Goal: Book appointment/travel/reservation

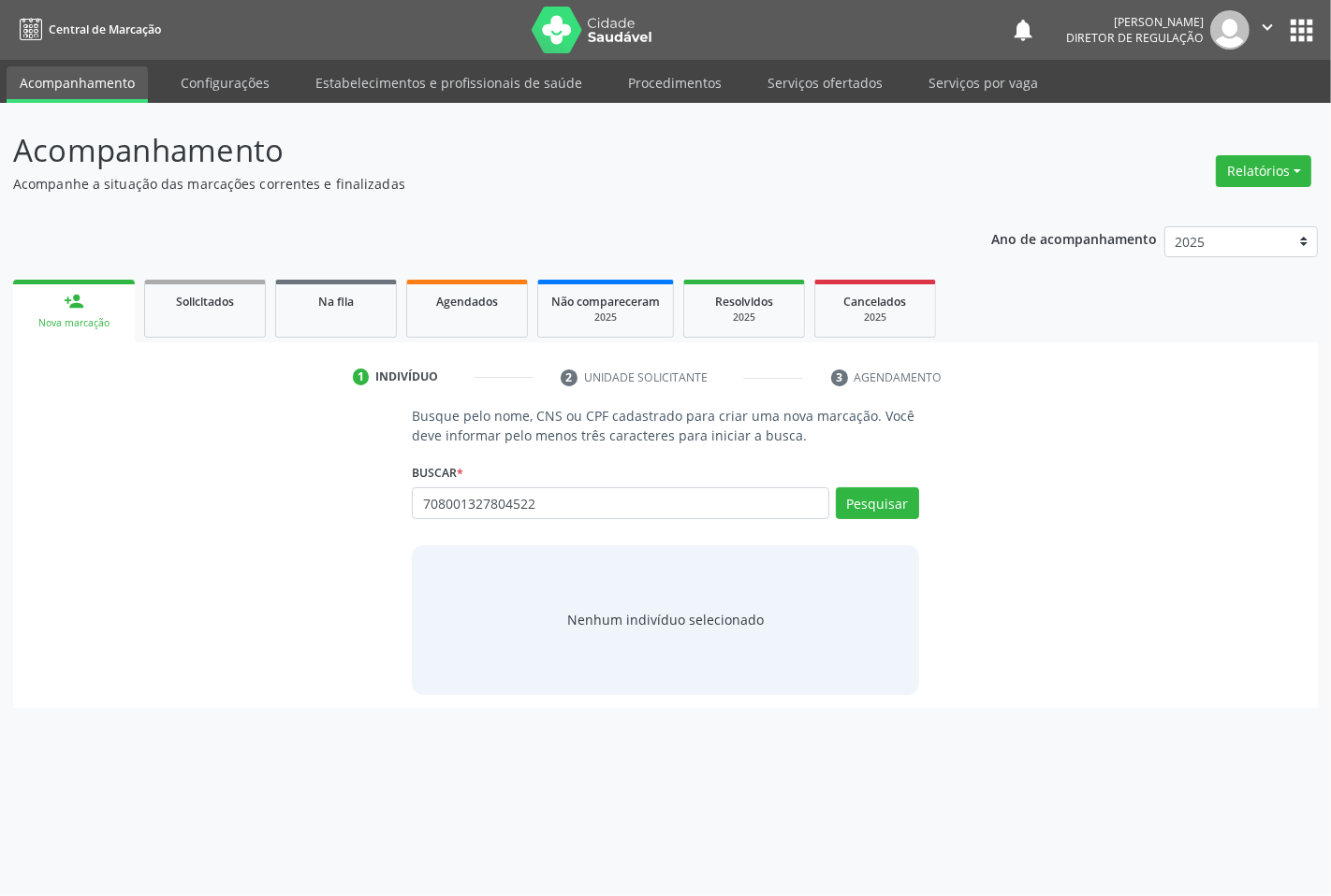
type input "708001327804522"
click at [852, 519] on div "Pesquisar" at bounding box center [873, 510] width 90 height 45
click at [848, 503] on button "Pesquisar" at bounding box center [877, 504] width 83 height 32
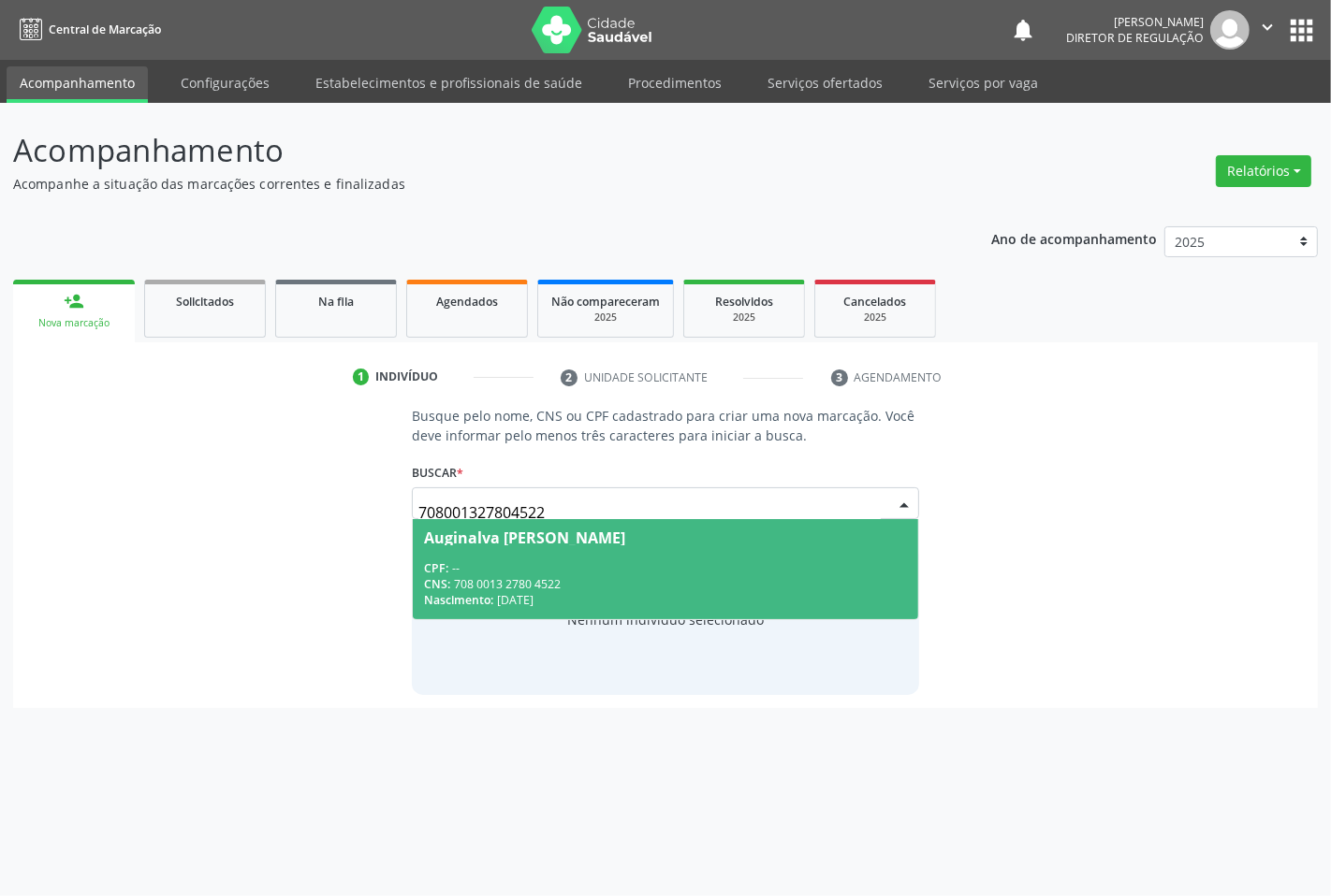
click at [534, 549] on span "Auginalva [PERSON_NAME] CPF: -- CNS: 708 0013 2780 4522 Nascimento: [DATE]" at bounding box center [666, 569] width 505 height 100
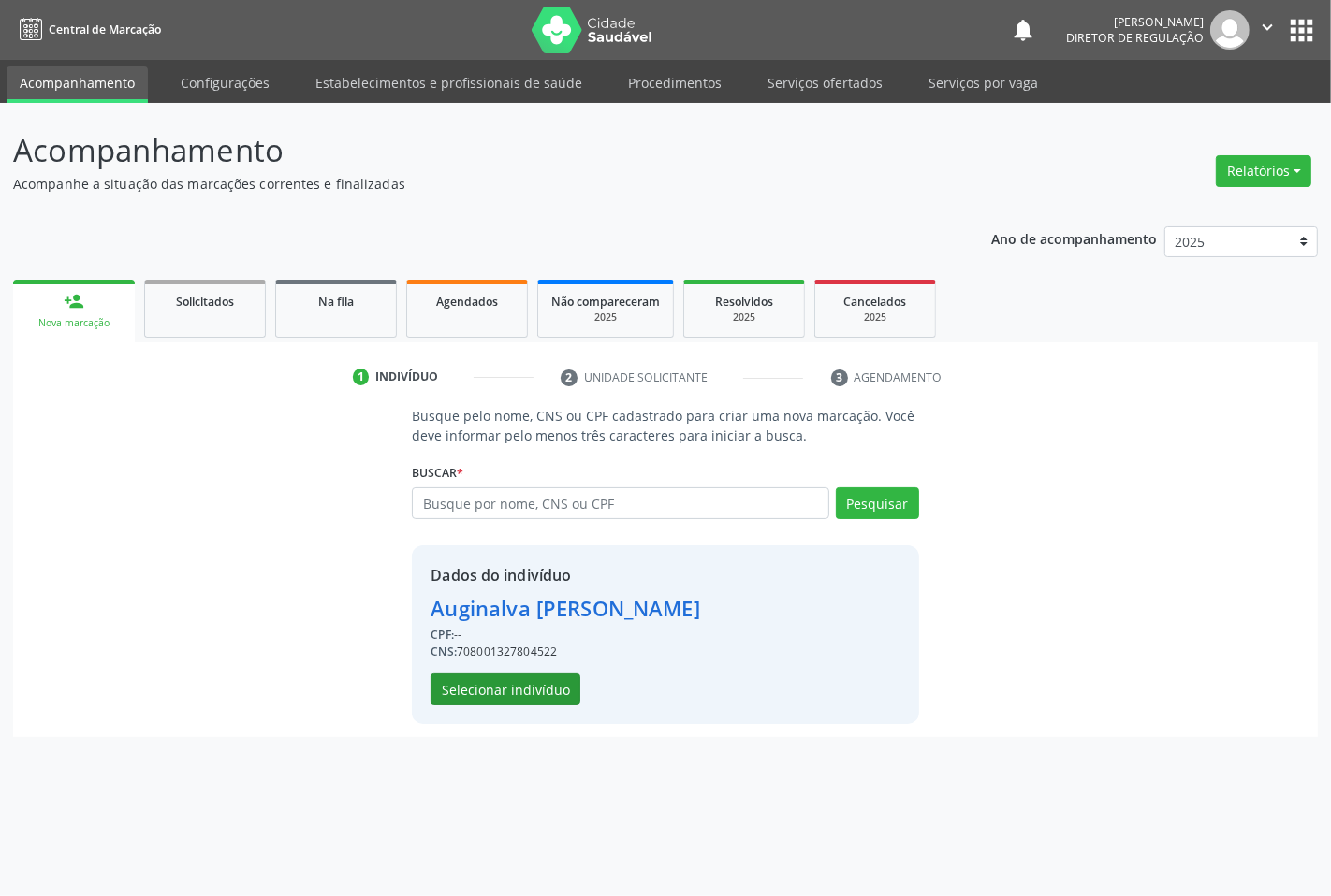
drag, startPoint x: 536, startPoint y: 663, endPoint x: 536, endPoint y: 680, distance: 17.0
click at [536, 666] on div "Dados do indivíduo [PERSON_NAME] e [PERSON_NAME] CPF: -- CNS: 708001327804522 S…" at bounding box center [564, 635] width 268 height 142
click at [536, 683] on button "Selecionar indivíduo" at bounding box center [505, 690] width 149 height 32
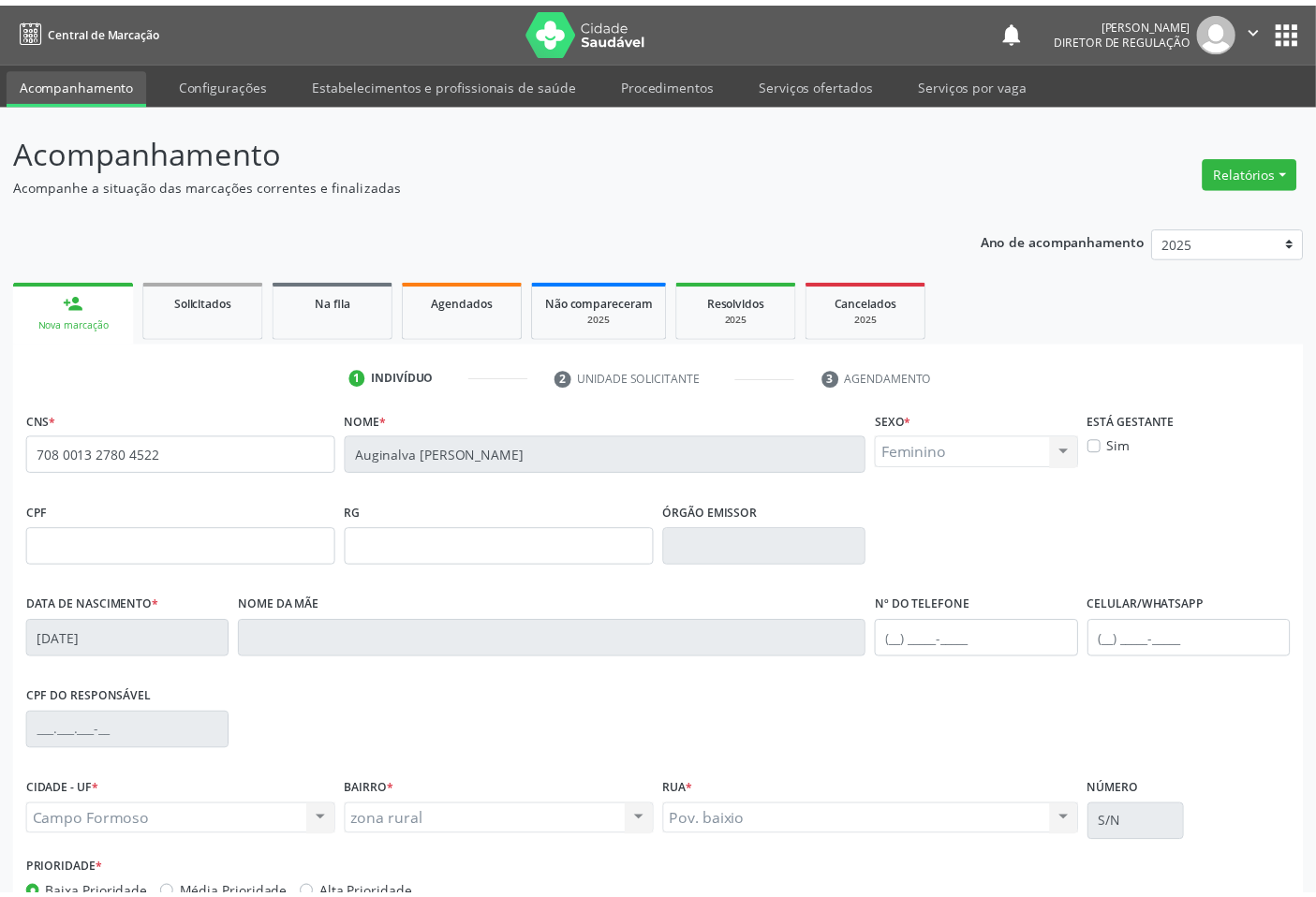
scroll to position [116, 0]
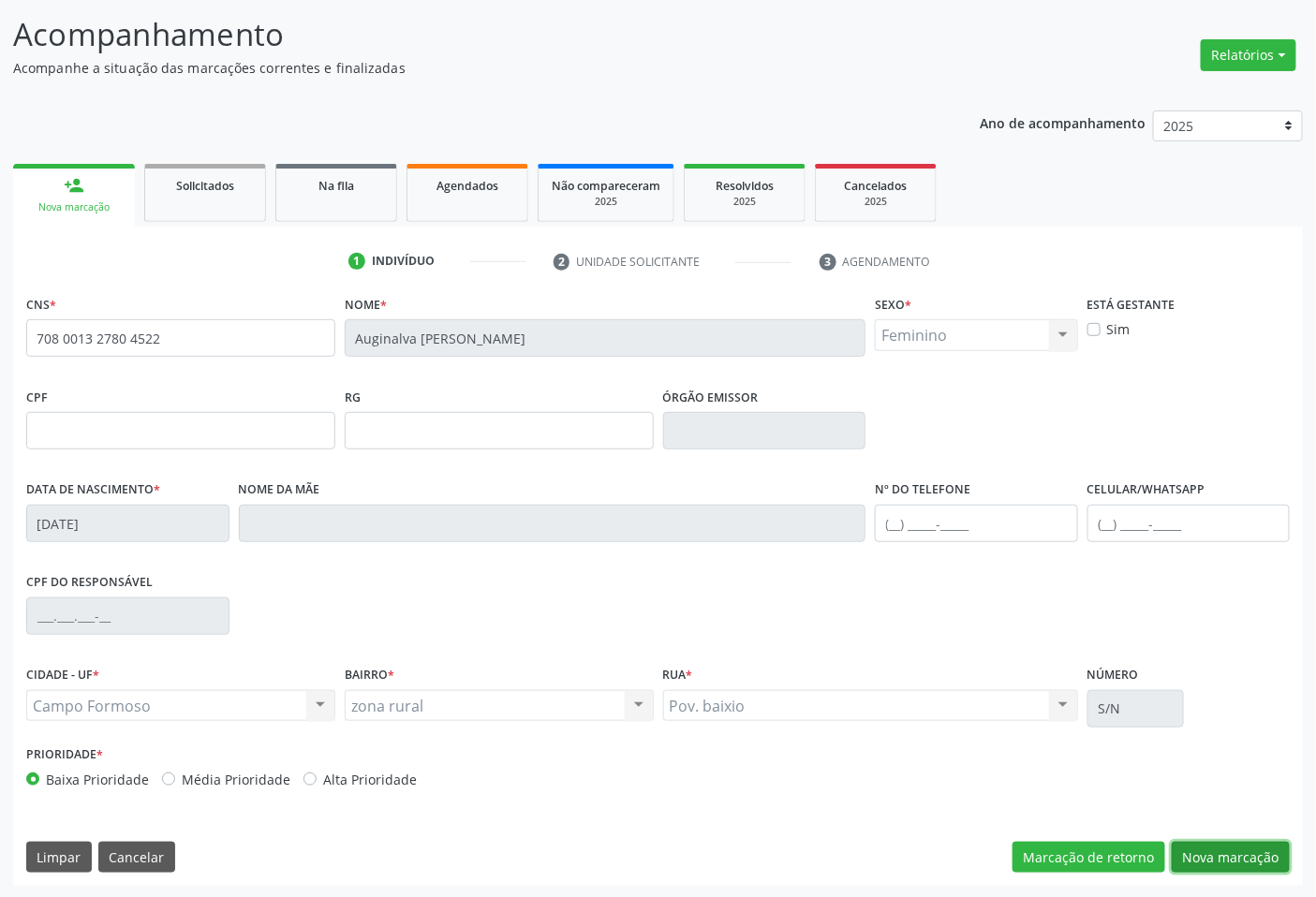
drag, startPoint x: 1184, startPoint y: 853, endPoint x: 1105, endPoint y: 746, distance: 133.0
click at [1182, 853] on button "Nova marcação" at bounding box center [1231, 858] width 118 height 32
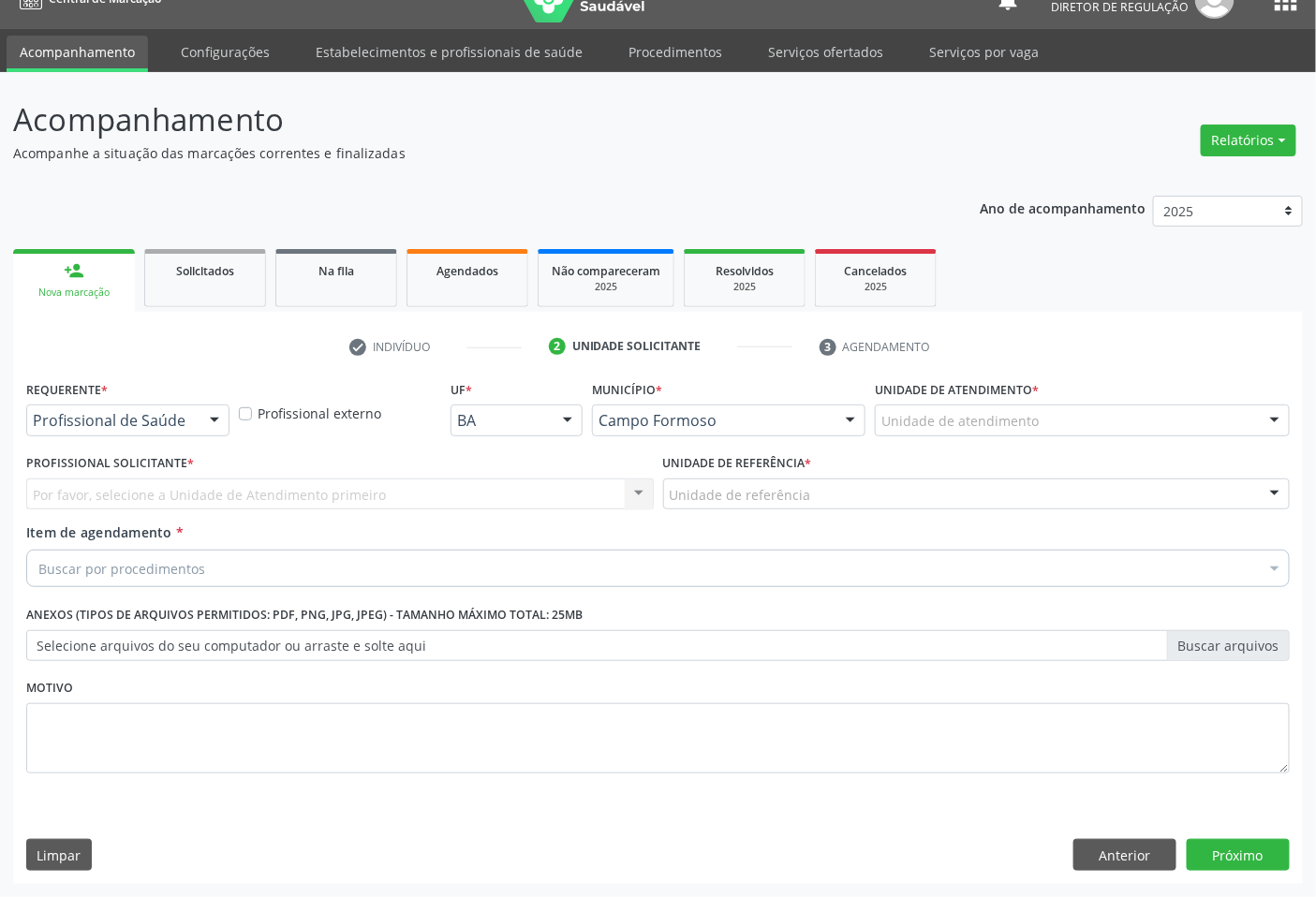
scroll to position [30, 0]
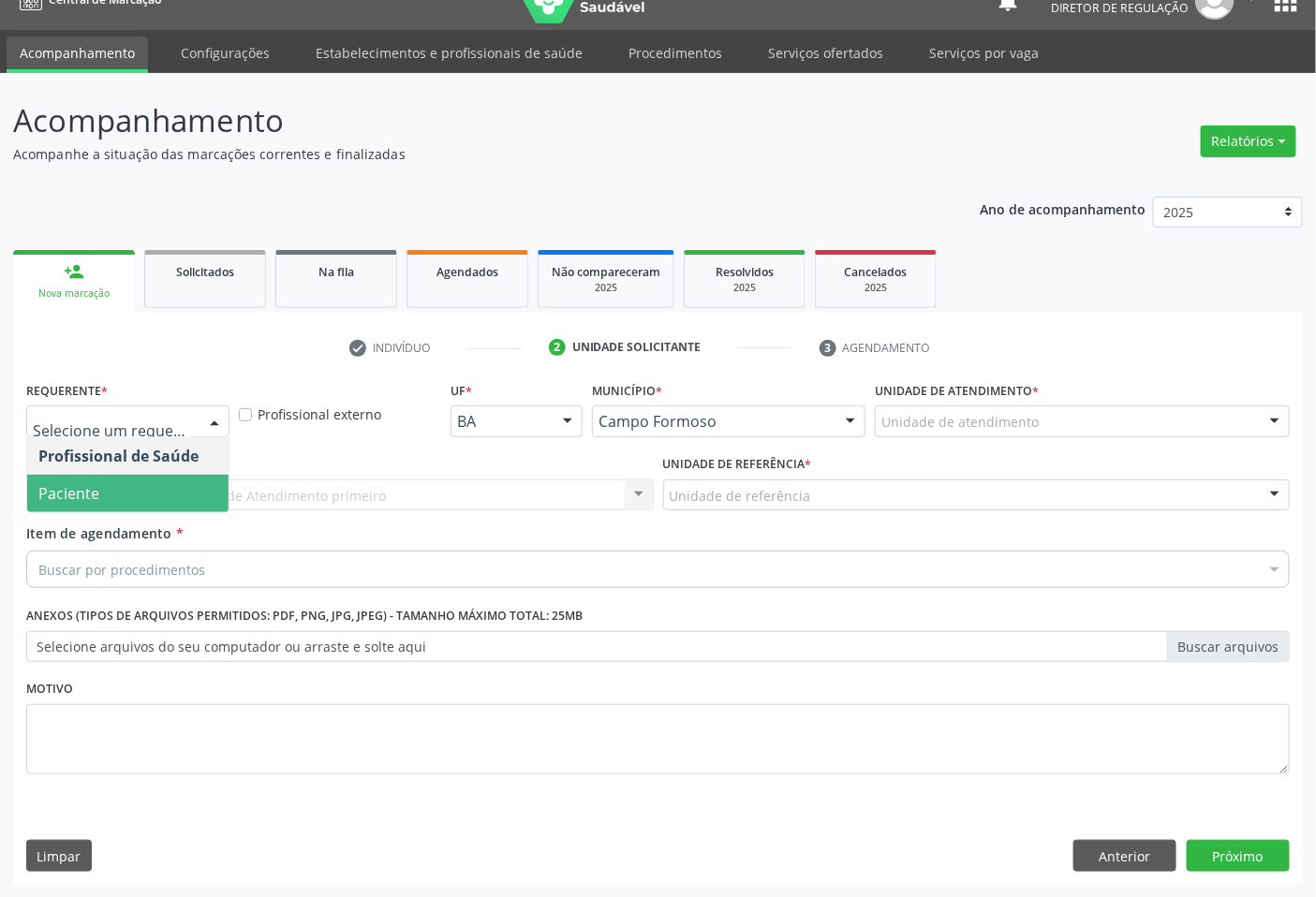
drag, startPoint x: 146, startPoint y: 480, endPoint x: 301, endPoint y: 500, distance: 156.3
click at [149, 481] on span "Paciente" at bounding box center [128, 494] width 202 height 38
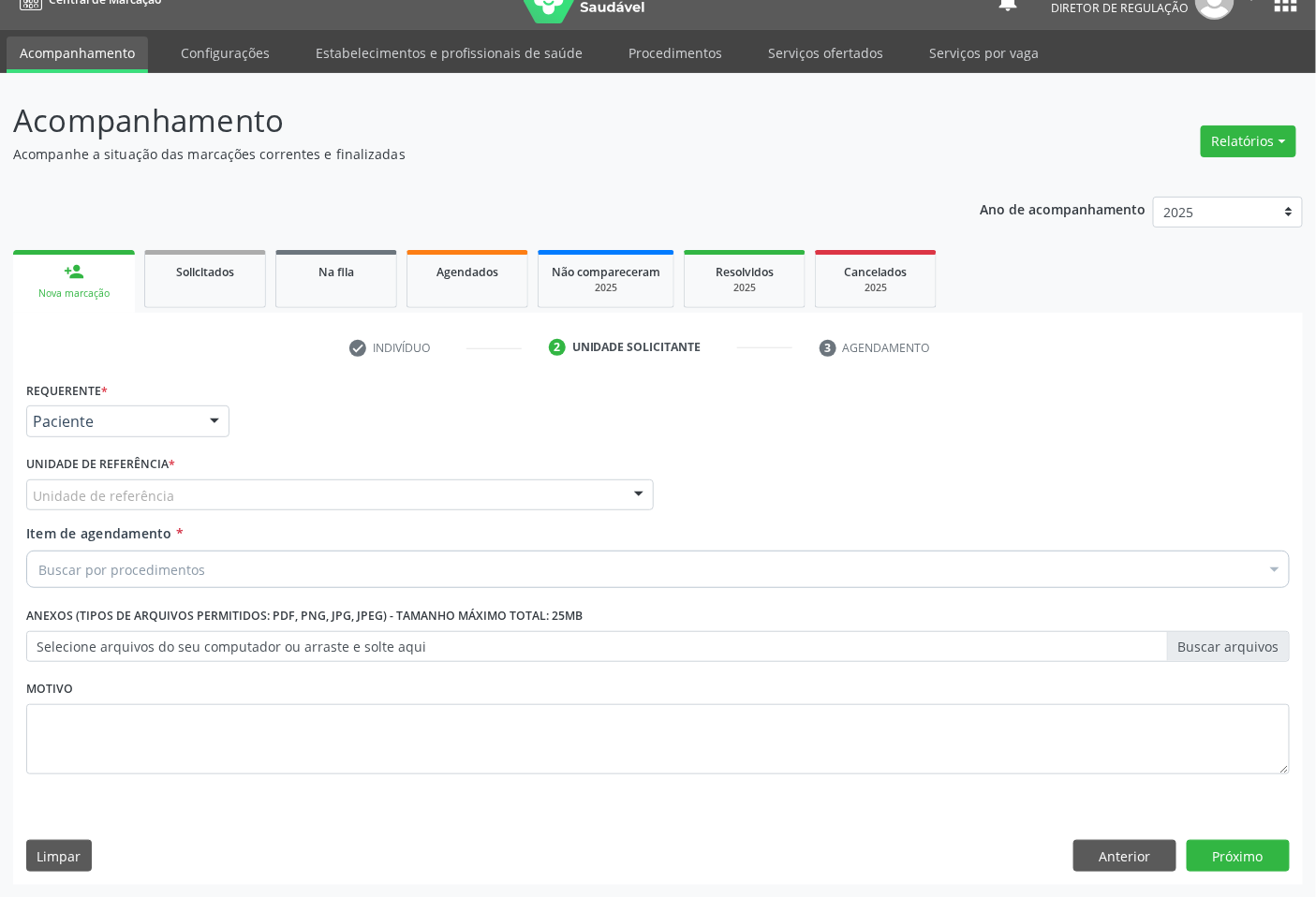
click at [301, 500] on div "Unidade de referência" at bounding box center [340, 496] width 627 height 32
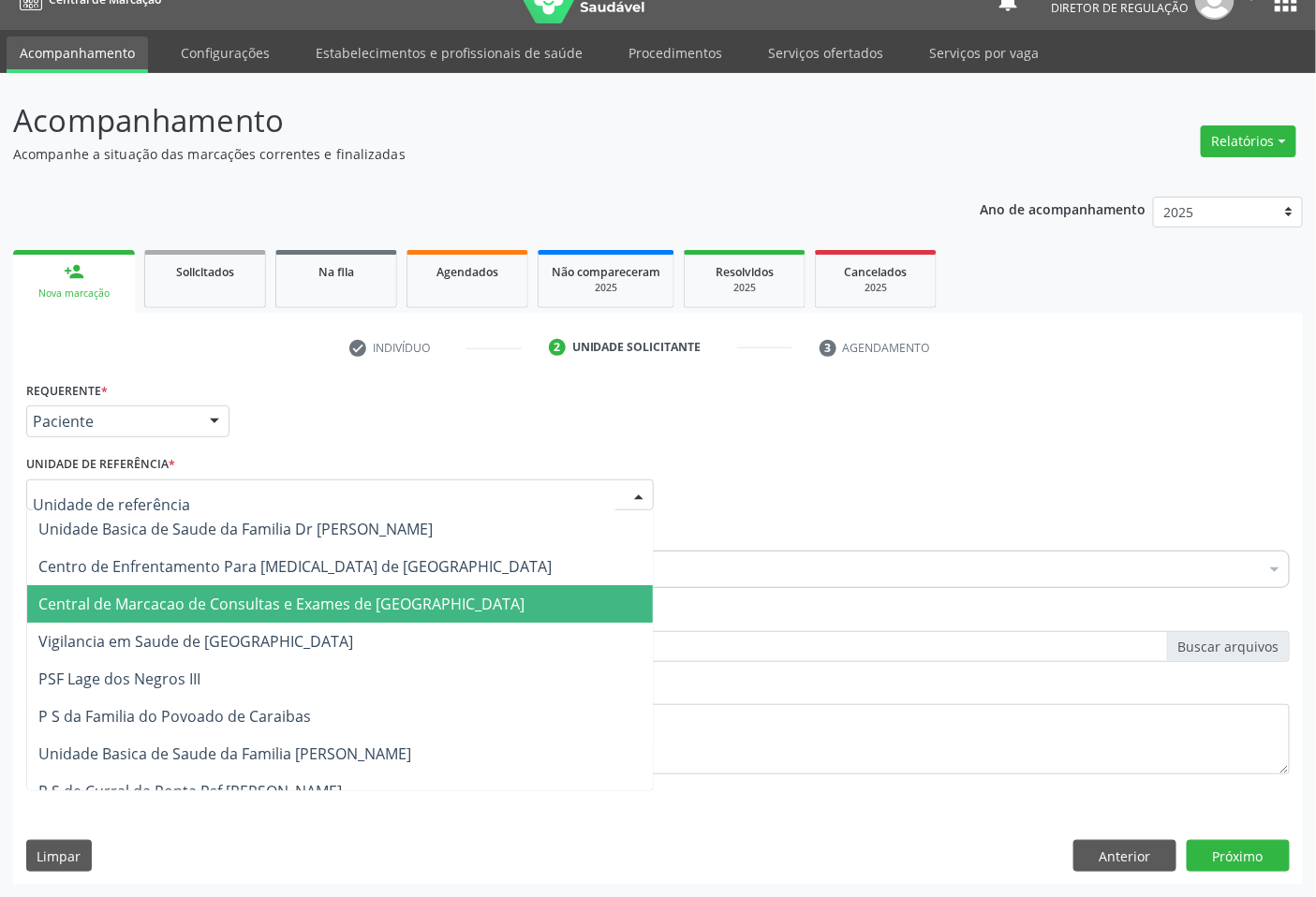
drag, startPoint x: 316, startPoint y: 600, endPoint x: 357, endPoint y: 576, distance: 47.5
click at [320, 600] on span "Central de Marcacao de Consultas e Exames de [GEOGRAPHIC_DATA]" at bounding box center [282, 605] width 486 height 21
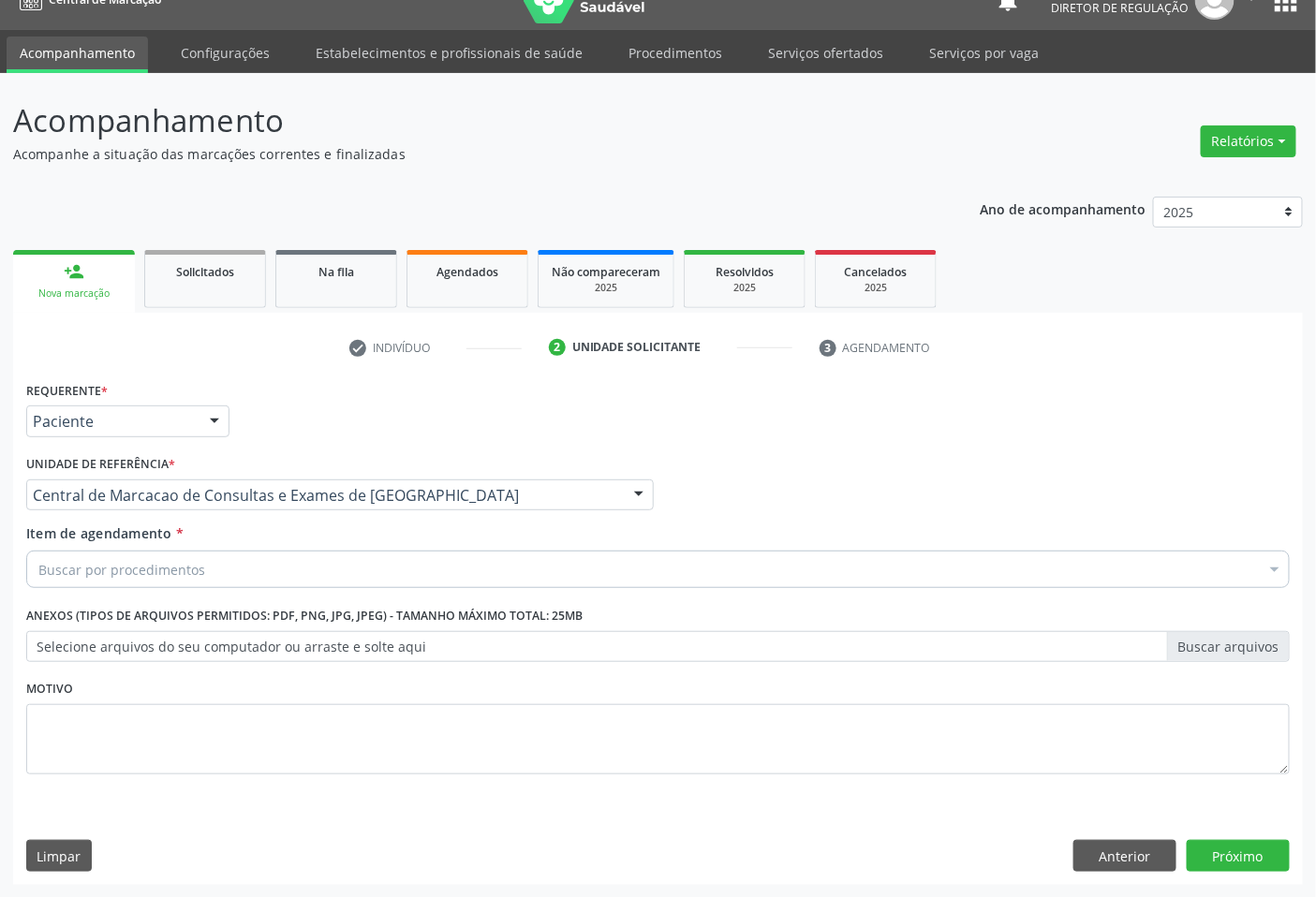
click at [360, 574] on div "Buscar por procedimentos" at bounding box center [658, 570] width 1264 height 38
click at [79, 570] on input "ULTRSA" at bounding box center [649, 570] width 1220 height 38
type input "ULTRA"
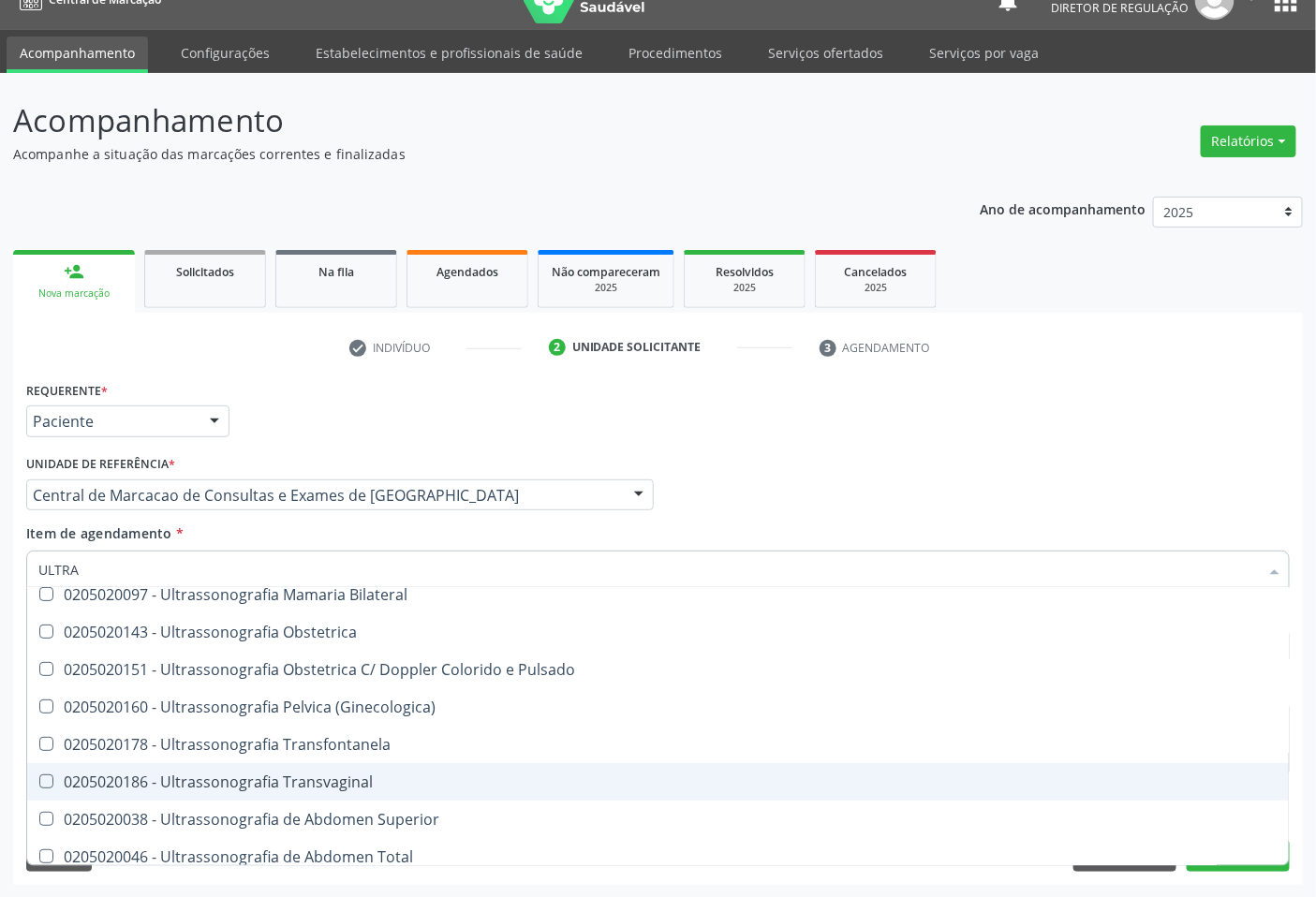
scroll to position [416, 0]
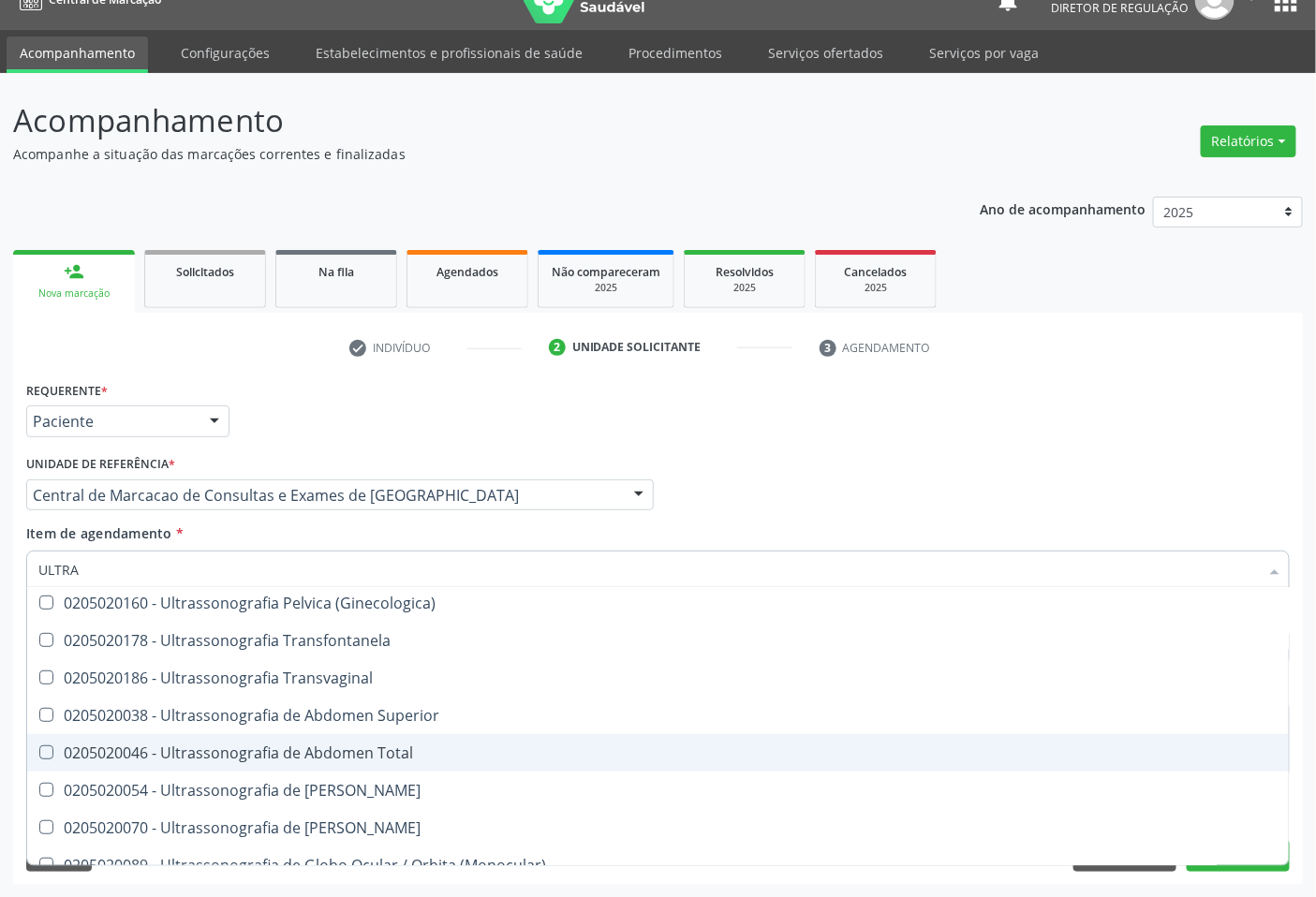
drag, startPoint x: 511, startPoint y: 754, endPoint x: 519, endPoint y: 746, distance: 11.3
click at [512, 752] on div "0205020046 - Ultrassonografia de Abdomen Total" at bounding box center [658, 753] width 1239 height 15
checkbox Total "true"
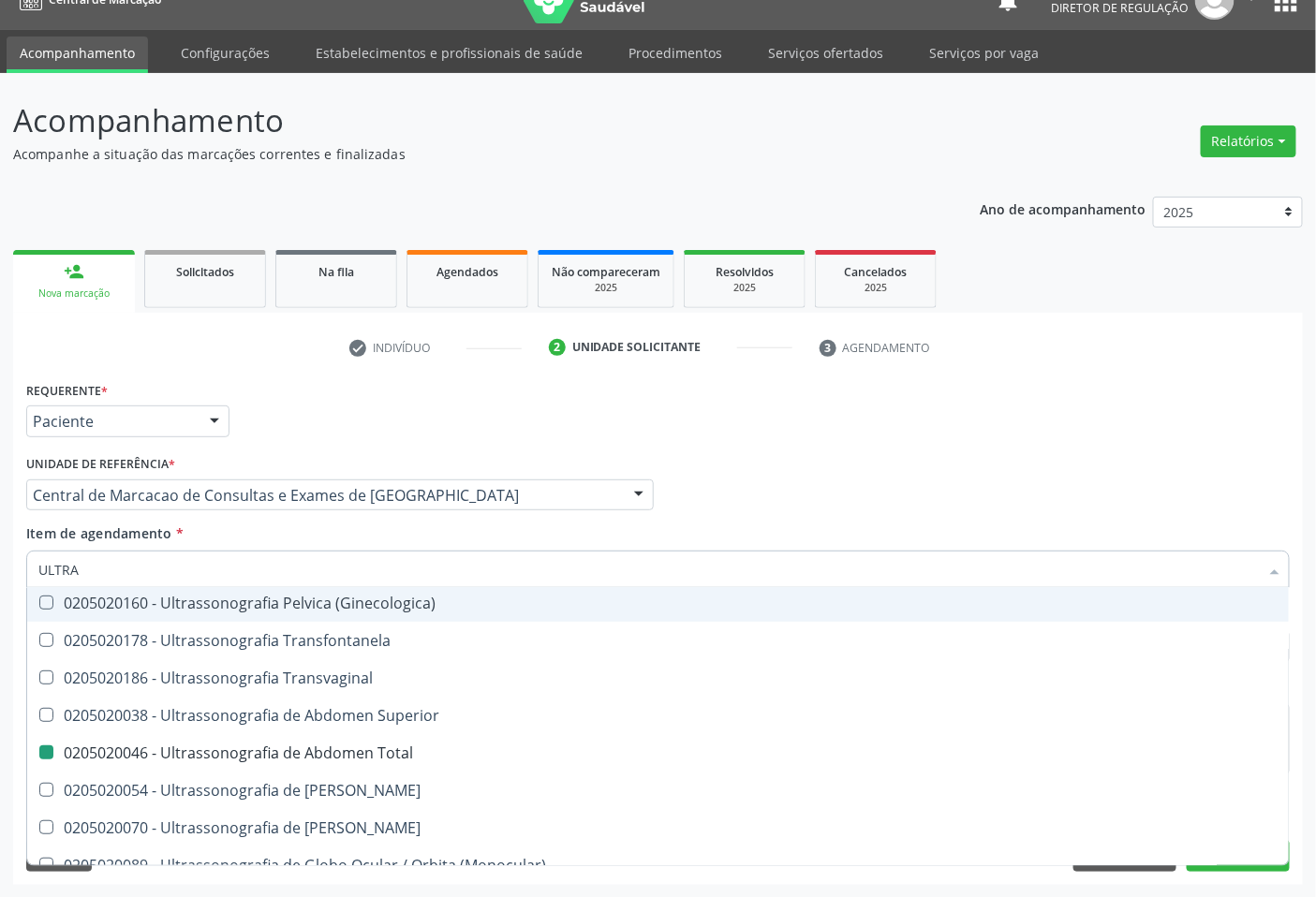
click at [1091, 523] on div "Item de agendamento * ULTRA Desfazer seleção 0211060011 - Biometria Ultrassônic…" at bounding box center [658, 553] width 1264 height 59
checkbox X "true"
checkbox Total "false"
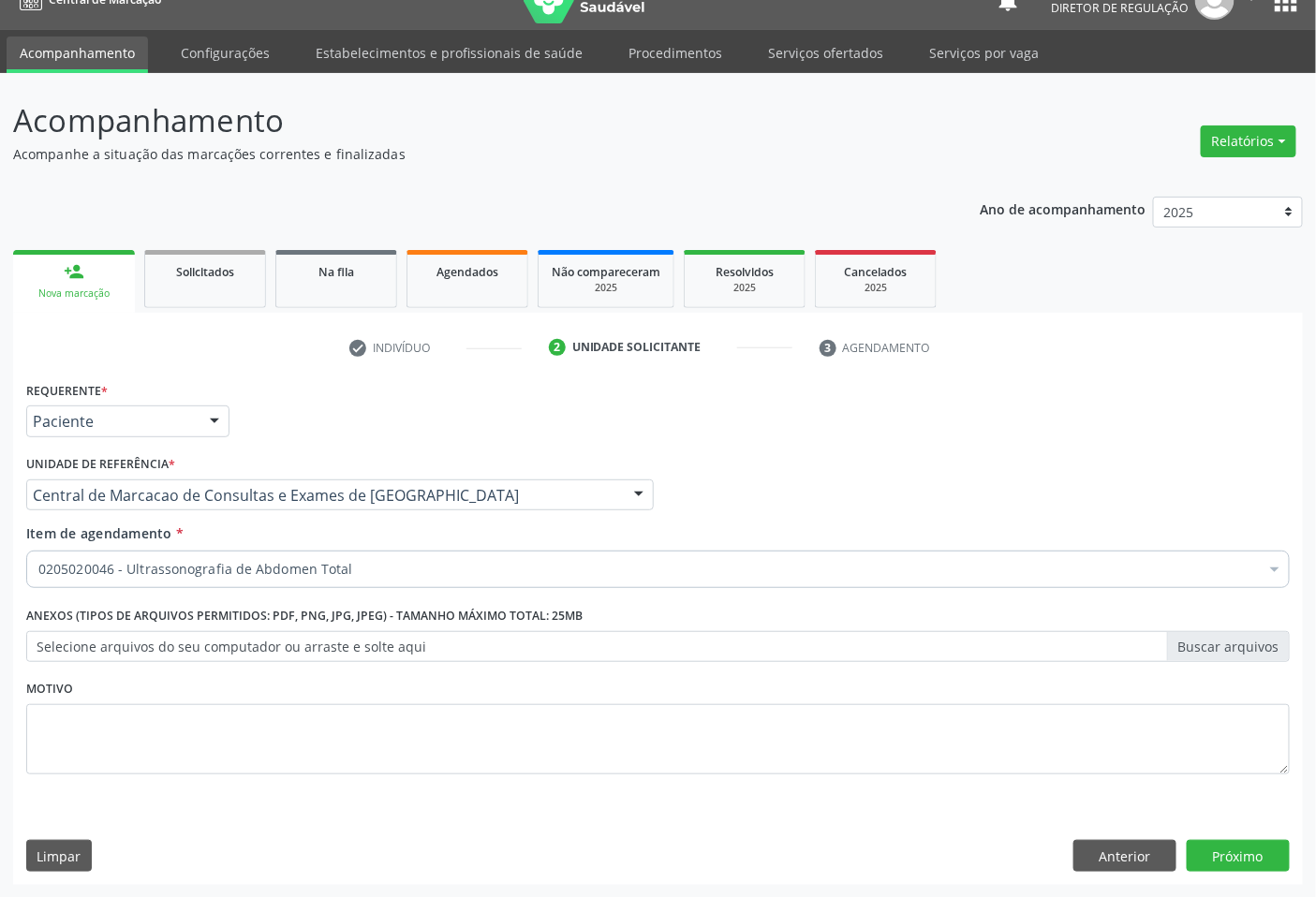
scroll to position [0, 0]
click at [1251, 862] on button "Próximo" at bounding box center [1237, 856] width 103 height 32
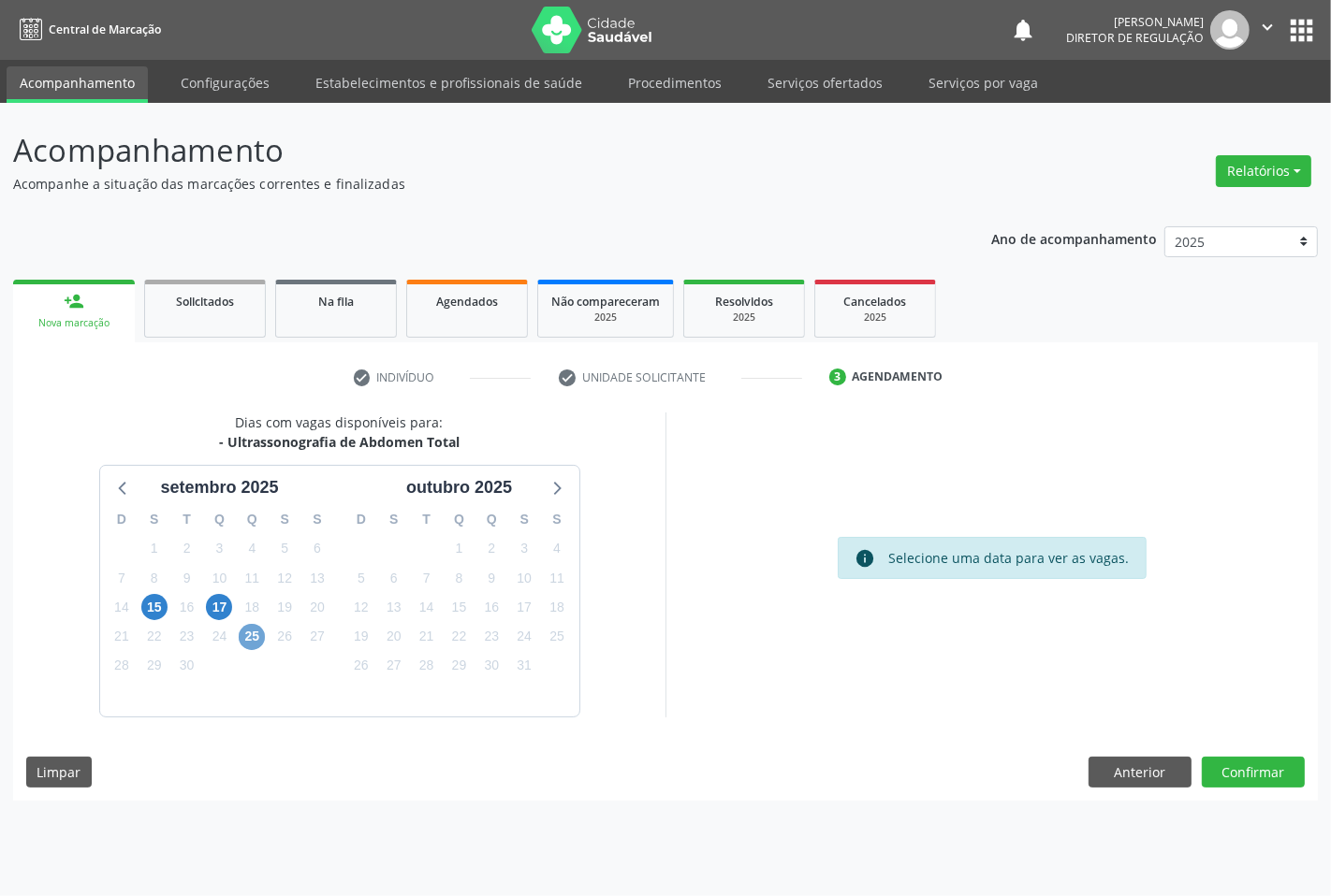
click at [254, 636] on span "25" at bounding box center [251, 637] width 26 height 26
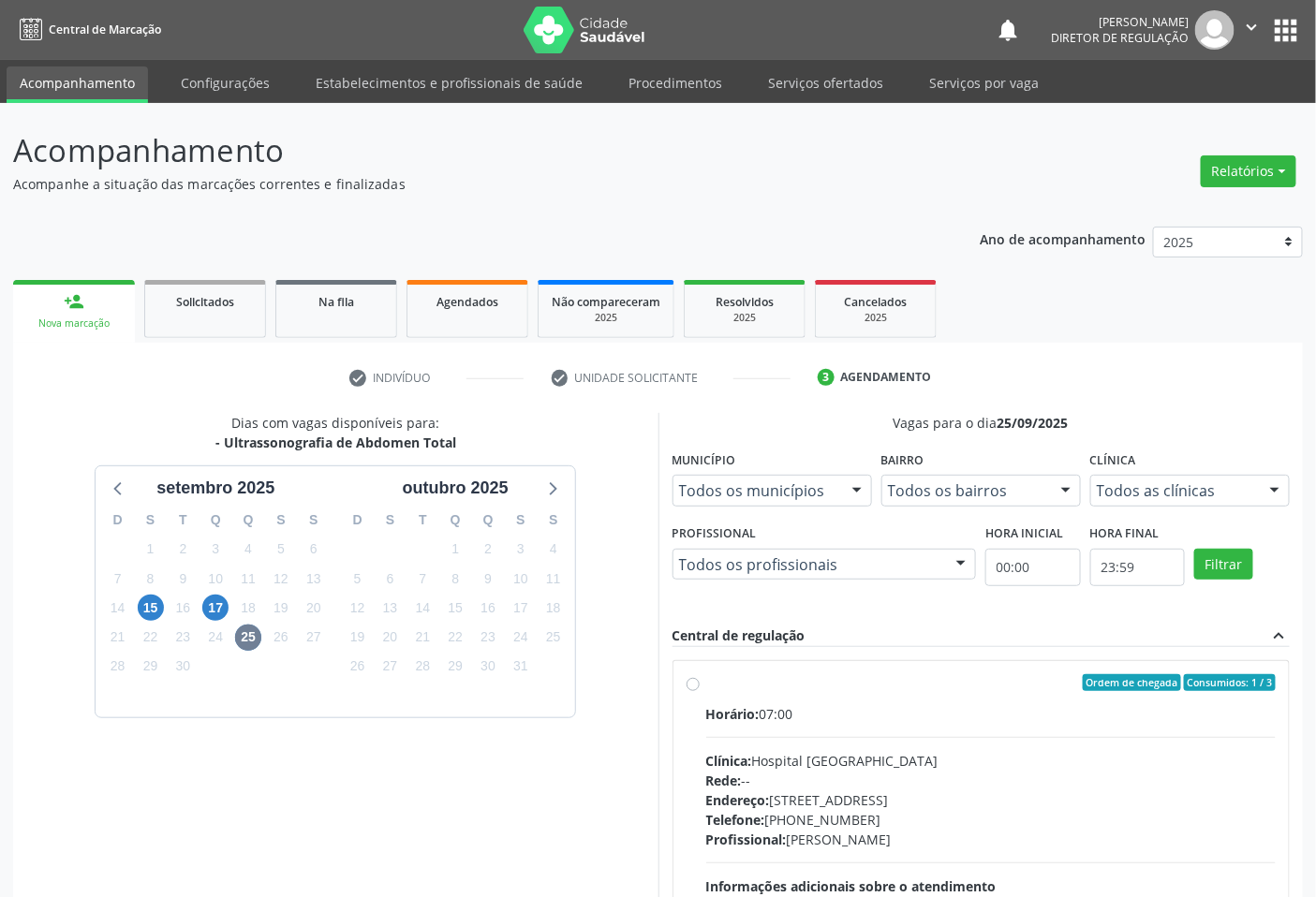
drag, startPoint x: 975, startPoint y: 805, endPoint x: 1002, endPoint y: 792, distance: 30.0
click at [990, 800] on div "Endereço: [STREET_ADDRESS]" at bounding box center [991, 800] width 570 height 20
radio input "true"
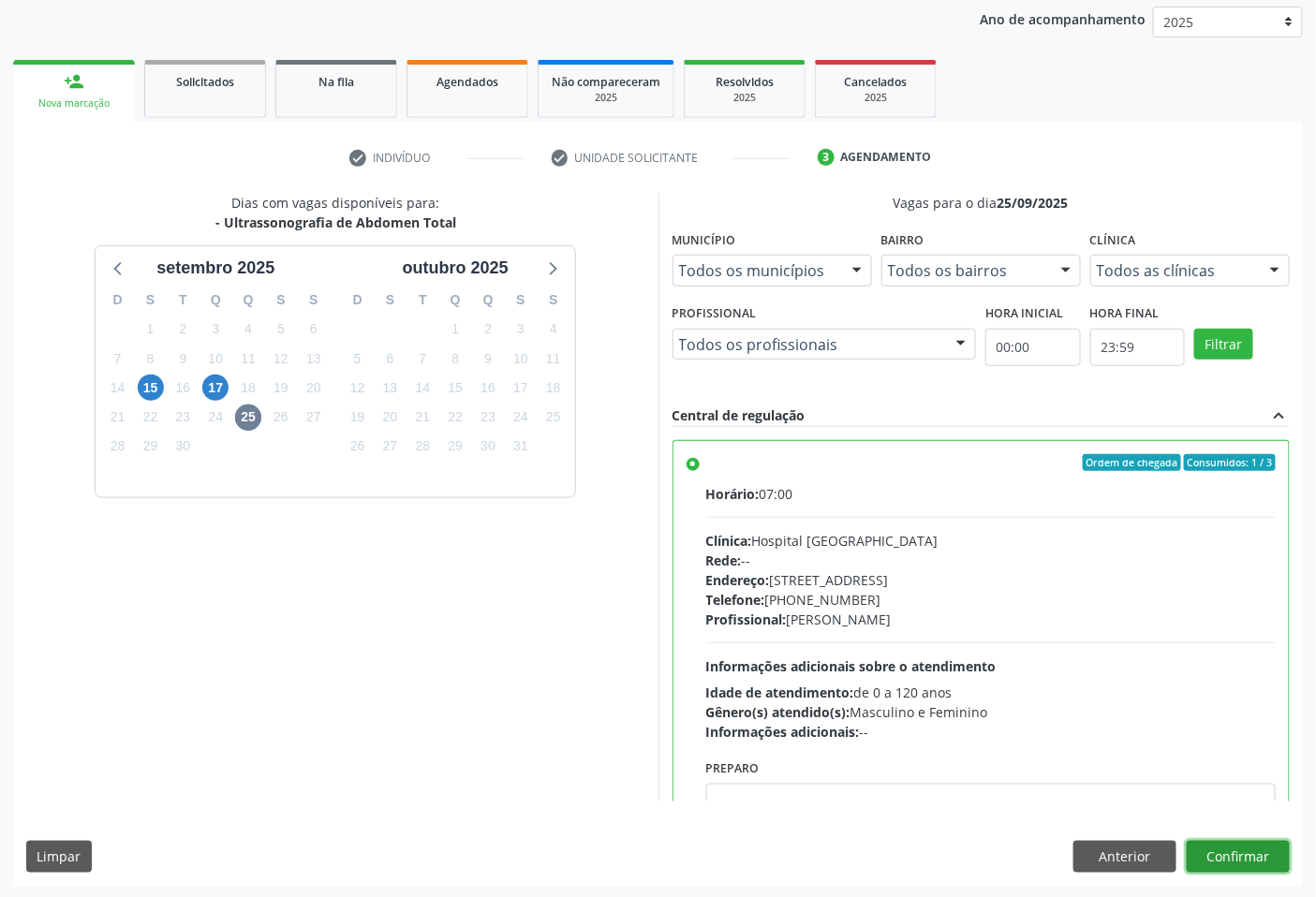
click at [1214, 848] on button "Confirmar" at bounding box center [1237, 857] width 103 height 32
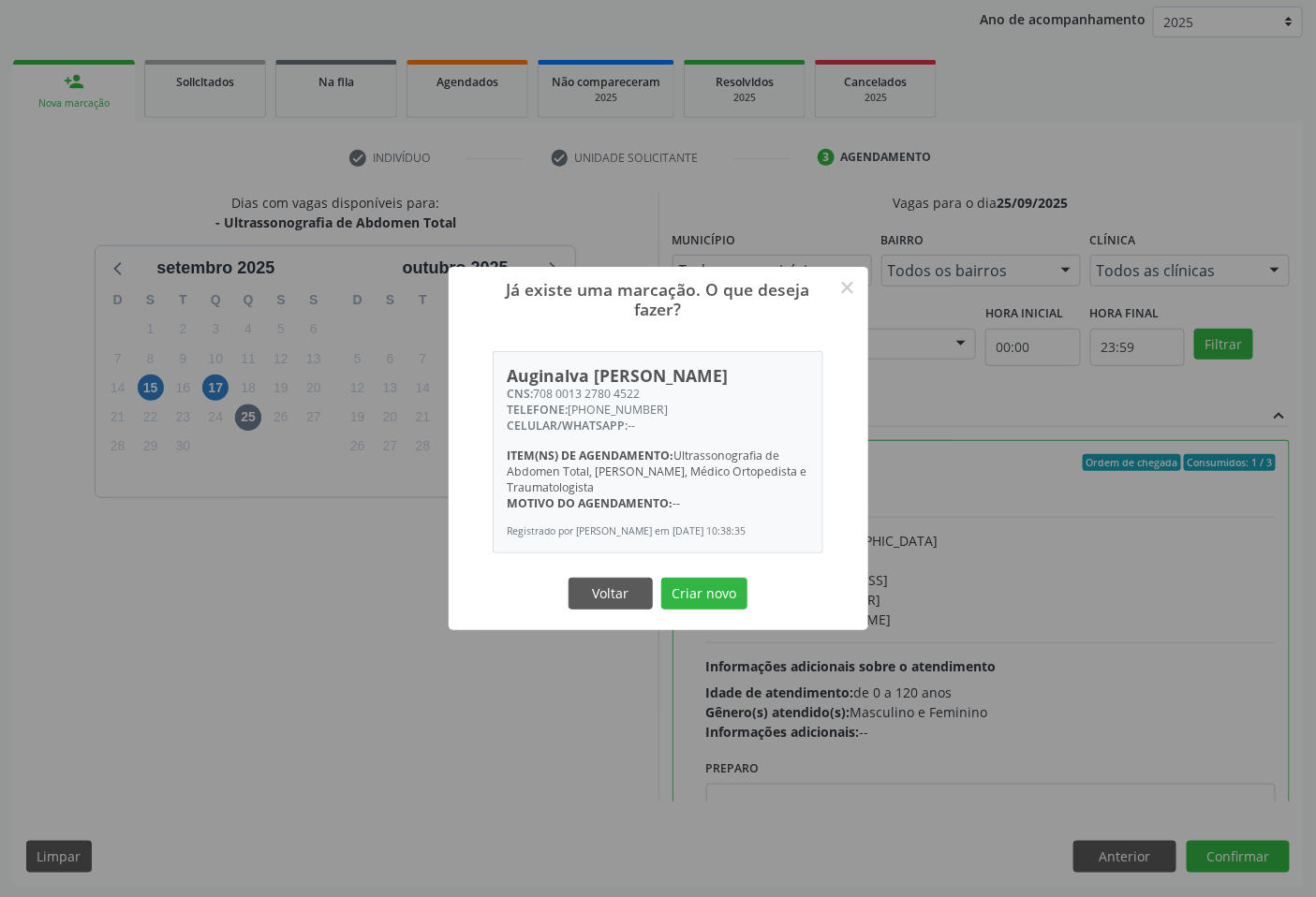
click at [661, 578] on button "Criar novo" at bounding box center [704, 594] width 86 height 32
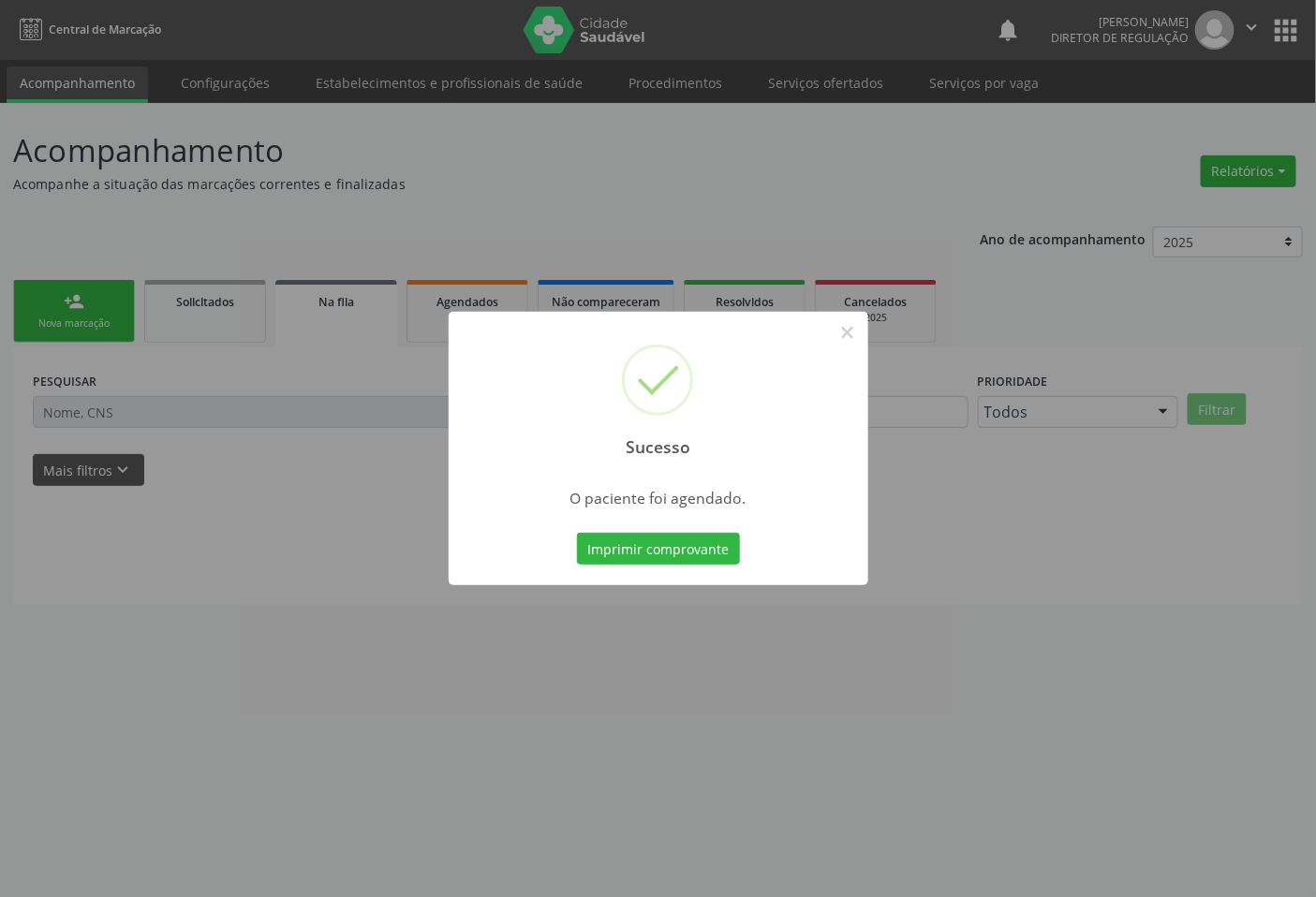
scroll to position [0, 0]
click at [585, 533] on button "Imprimir comprovante" at bounding box center [666, 549] width 163 height 32
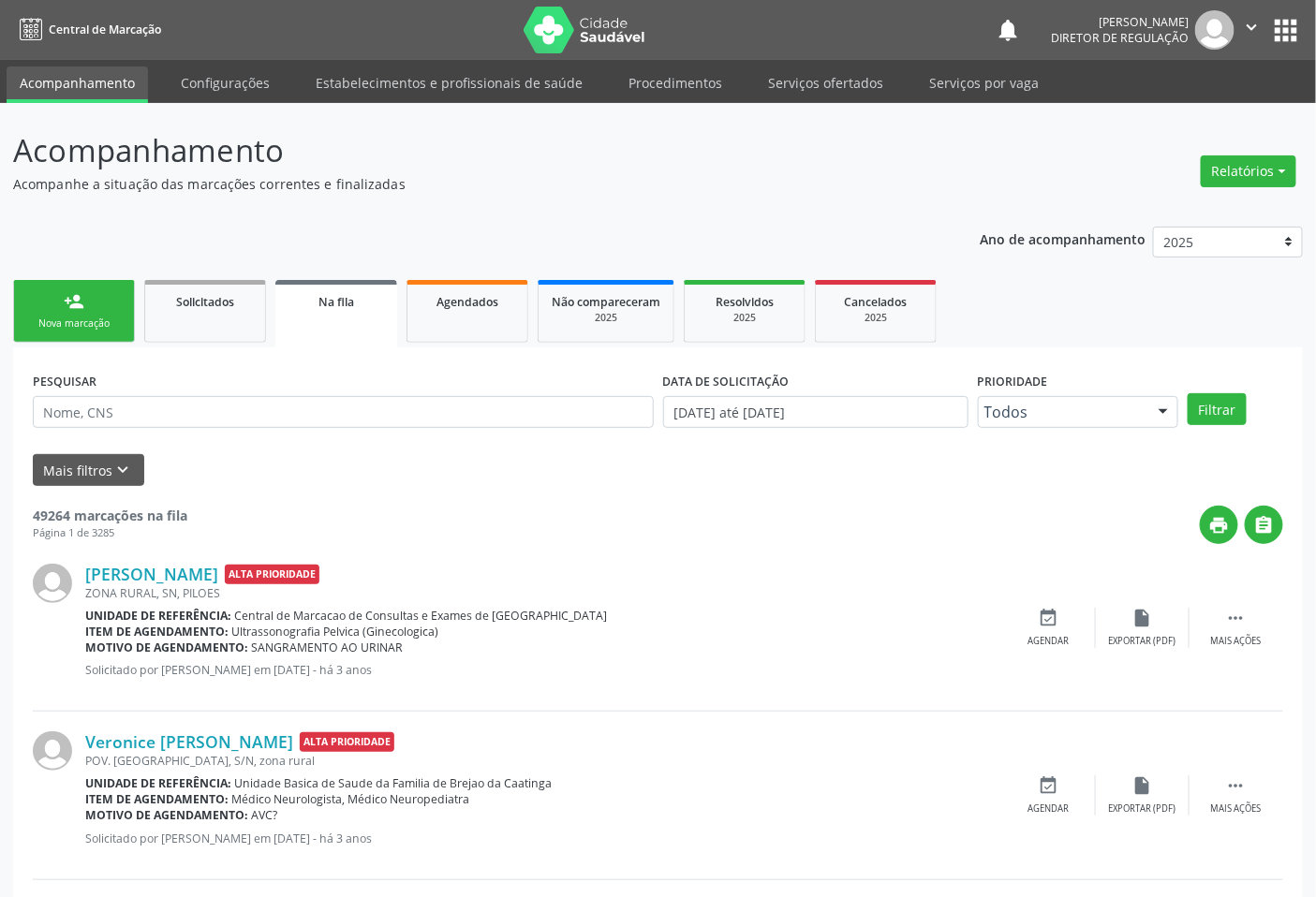
click at [84, 302] on link "person_add Nova marcação" at bounding box center [74, 311] width 122 height 62
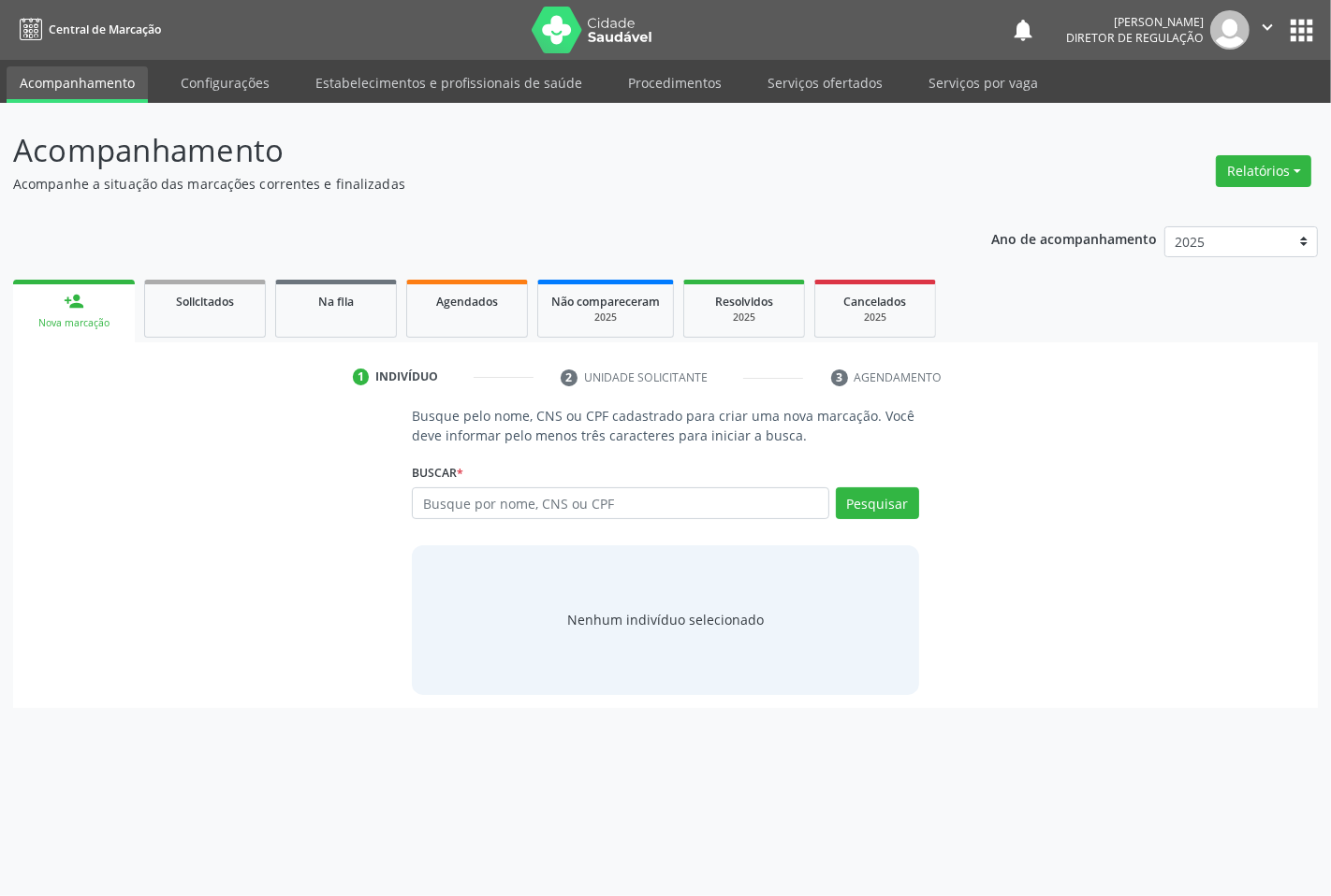
click at [512, 483] on div "Buscar * Busque por nome, CNS ou CPF Nenhum resultado encontrado para: " " Digi…" at bounding box center [666, 494] width 507 height 73
click at [516, 501] on input "text" at bounding box center [620, 504] width 417 height 32
type input "700404964956149"
click at [892, 509] on button "Pesquisar" at bounding box center [877, 504] width 83 height 32
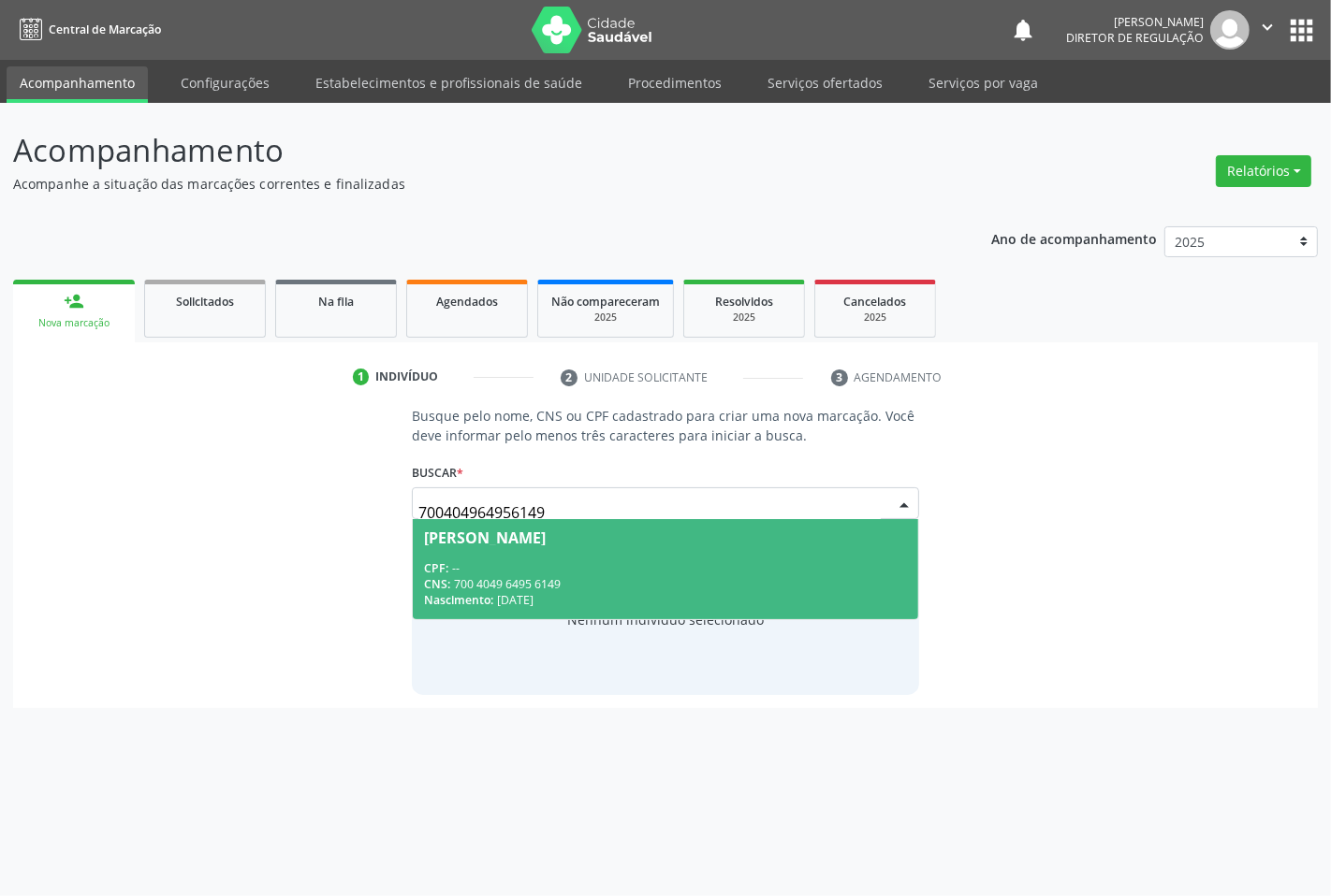
click at [578, 549] on span "[PERSON_NAME] CPF: -- CNS: 700 4049 6495 6149 Nascimento: [DATE]" at bounding box center [666, 569] width 505 height 100
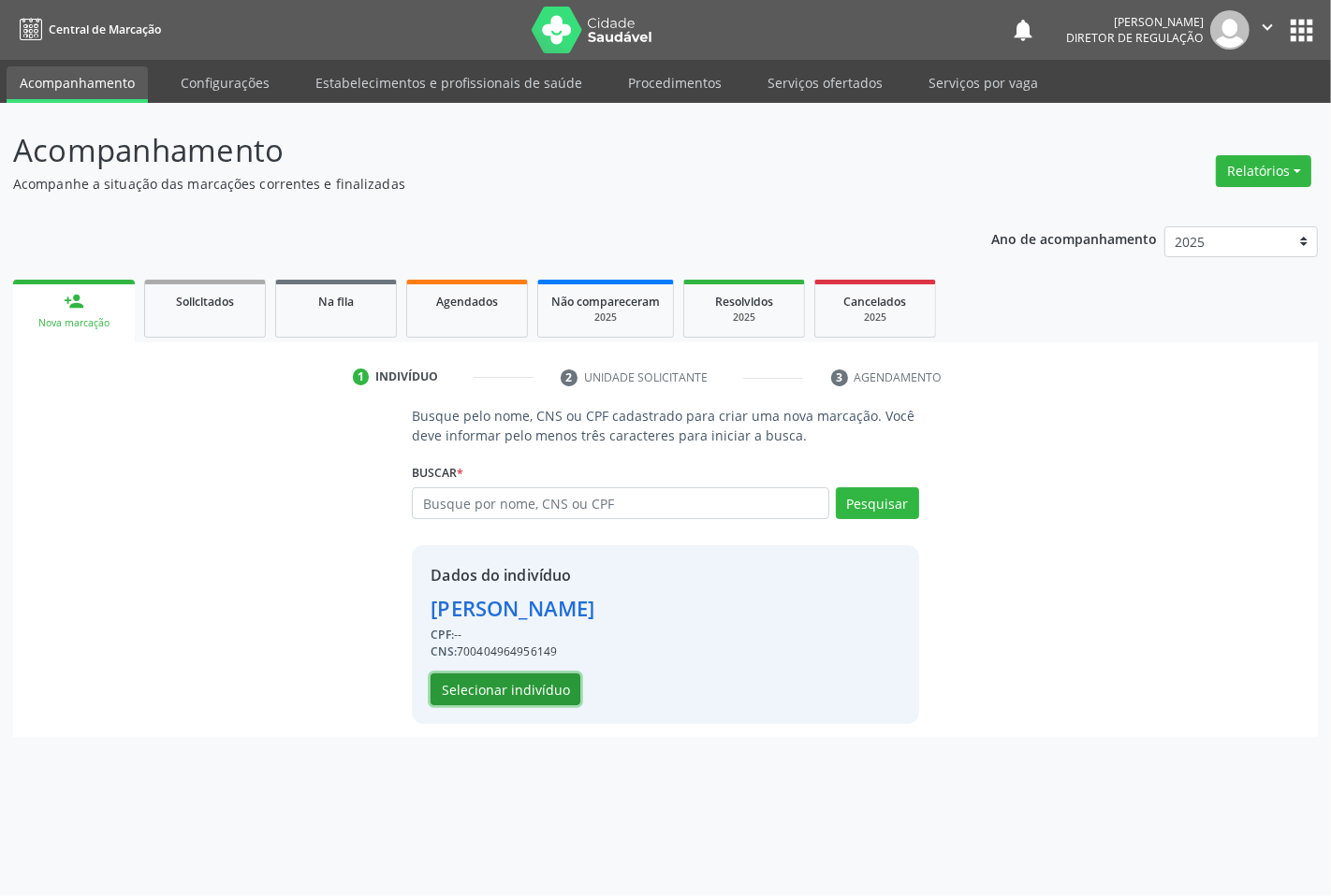
click at [539, 689] on button "Selecionar indivíduo" at bounding box center [505, 690] width 149 height 32
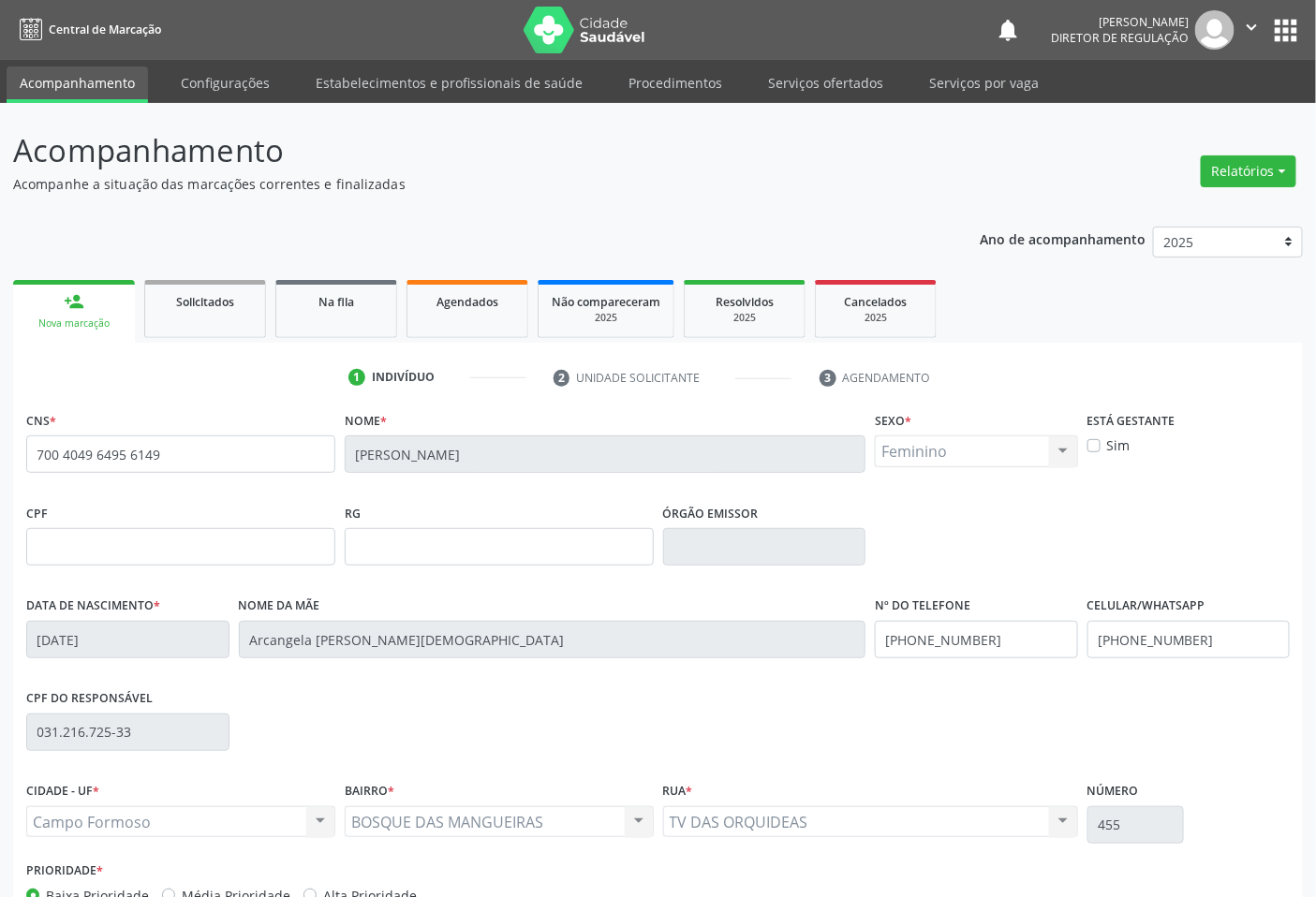
scroll to position [116, 0]
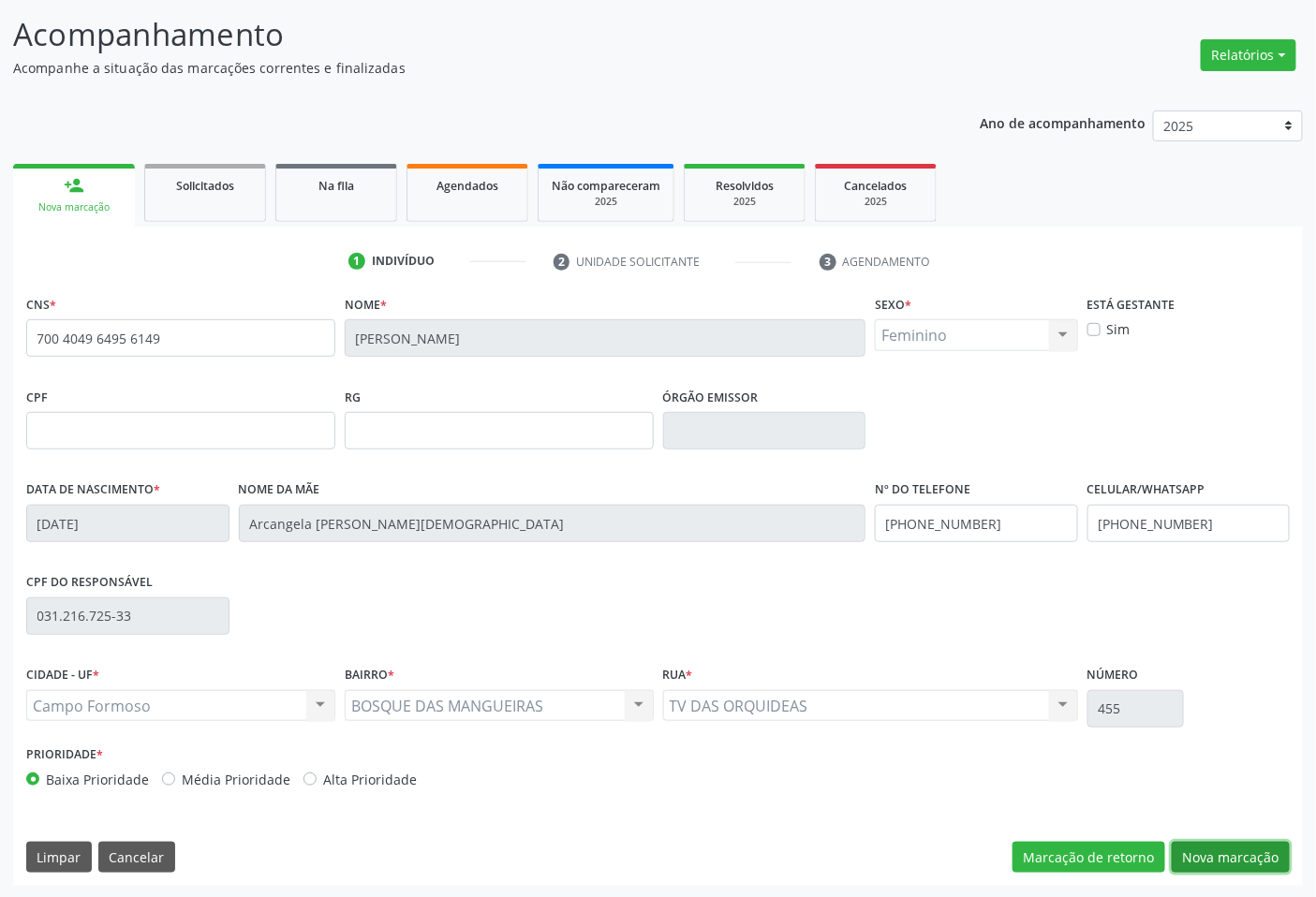
drag, startPoint x: 1253, startPoint y: 851, endPoint x: 1045, endPoint y: 723, distance: 244.2
click at [1250, 849] on button "Nova marcação" at bounding box center [1231, 858] width 118 height 32
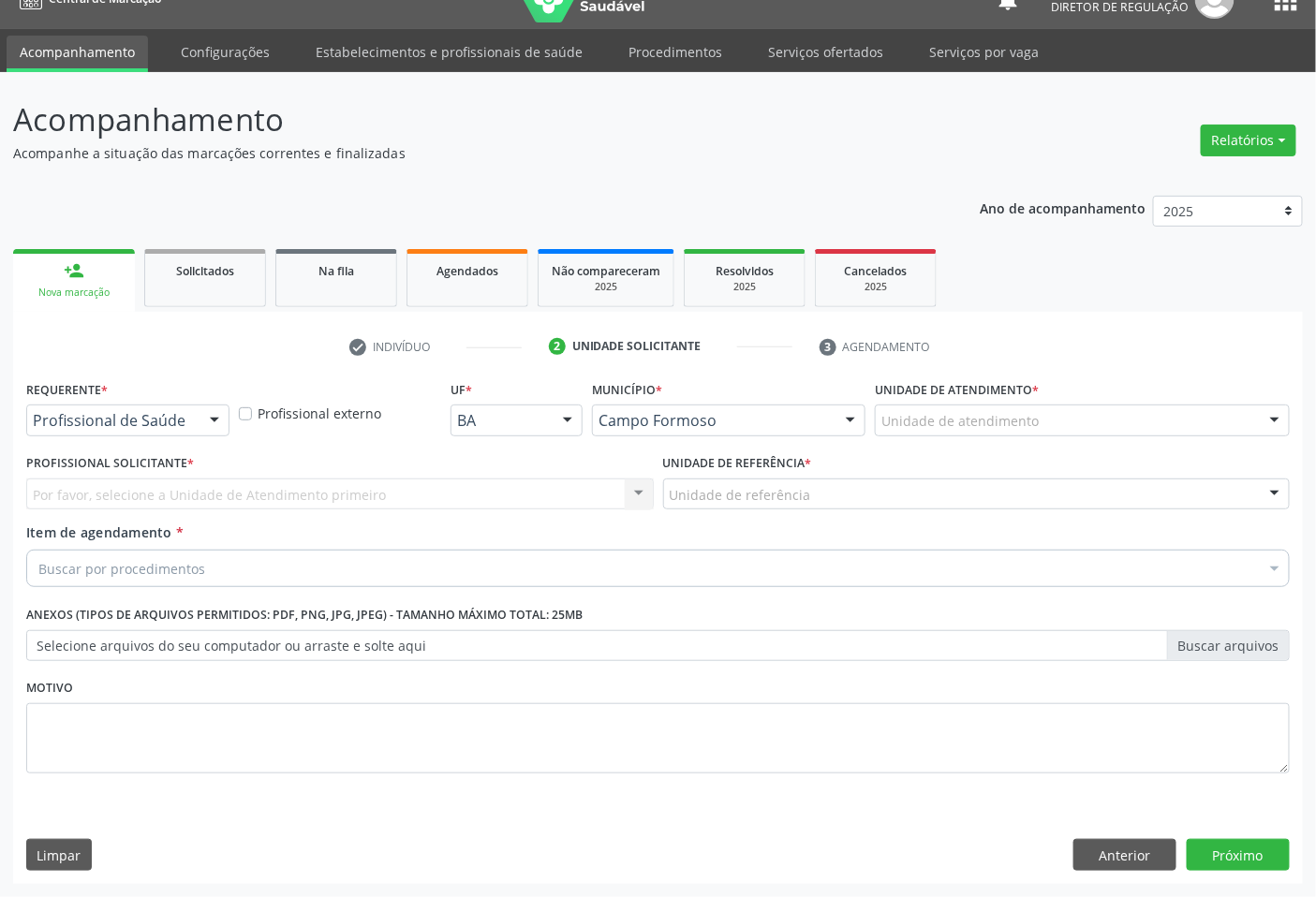
scroll to position [30, 0]
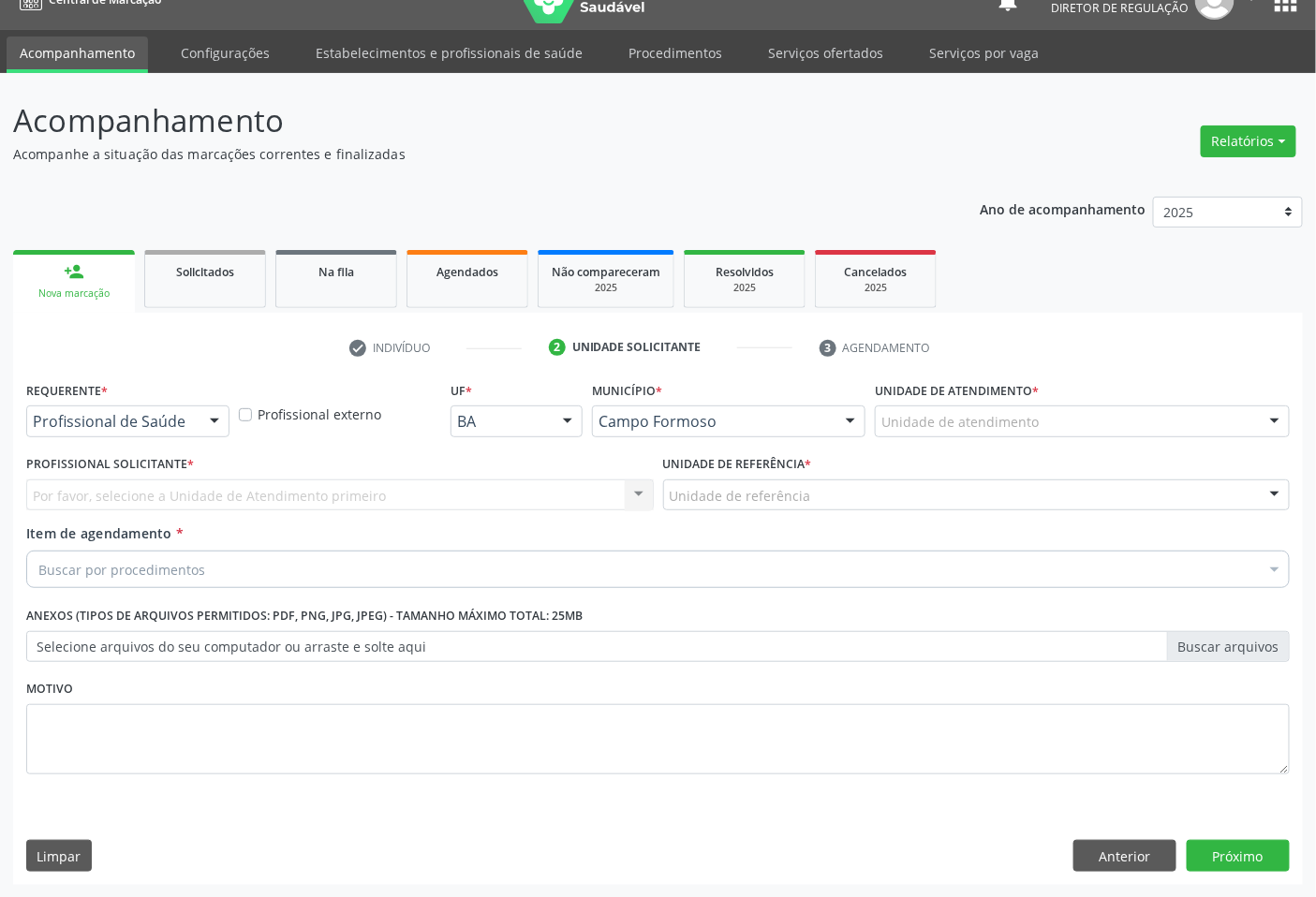
click at [194, 407] on div "Profissional de Saúde" at bounding box center [128, 422] width 203 height 32
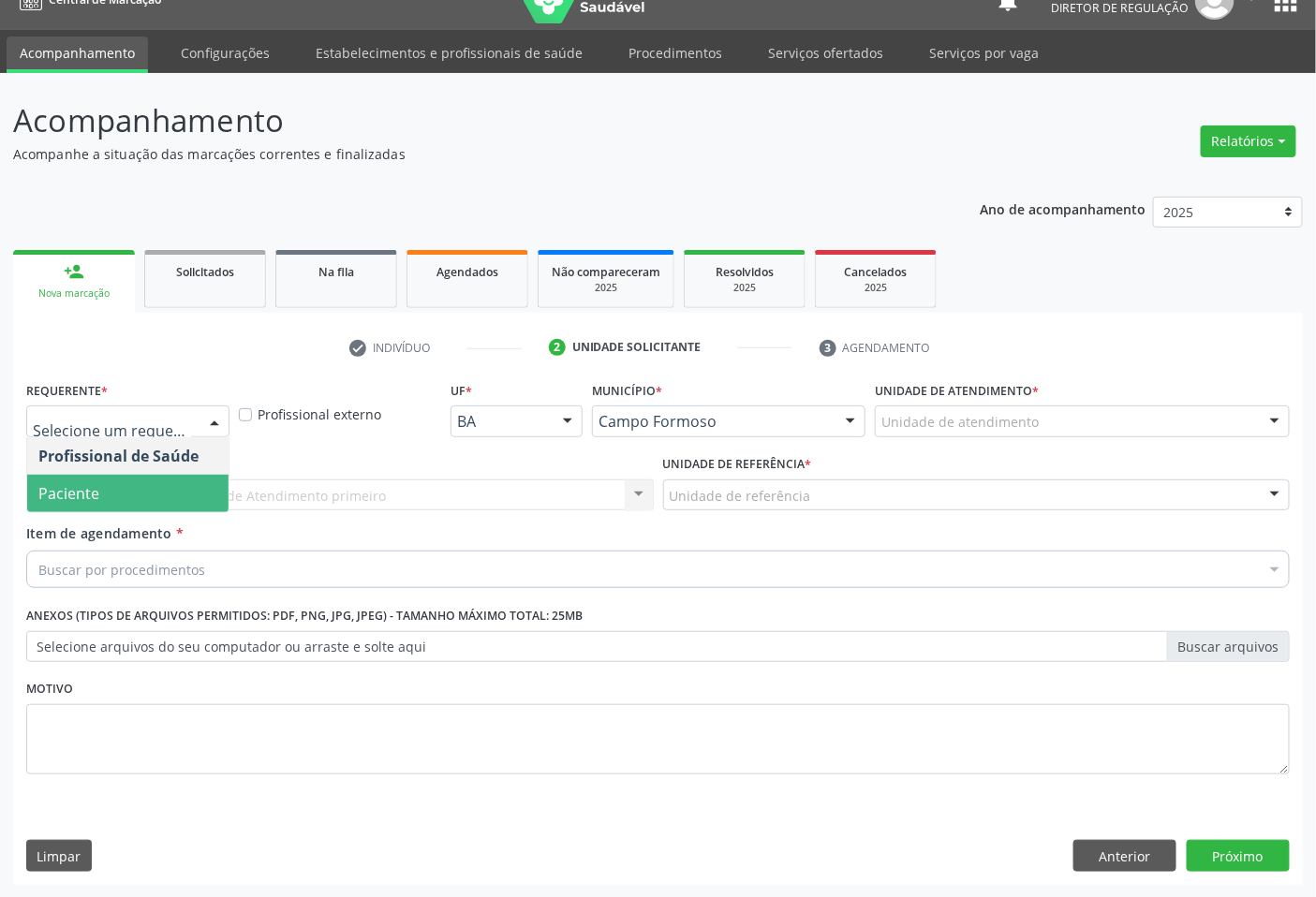
drag, startPoint x: 156, startPoint y: 498, endPoint x: 342, endPoint y: 492, distance: 186.1
click at [157, 495] on span "Paciente" at bounding box center [128, 494] width 202 height 38
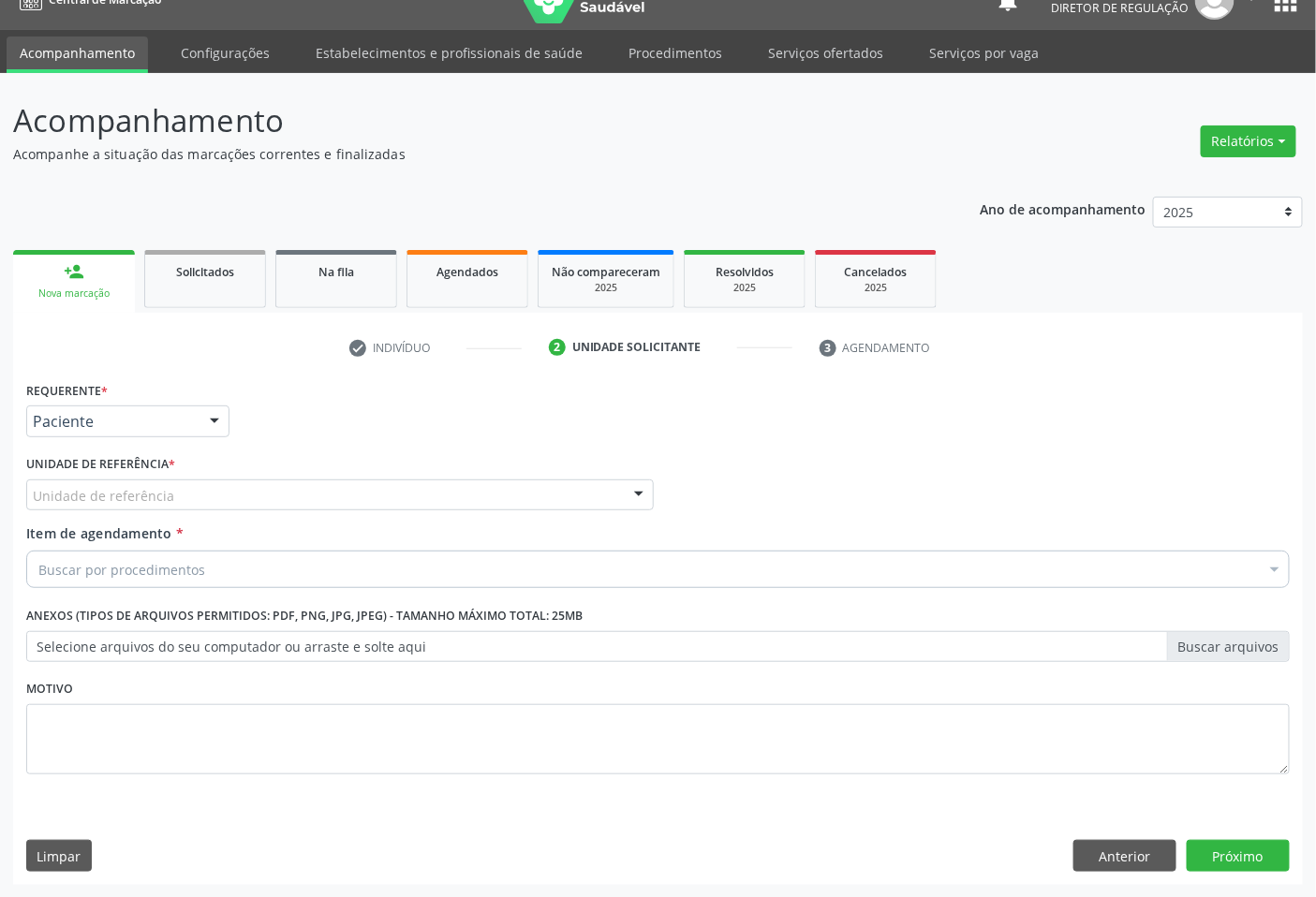
click at [342, 492] on div "Unidade de referência" at bounding box center [340, 496] width 627 height 32
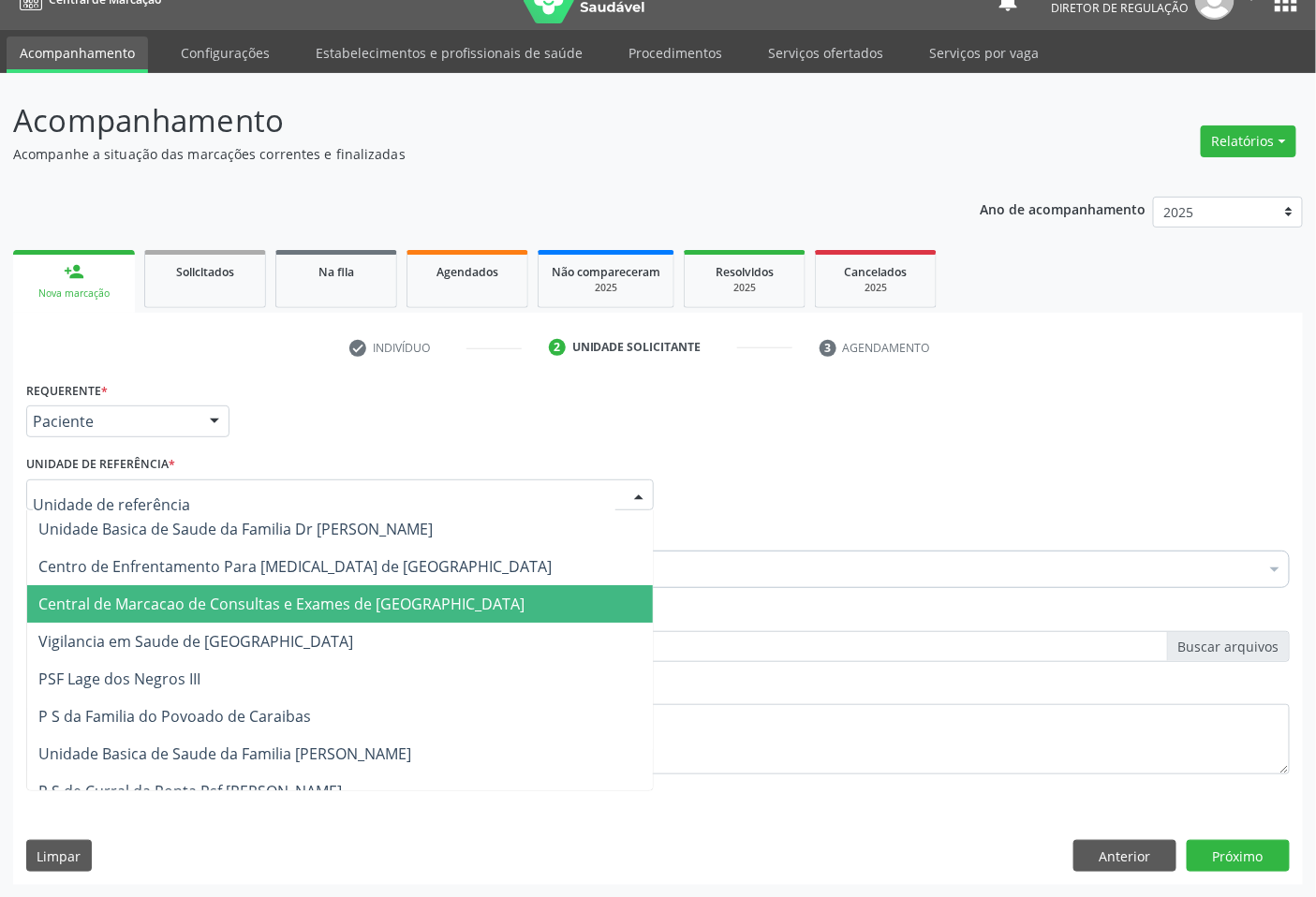
click at [373, 586] on span "Central de Marcacao de Consultas e Exames de [GEOGRAPHIC_DATA]" at bounding box center [340, 605] width 625 height 38
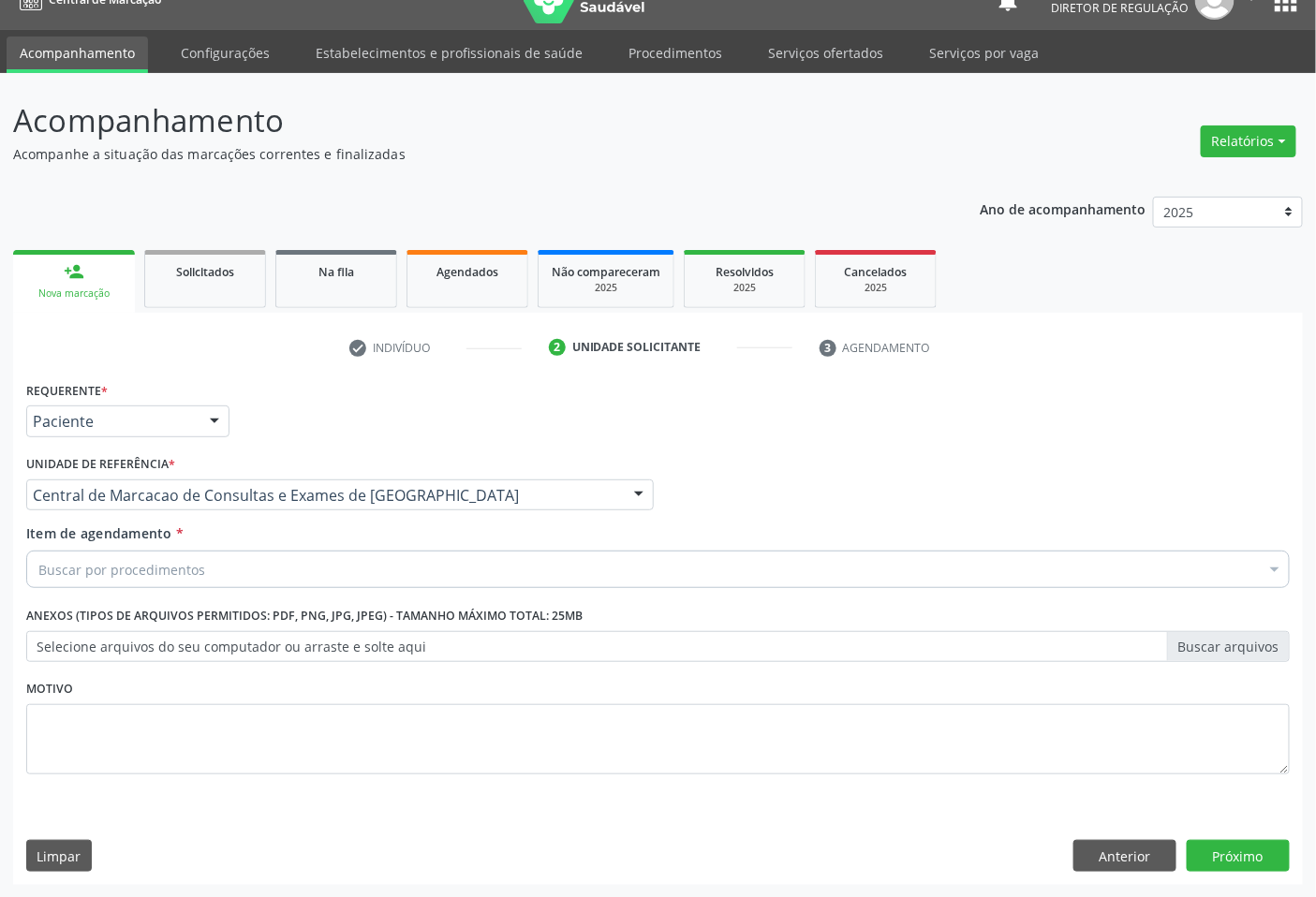
click at [451, 575] on div "Buscar por procedimentos" at bounding box center [658, 570] width 1264 height 38
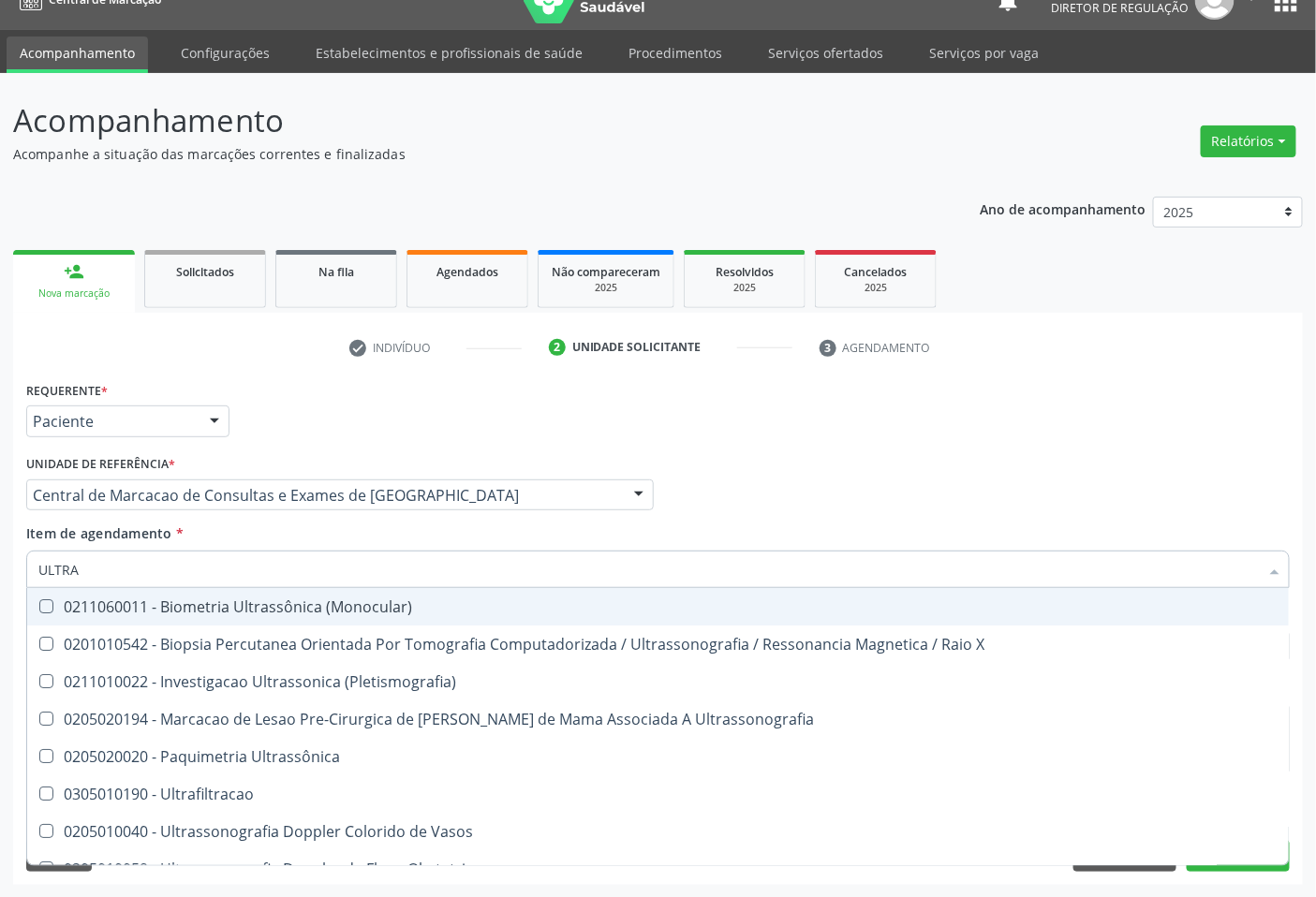
type input "ULTRAS"
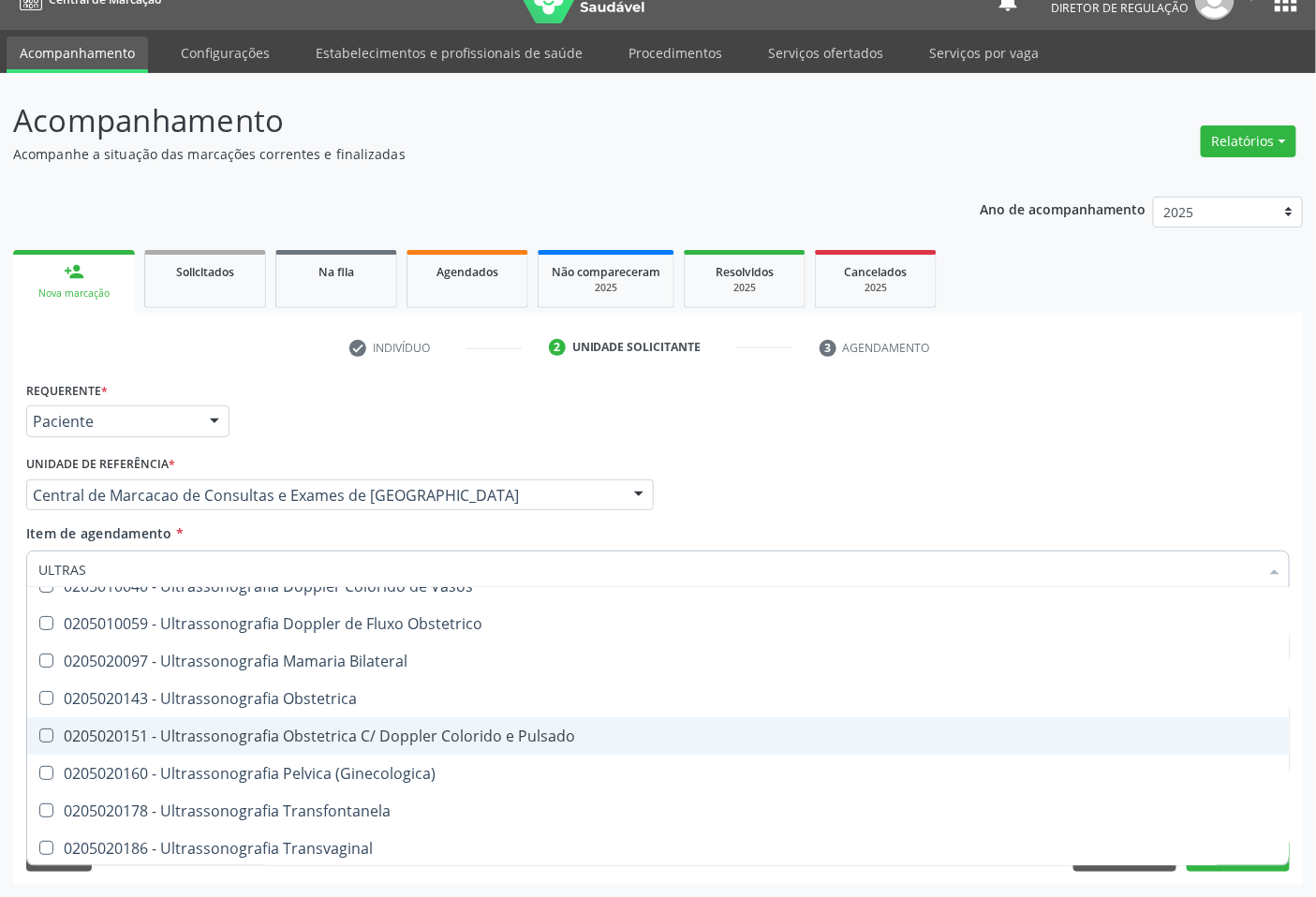
scroll to position [312, 0]
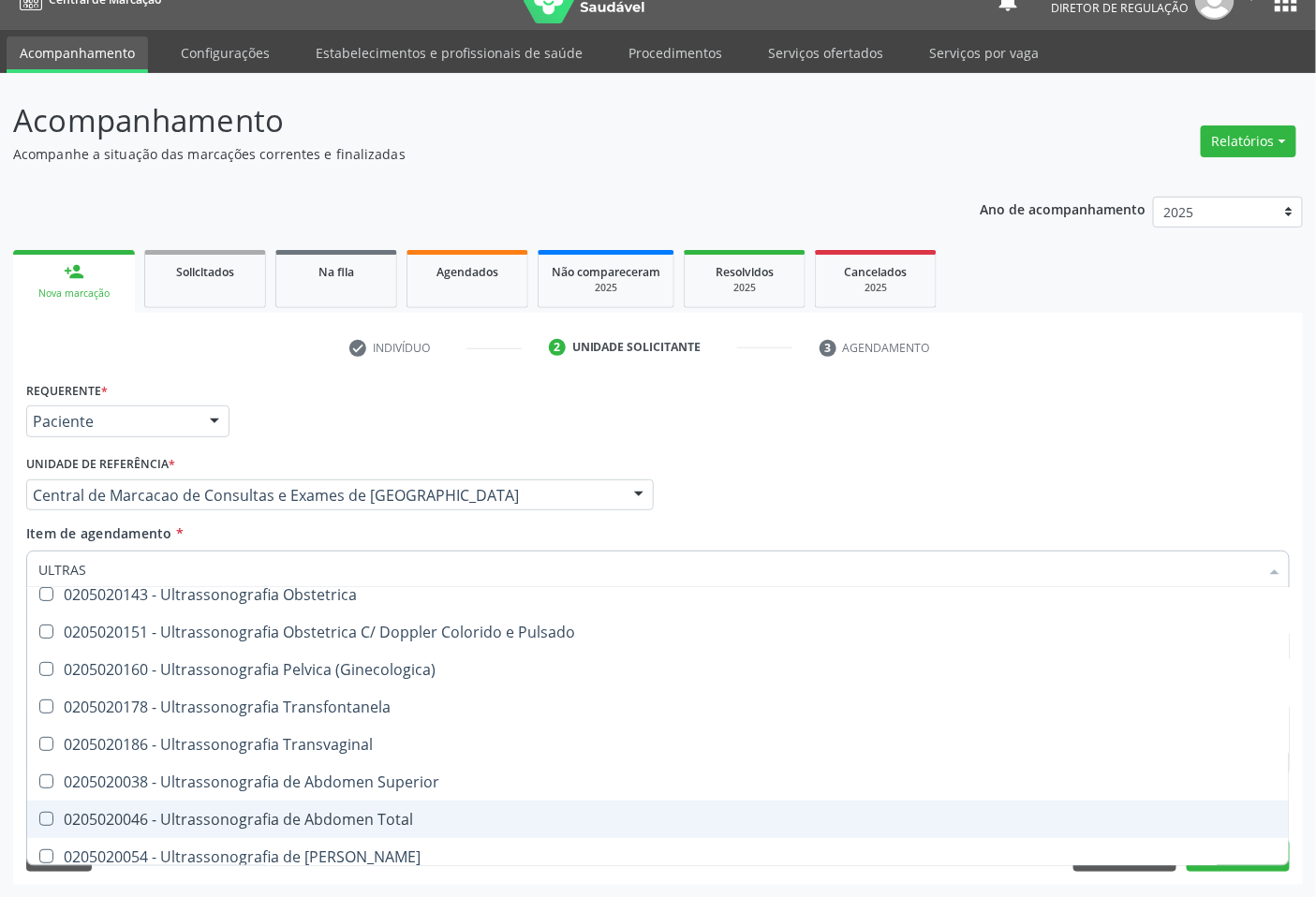
click at [373, 815] on div "0205020046 - Ultrassonografia de Abdomen Total" at bounding box center [658, 819] width 1239 height 15
checkbox Total "true"
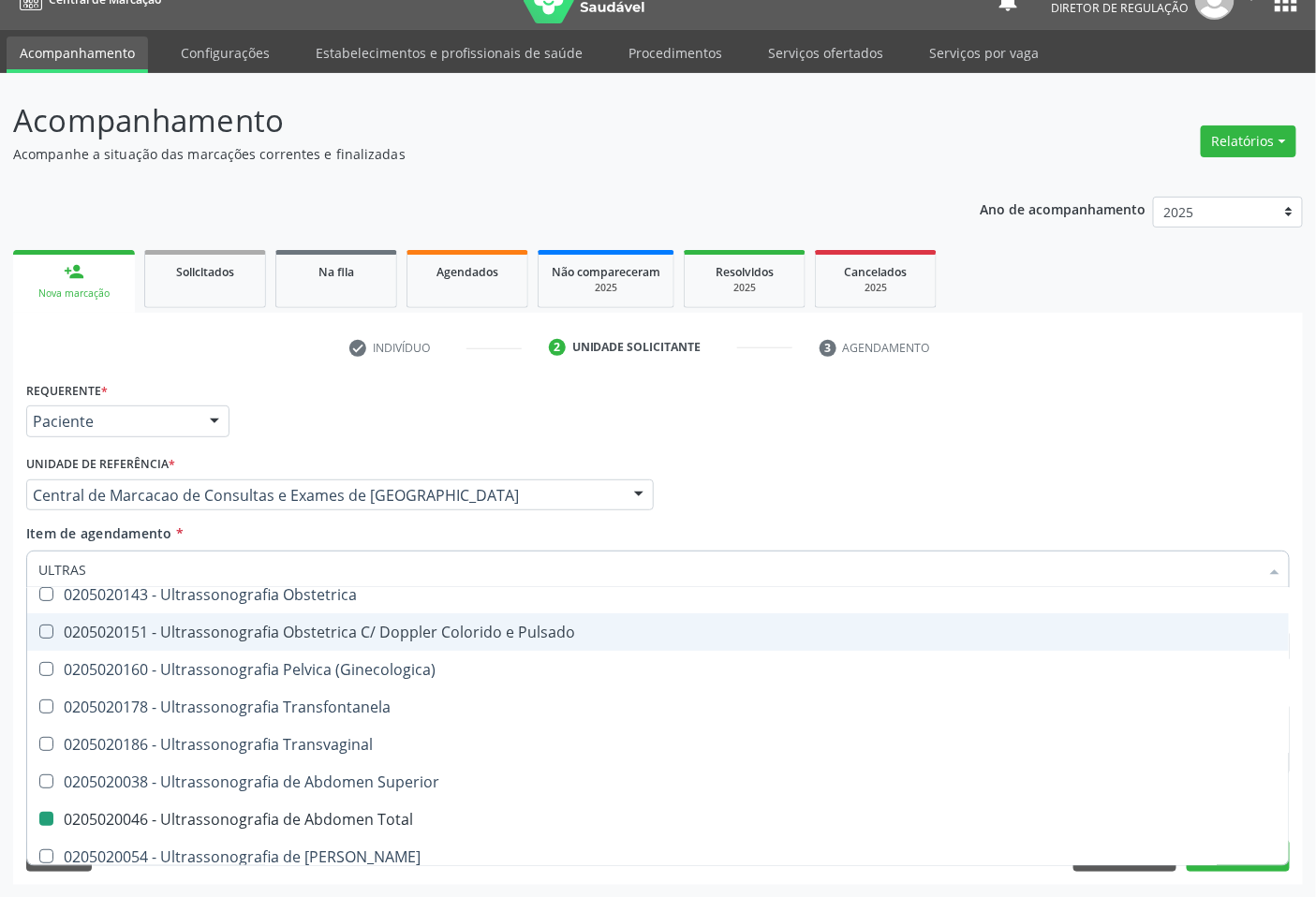
click at [1009, 548] on div "Item de agendamento * ULTRAS Desfazer seleção 0211060011 - Biometria Ultrassôni…" at bounding box center [658, 553] width 1264 height 59
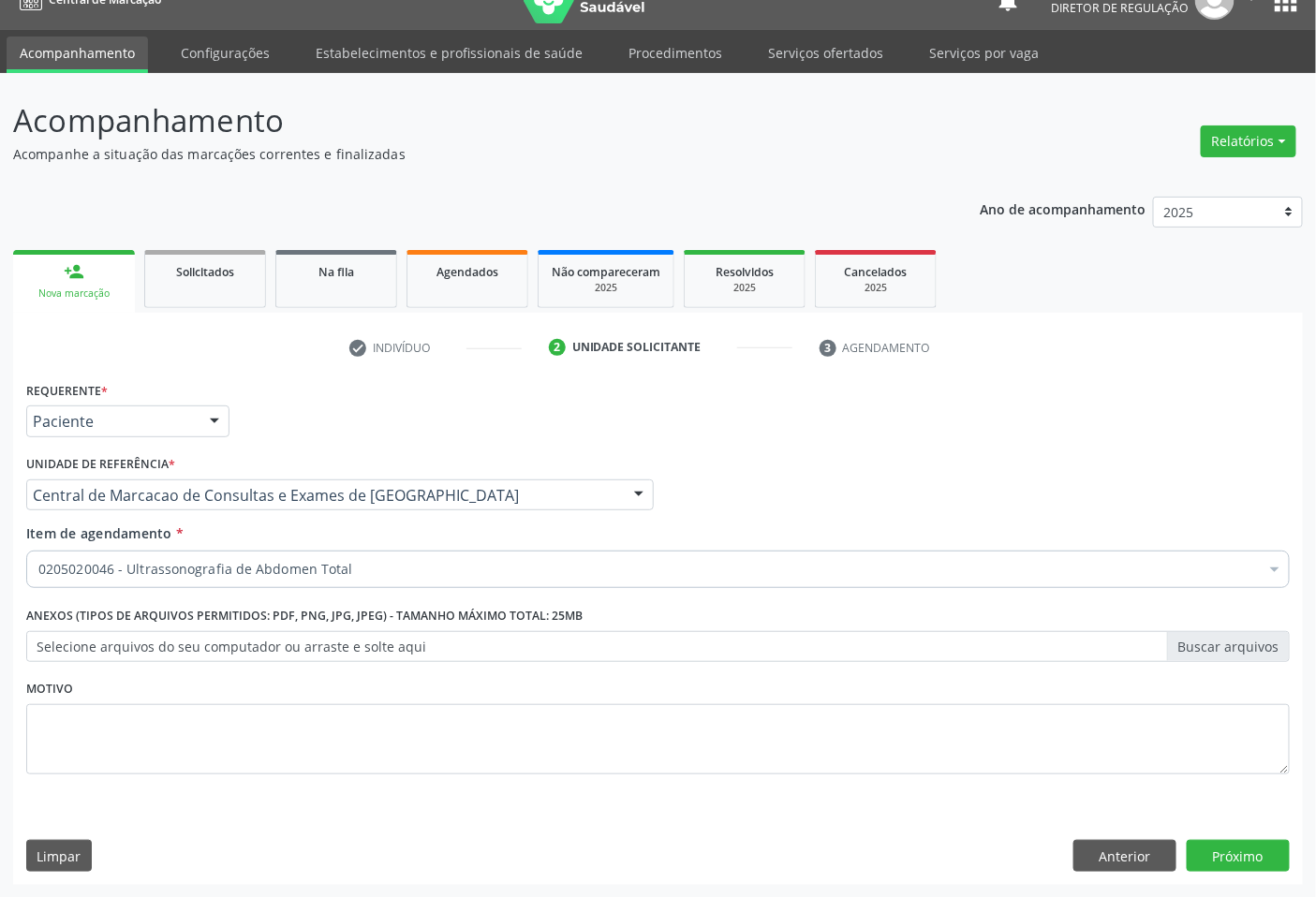
checkbox Total "true"
checkbox Comprimido\) "false"
click at [1017, 537] on div "Item de agendamento * 0205020046 - Ultrassonografia de Abdomen Total Desfazer s…" at bounding box center [658, 553] width 1264 height 59
click at [1243, 851] on button "Próximo" at bounding box center [1237, 856] width 103 height 32
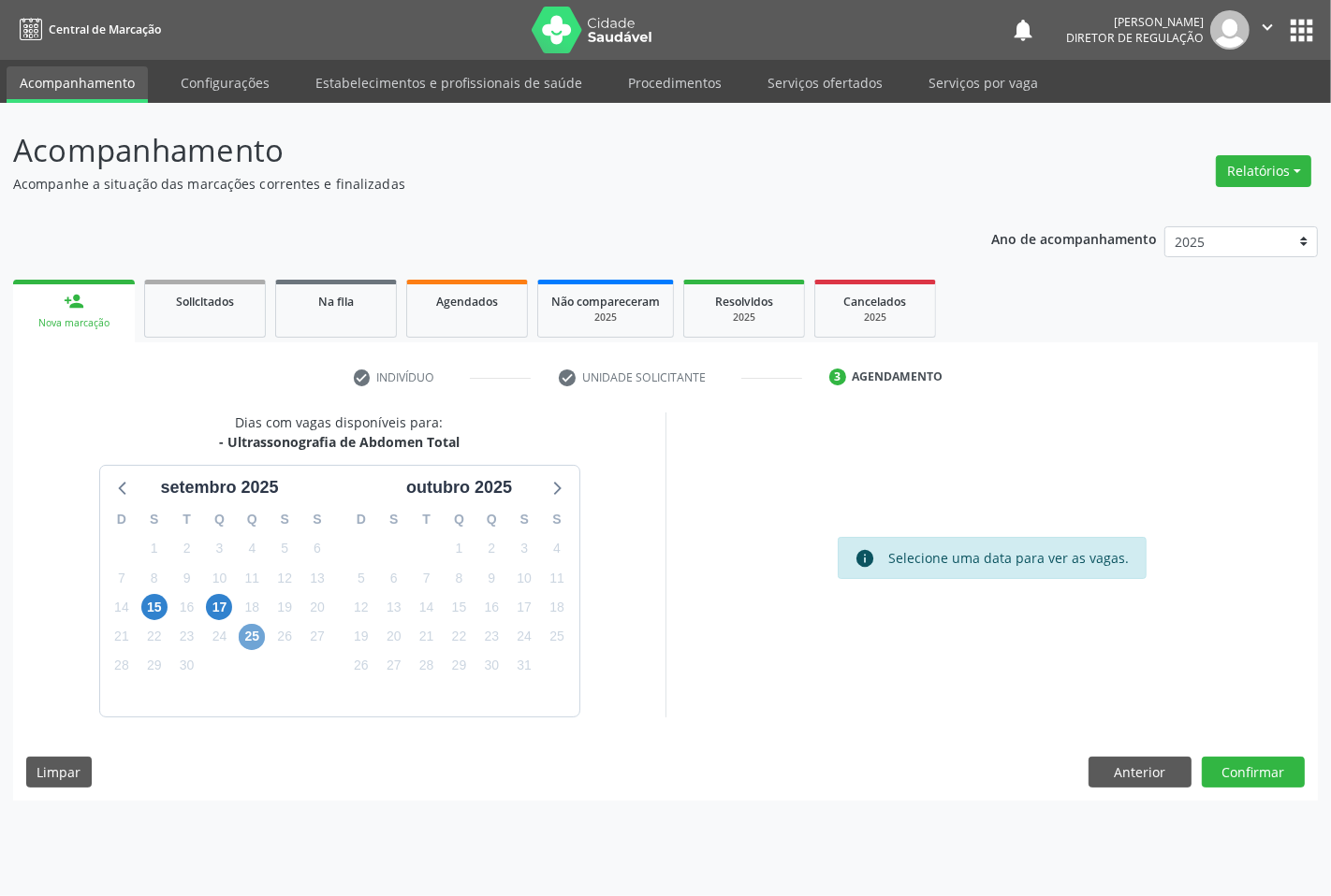
click at [250, 643] on span "25" at bounding box center [251, 637] width 26 height 26
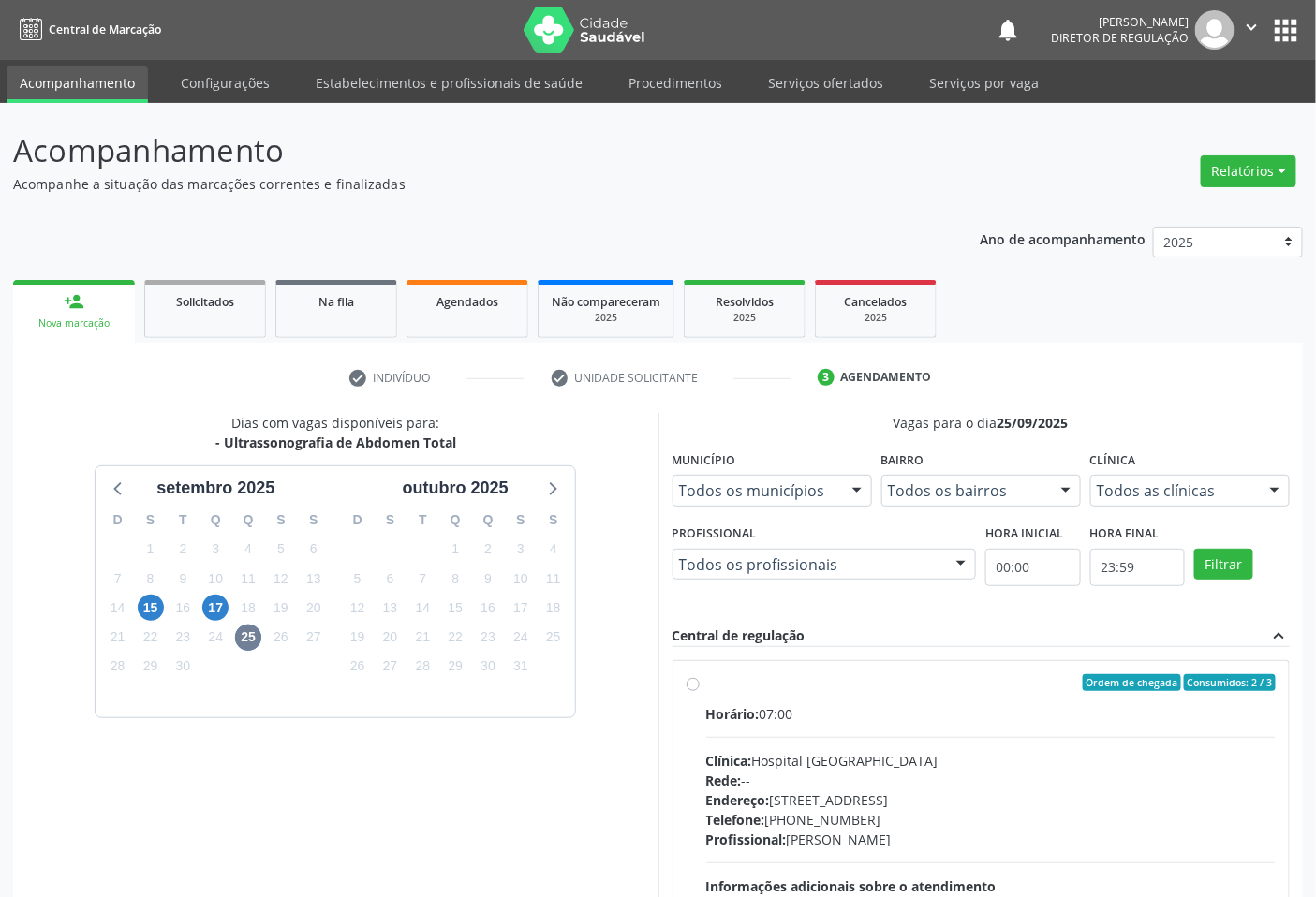
click at [1005, 737] on hr at bounding box center [991, 737] width 570 height 1
click at [700, 692] on input "Ordem de chegada Consumidos: 2 / 3 Horário: 07:00 Clínica: Hospital [GEOGRAPHIC…" at bounding box center [693, 683] width 13 height 17
radio input "true"
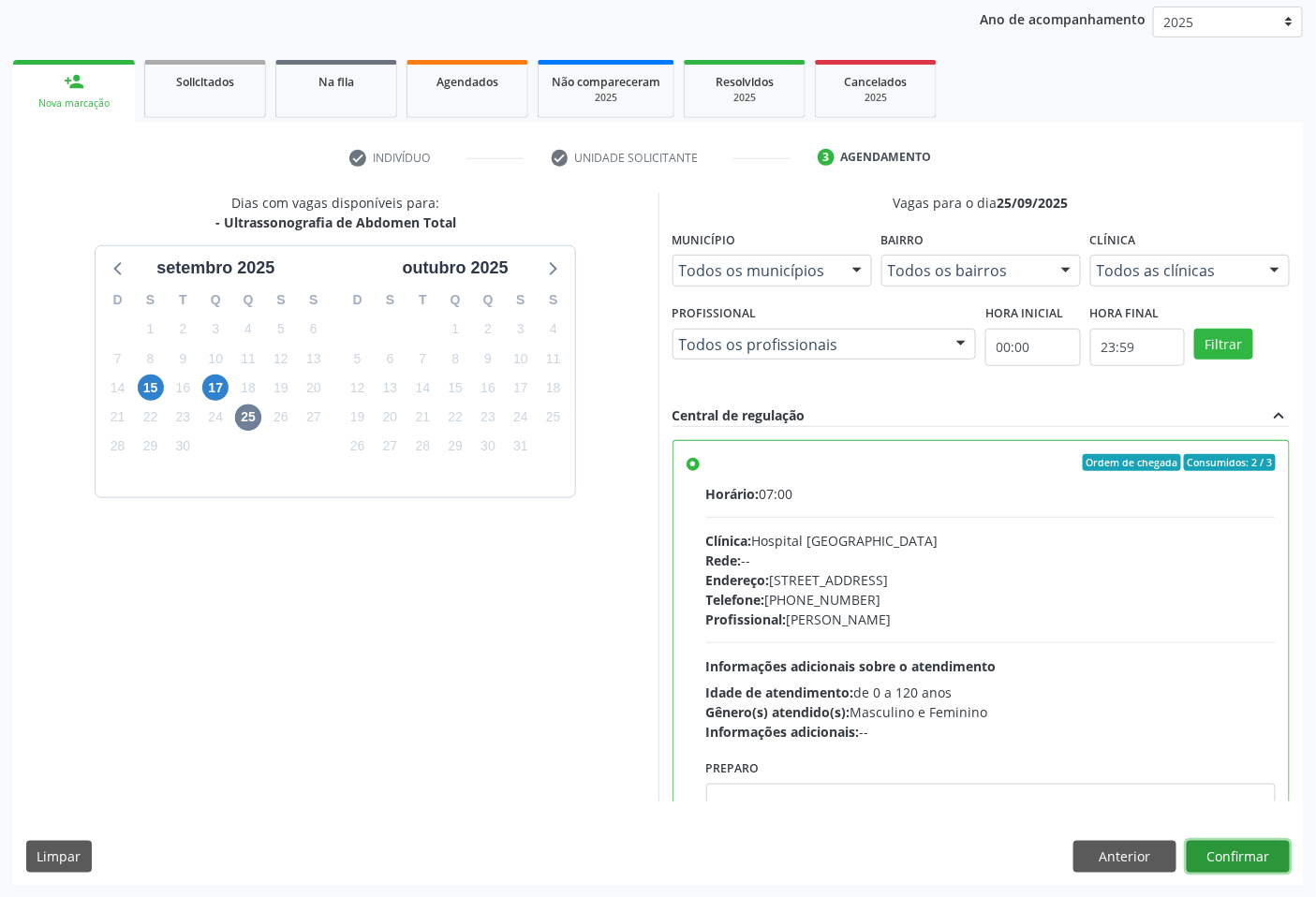
click at [1216, 849] on button "Confirmar" at bounding box center [1237, 857] width 103 height 32
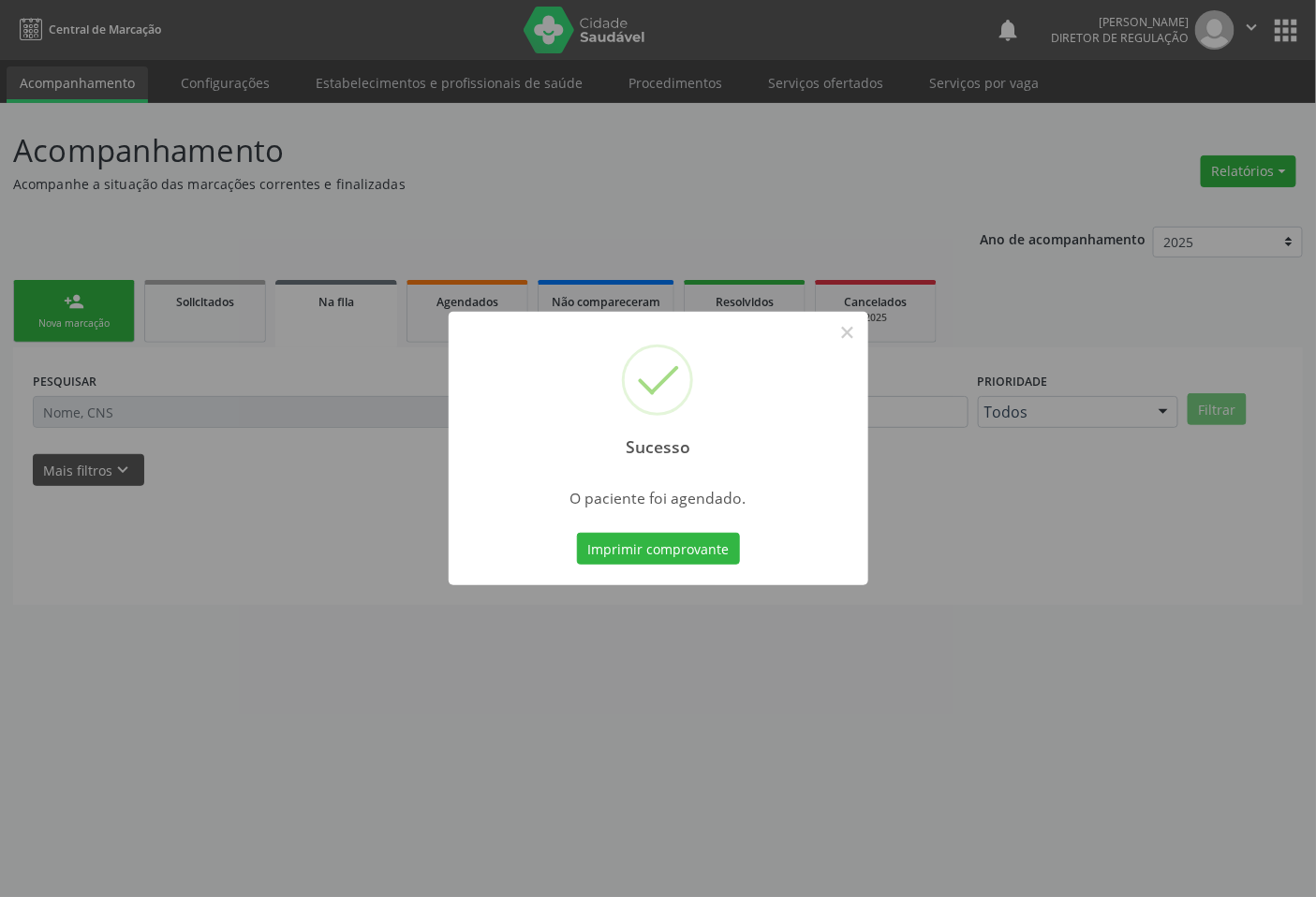
scroll to position [0, 0]
click at [585, 533] on button "Imprimir comprovante" at bounding box center [666, 549] width 163 height 32
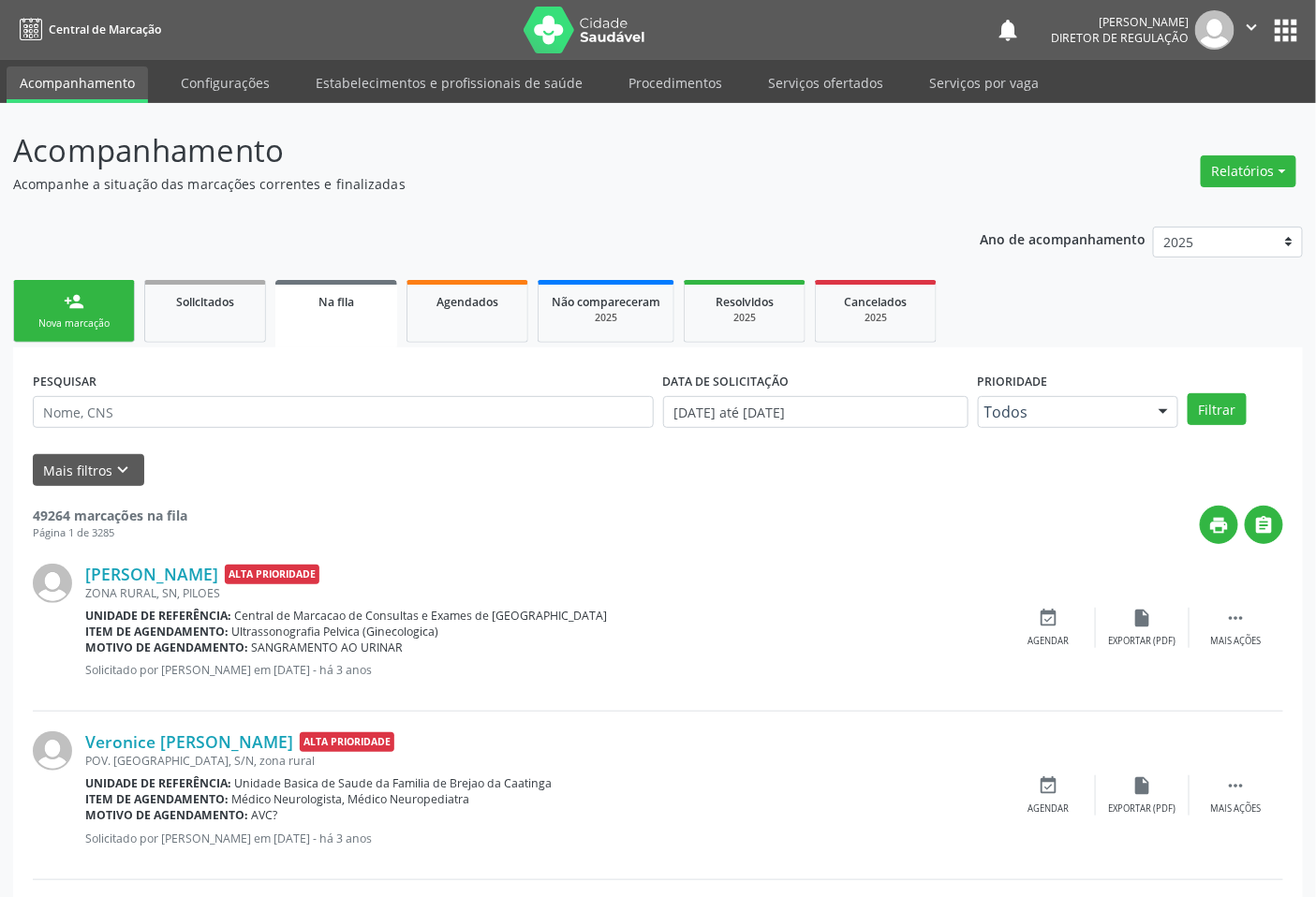
drag, startPoint x: 111, startPoint y: 278, endPoint x: 101, endPoint y: 323, distance: 46.1
click at [110, 280] on link "person_add Nova marcação" at bounding box center [74, 311] width 122 height 62
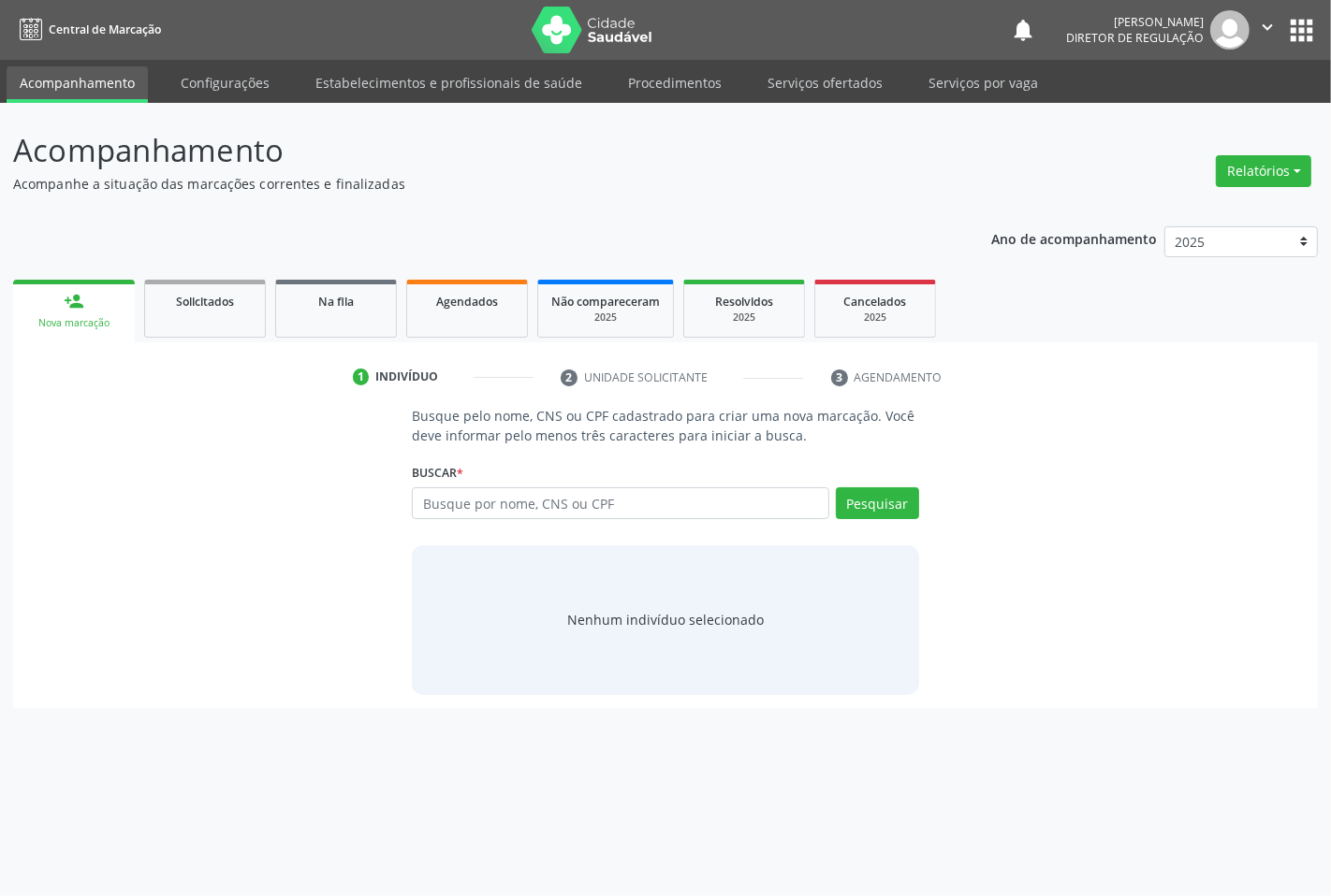
click at [101, 322] on div "Nova marcação" at bounding box center [74, 323] width 95 height 14
click at [546, 508] on input "text" at bounding box center [620, 504] width 417 height 32
type input "702805660226861"
click at [880, 508] on button "Pesquisar" at bounding box center [877, 504] width 83 height 32
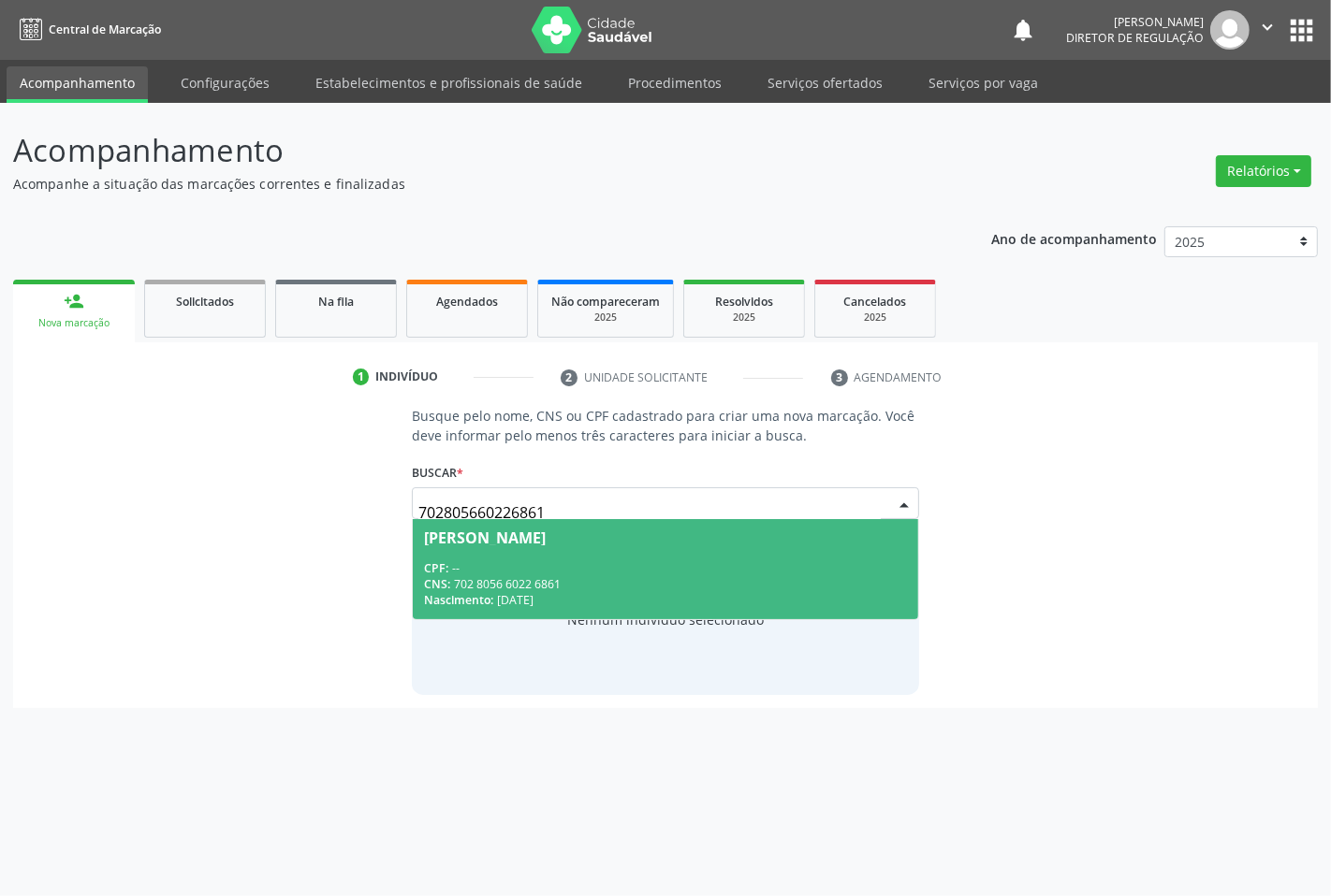
click at [475, 567] on div "CPF: --" at bounding box center [666, 568] width 482 height 16
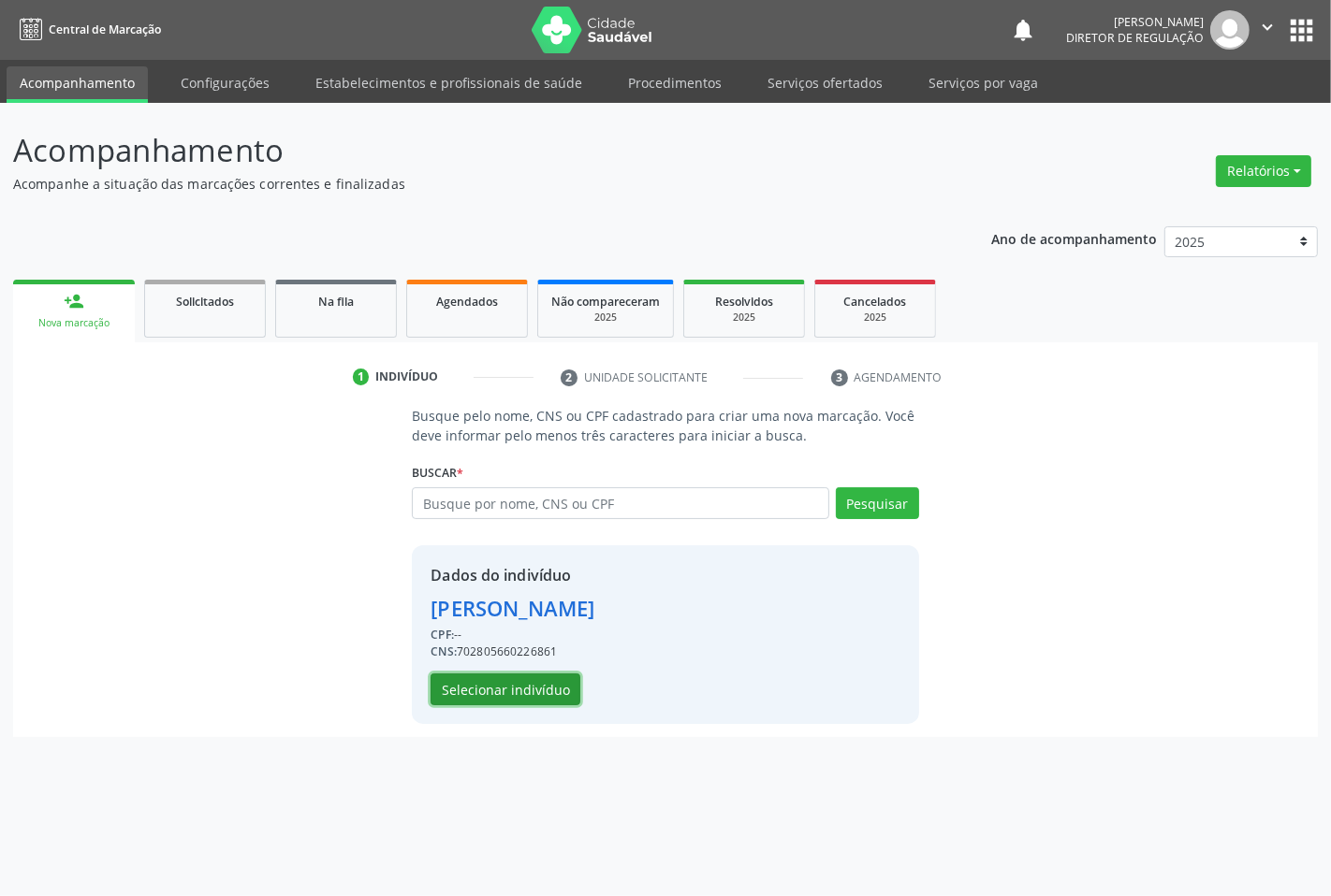
click at [519, 681] on button "Selecionar indivíduo" at bounding box center [505, 690] width 149 height 32
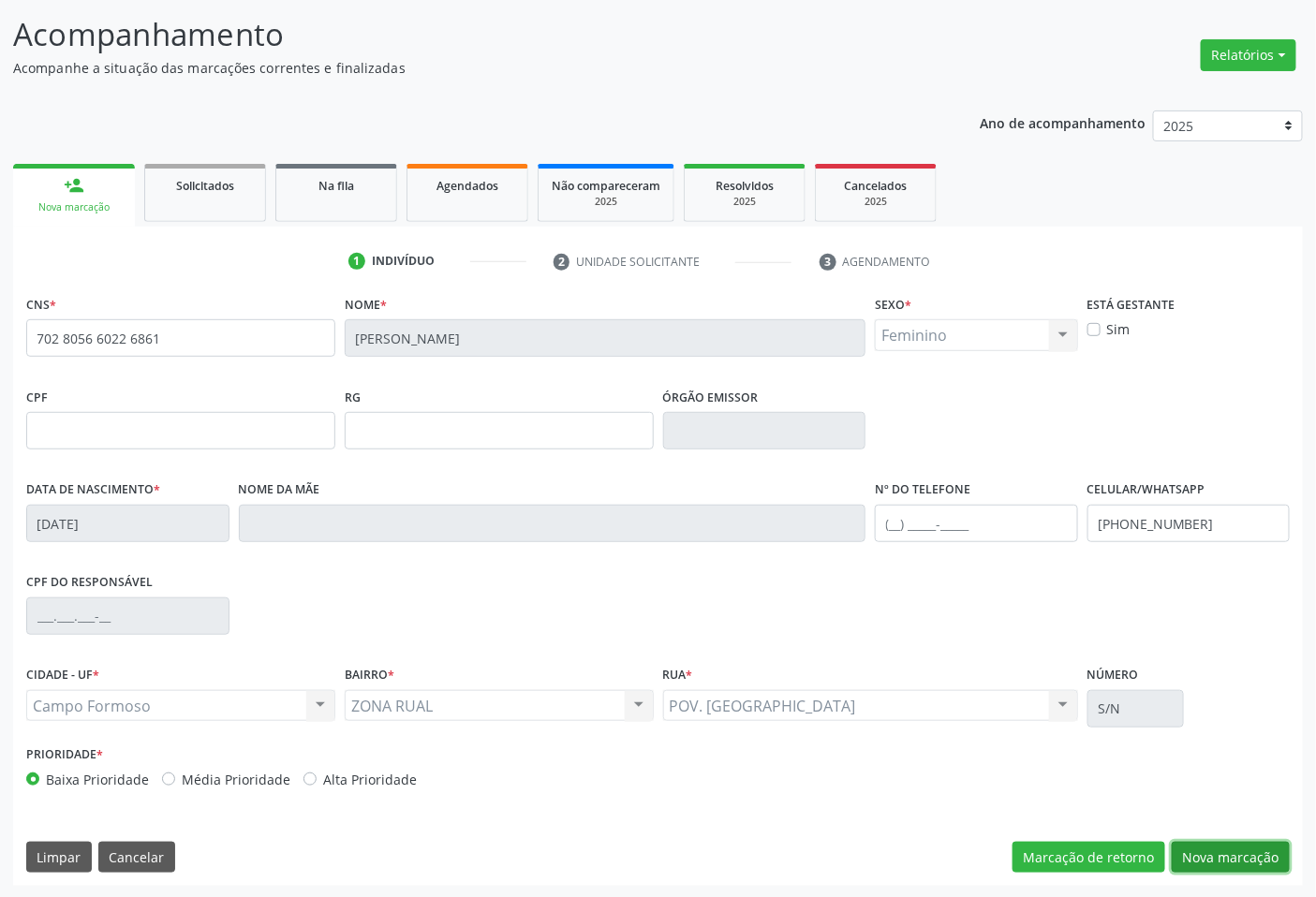
click at [1223, 862] on button "Nova marcação" at bounding box center [1231, 858] width 118 height 32
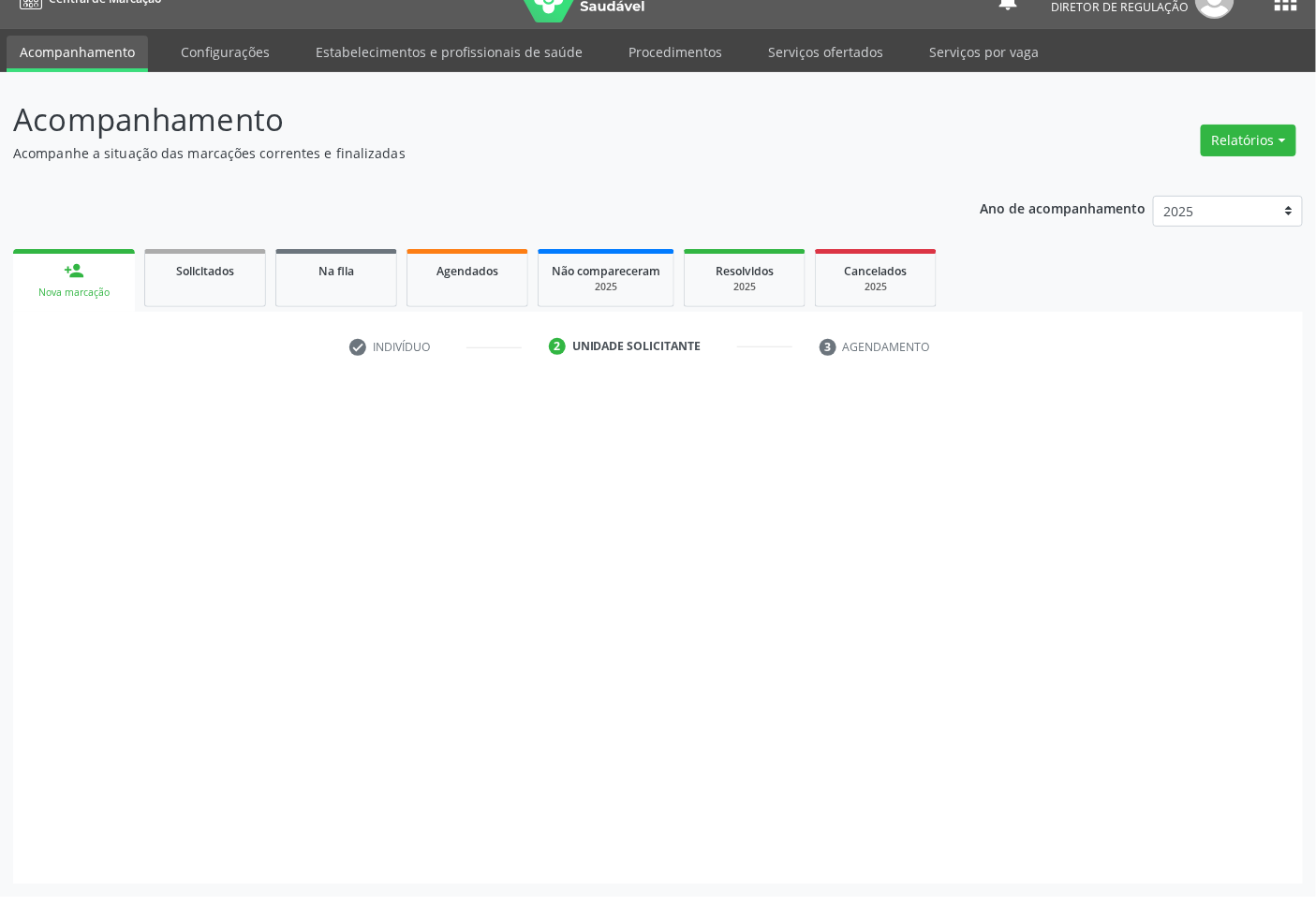
scroll to position [30, 0]
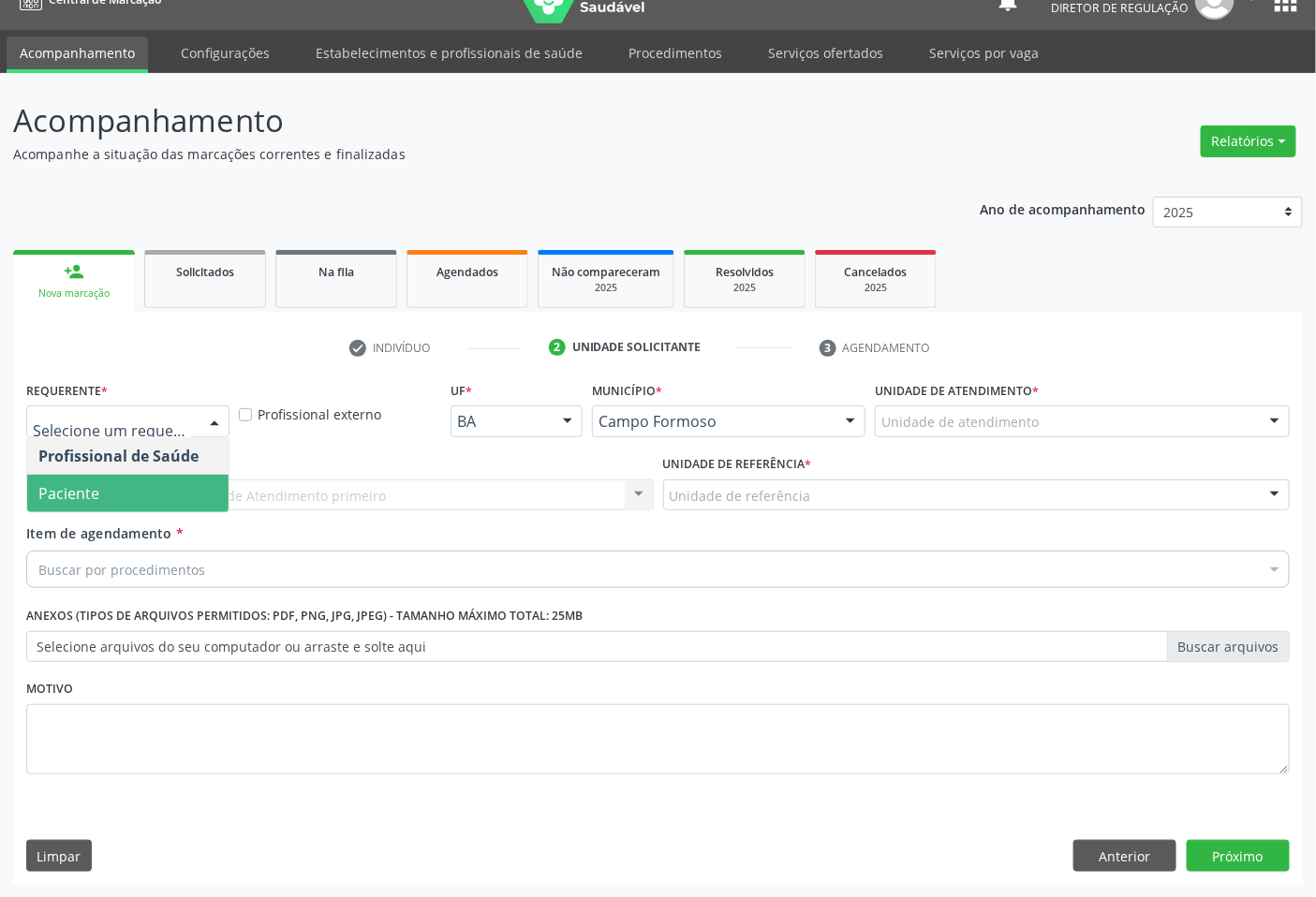
drag, startPoint x: 172, startPoint y: 503, endPoint x: 377, endPoint y: 499, distance: 205.0
click at [173, 504] on span "Paciente" at bounding box center [128, 494] width 202 height 38
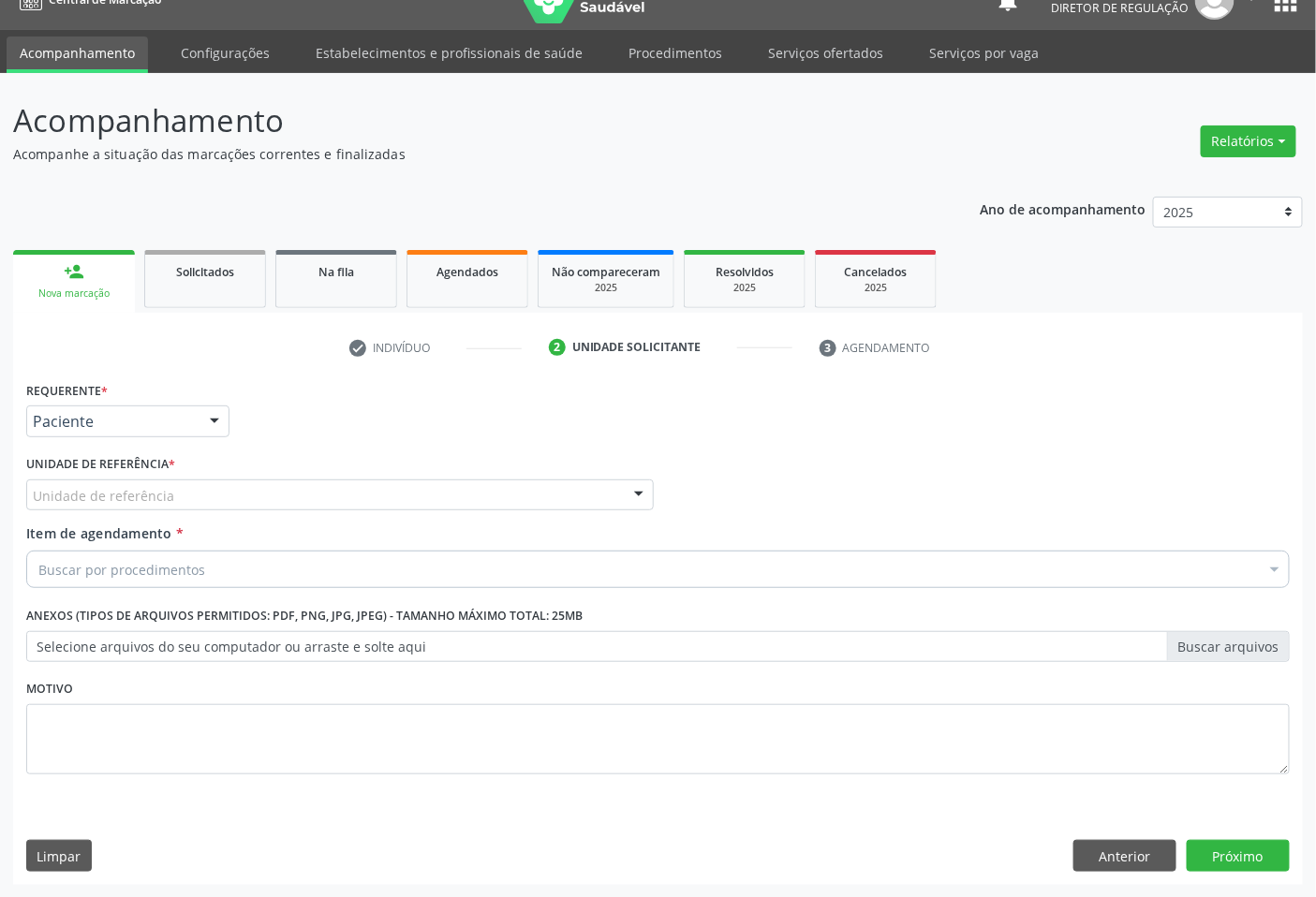
click at [377, 499] on div "Unidade de referência" at bounding box center [340, 496] width 627 height 32
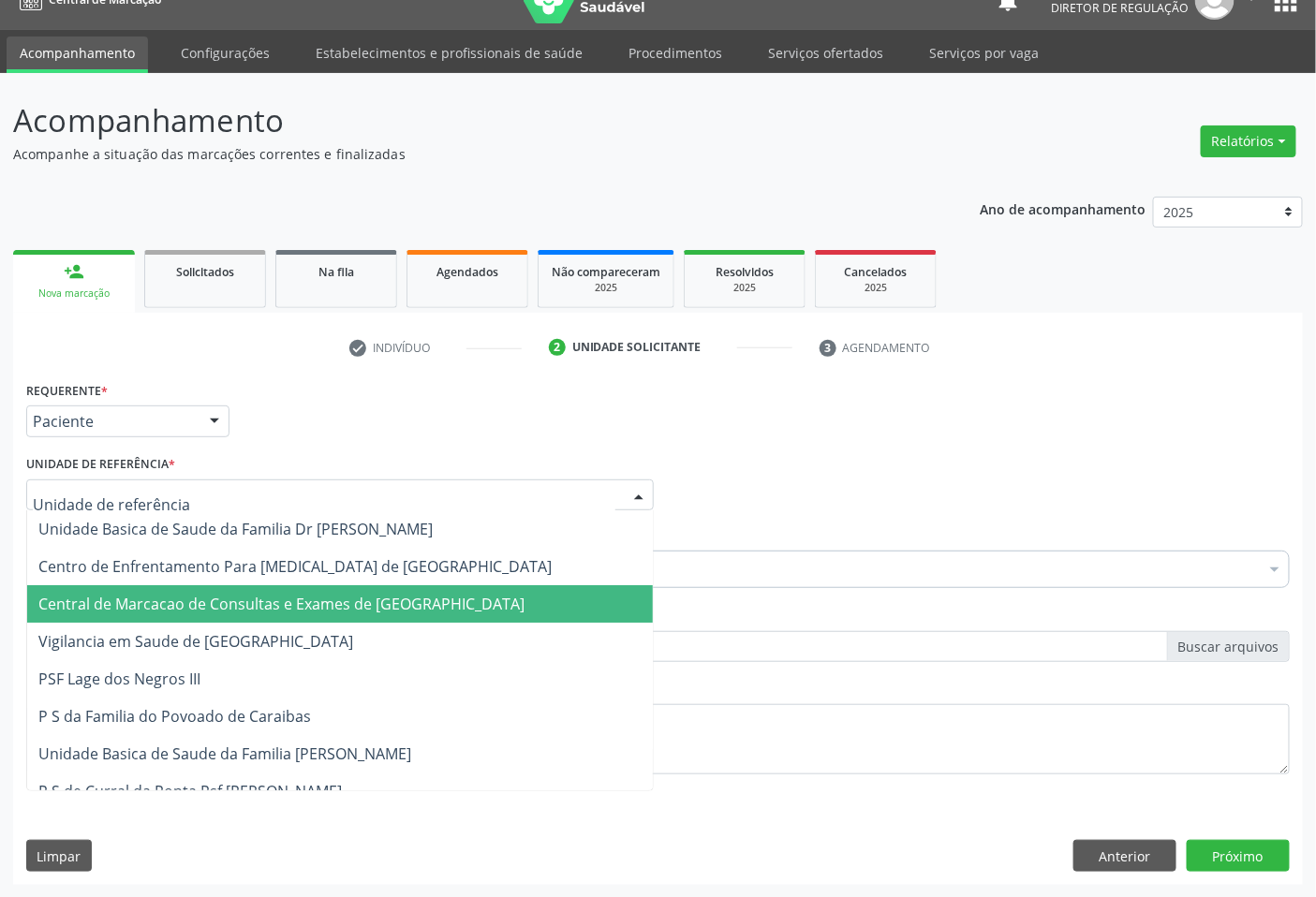
click at [419, 615] on span "Central de Marcacao de Consultas e Exames de [GEOGRAPHIC_DATA]" at bounding box center [340, 605] width 625 height 38
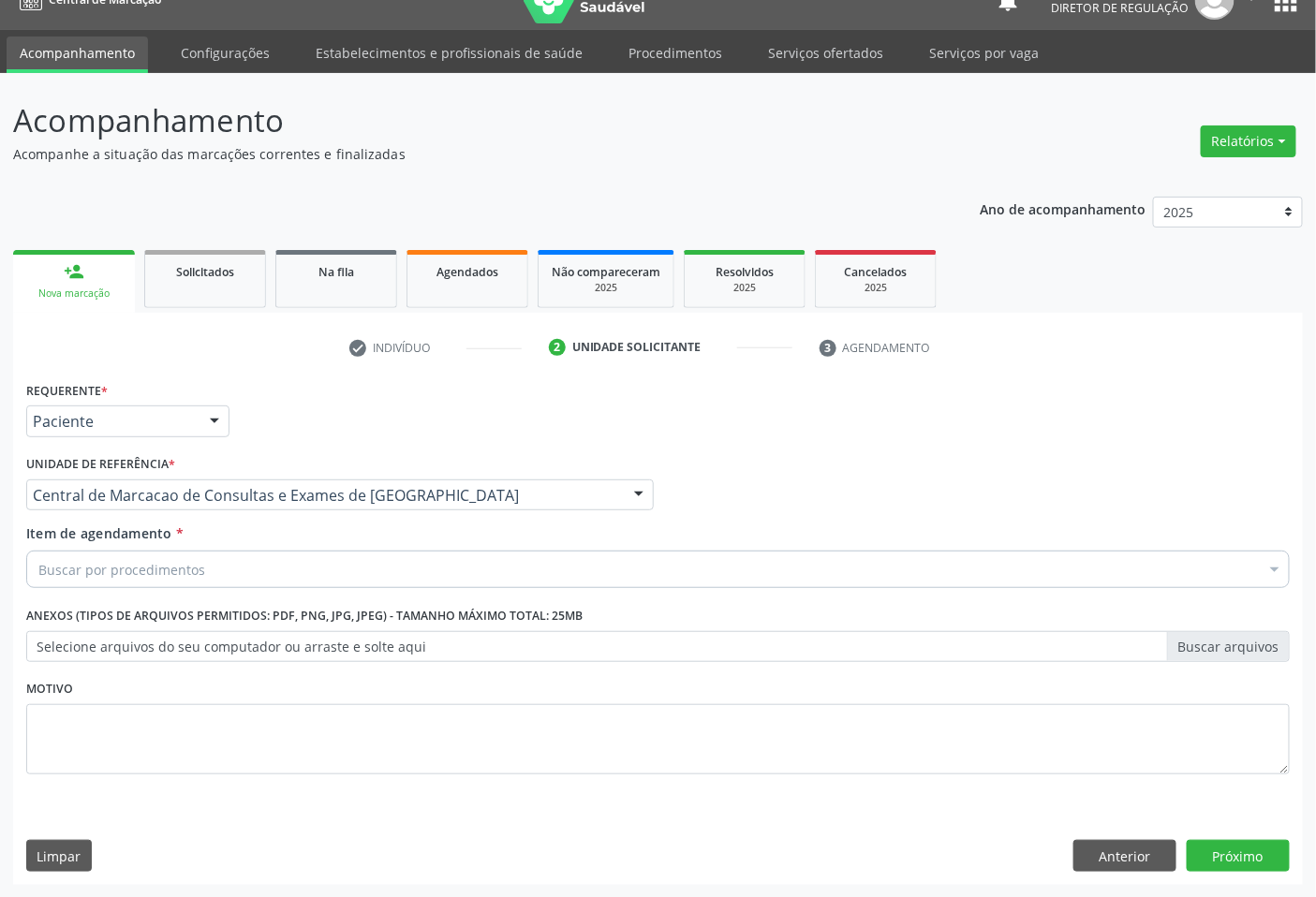
click at [455, 559] on div "Buscar por procedimentos" at bounding box center [658, 570] width 1264 height 38
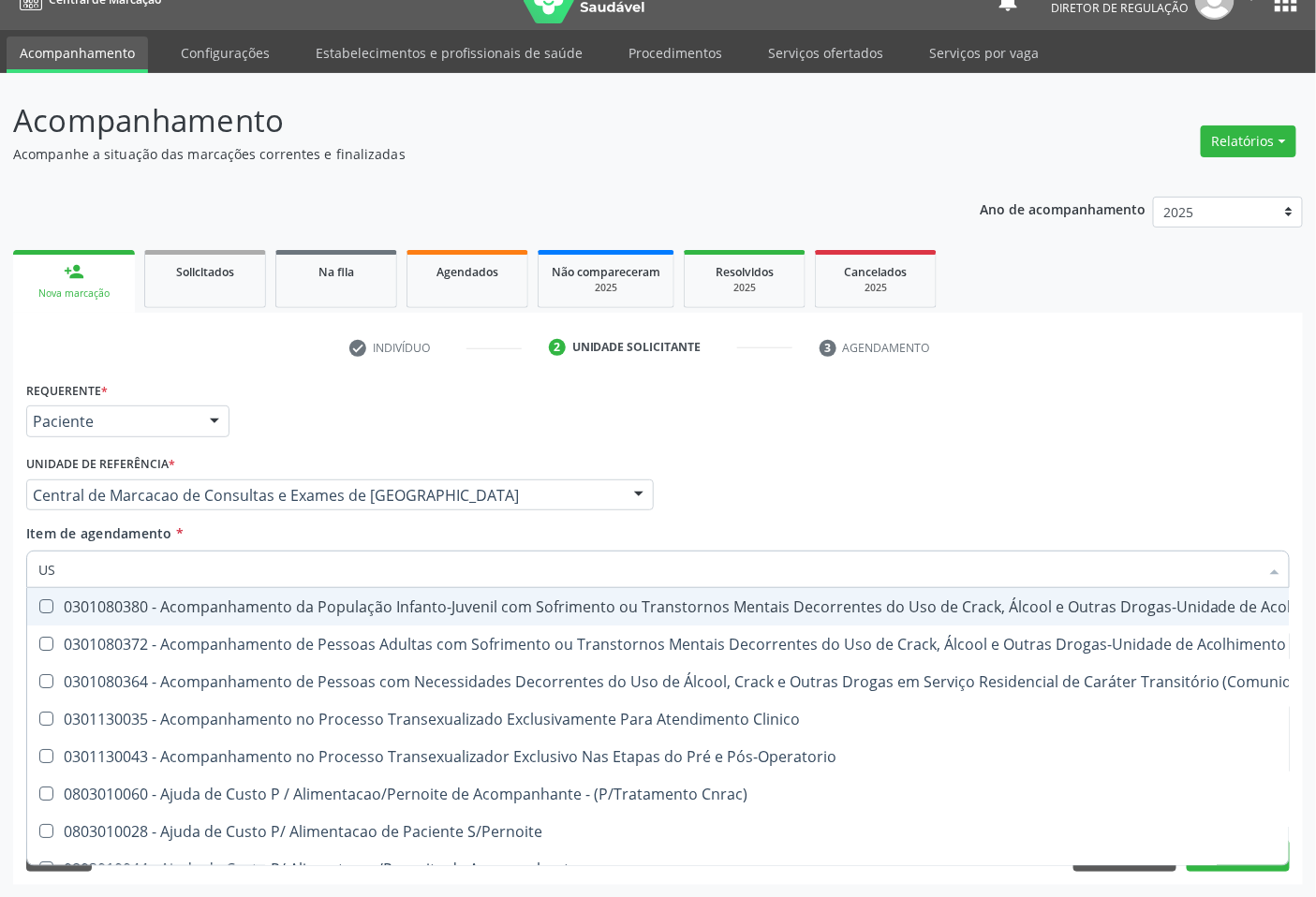
type input "USG"
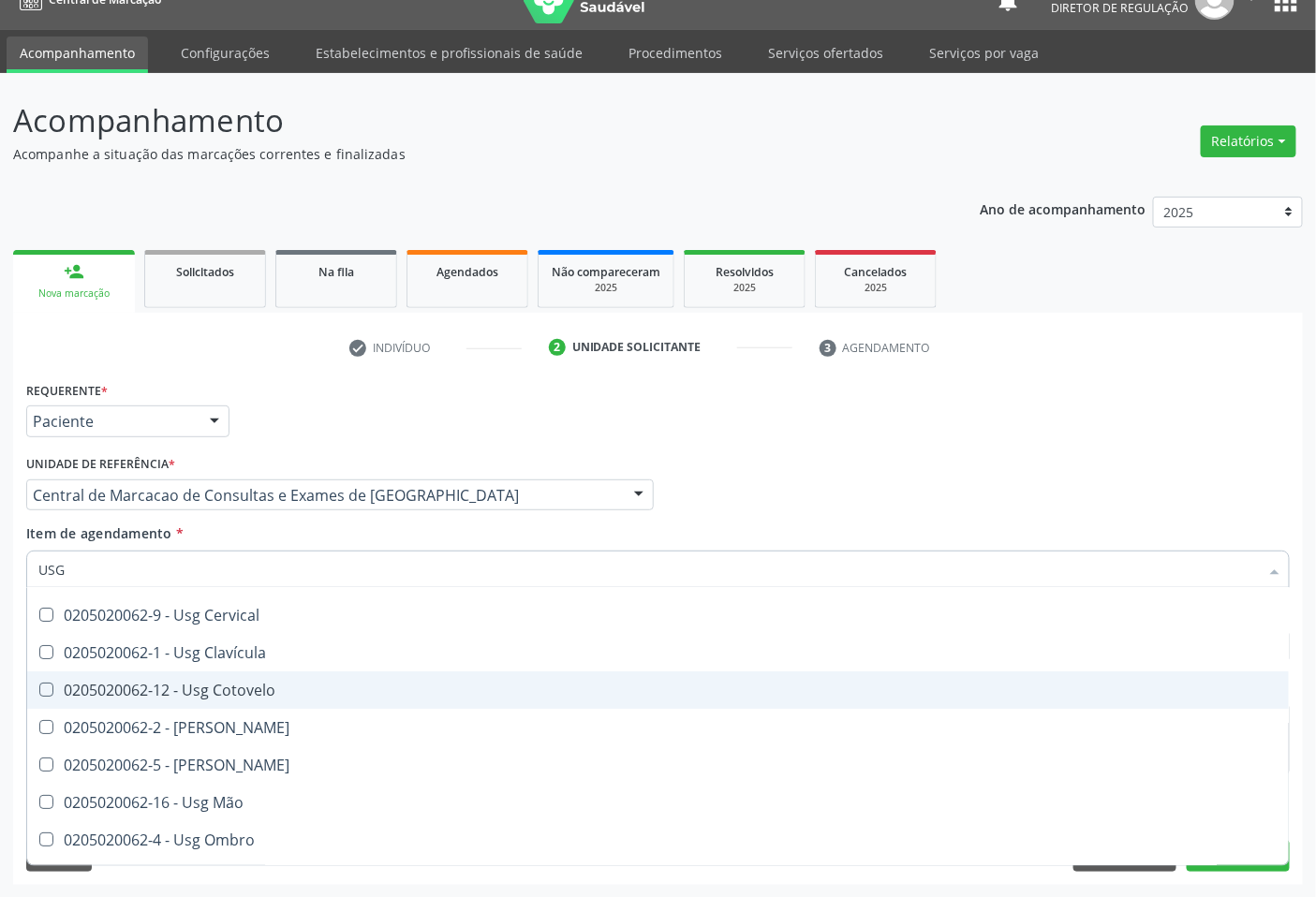
scroll to position [208, 0]
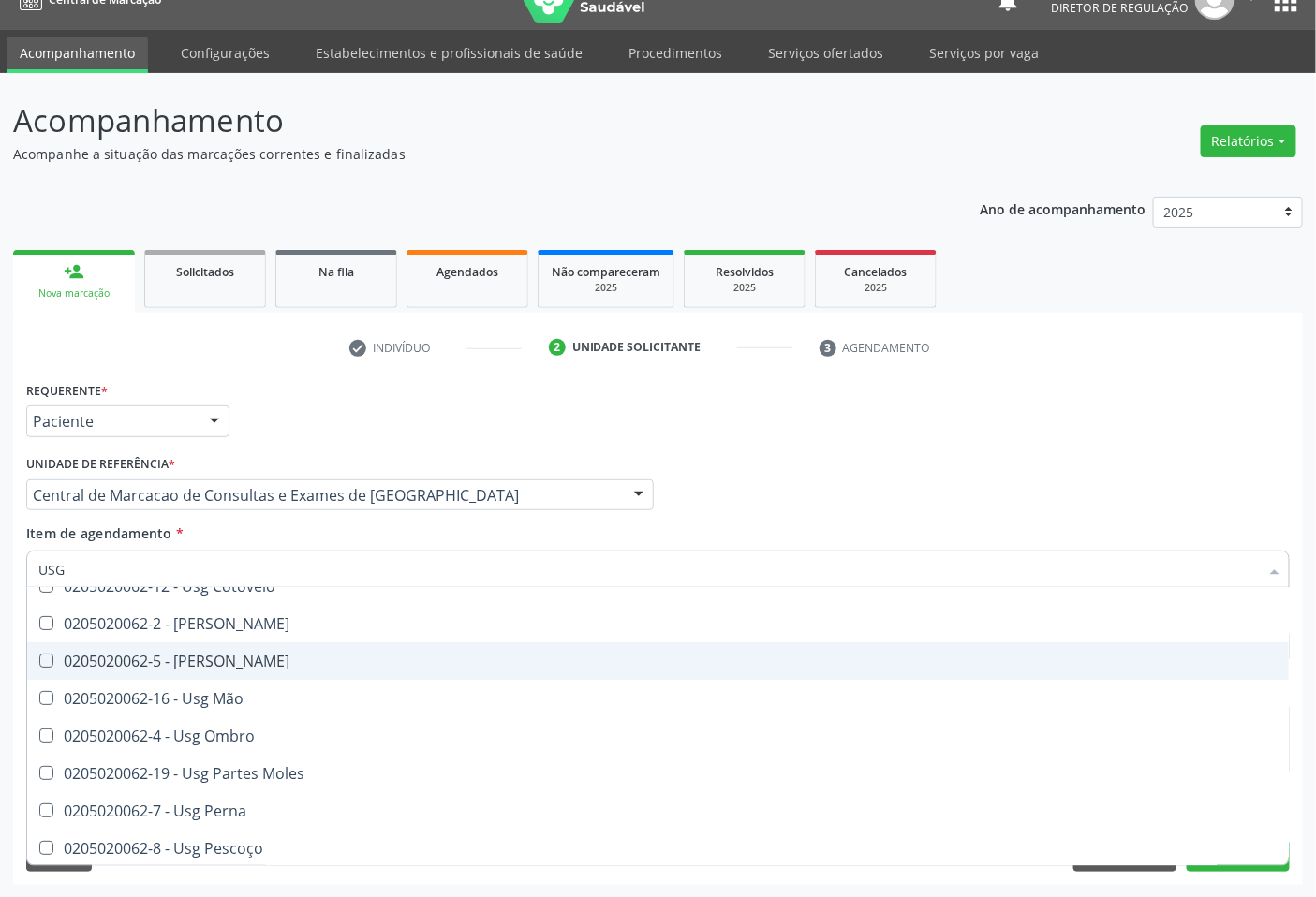
click at [275, 673] on span "0205020062-5 - [PERSON_NAME]" at bounding box center [658, 661] width 1262 height 38
checkbox Joelho "true"
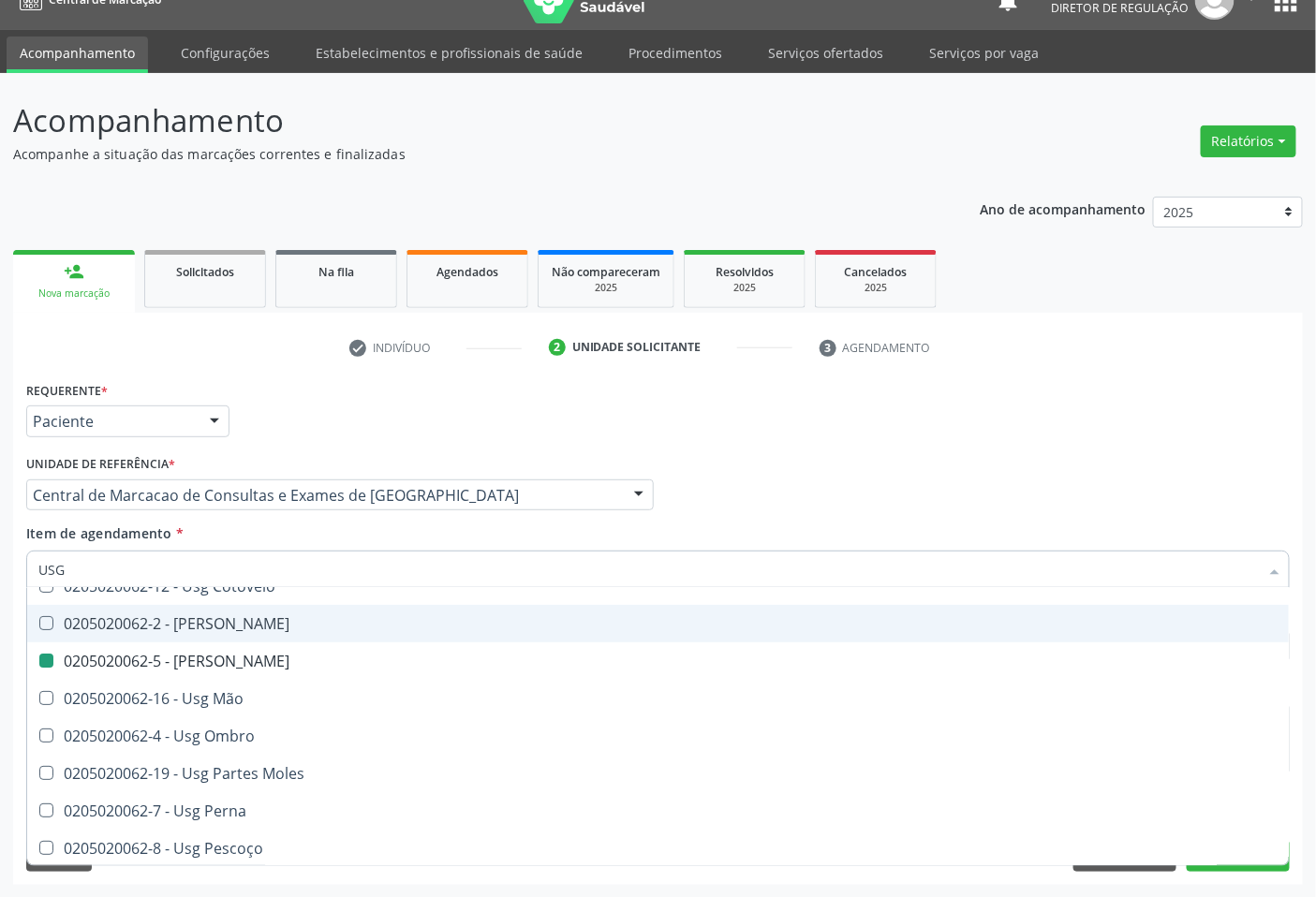
click at [883, 491] on div "Profissional Solicitante Por favor, selecione a Unidade de Atendimento primeiro…" at bounding box center [658, 486] width 1273 height 73
checkbox Braço "true"
checkbox Joelho "false"
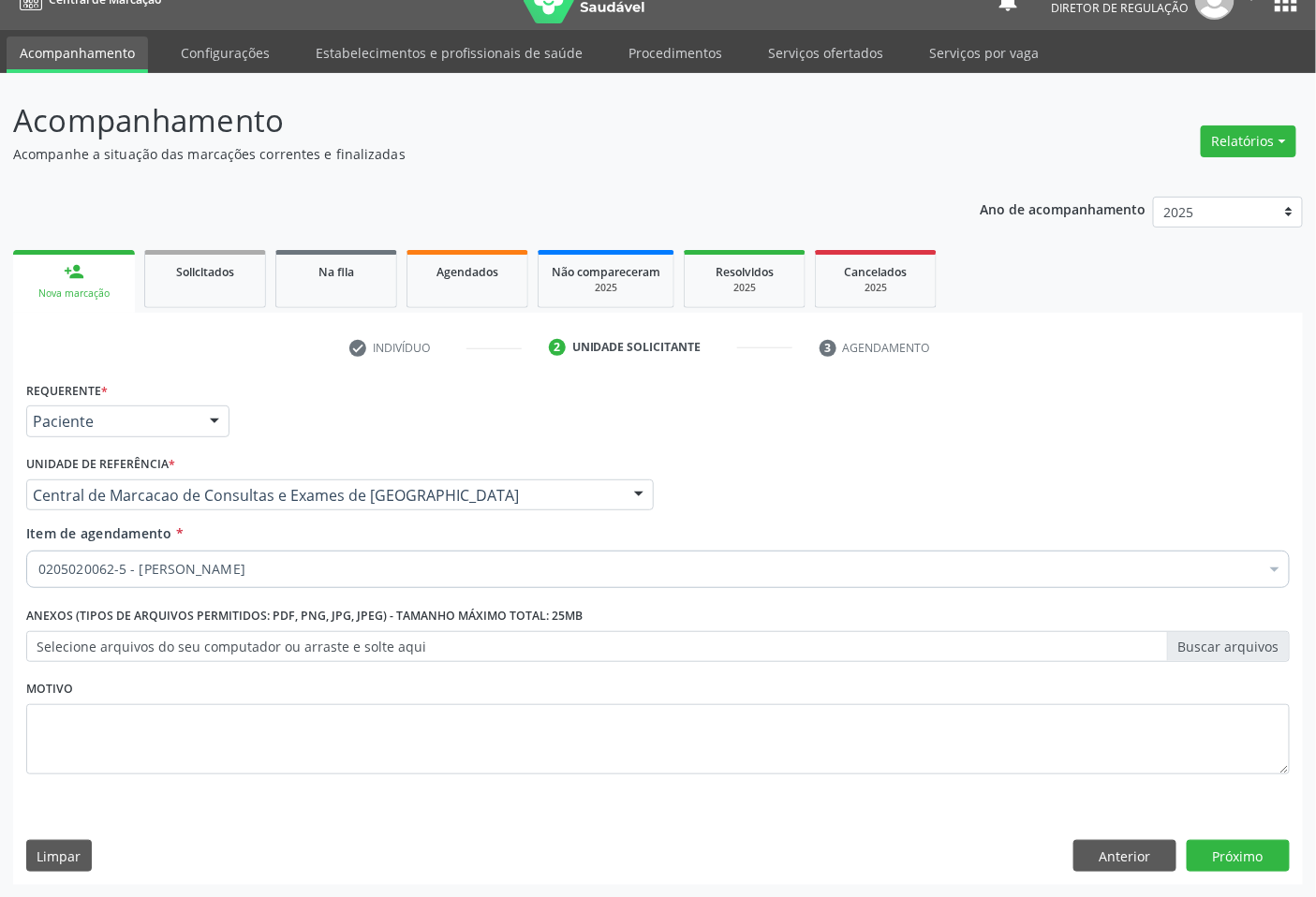
scroll to position [0, 0]
click at [1231, 851] on button "Próximo" at bounding box center [1237, 856] width 103 height 32
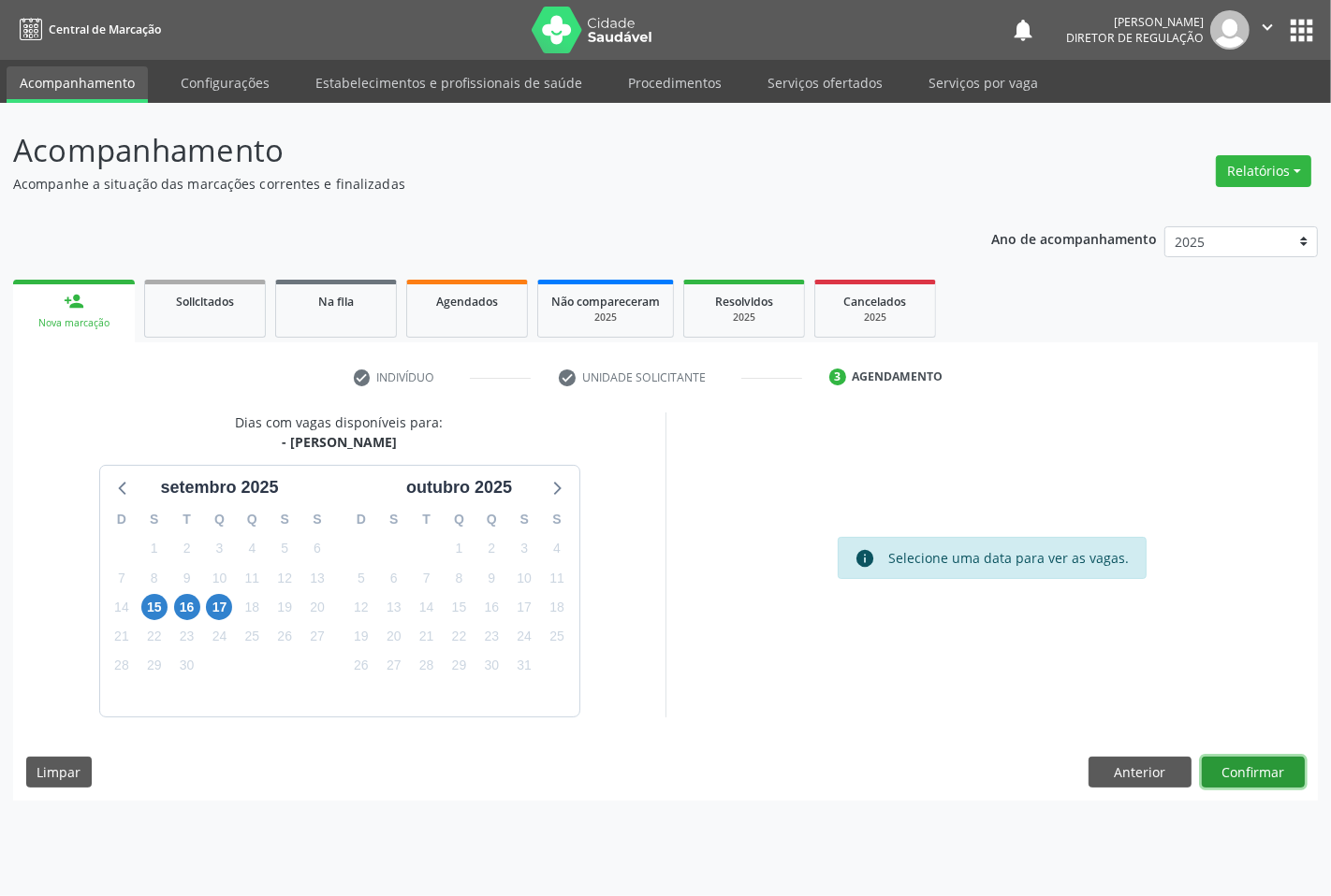
click at [1249, 772] on button "Confirmar" at bounding box center [1253, 773] width 103 height 32
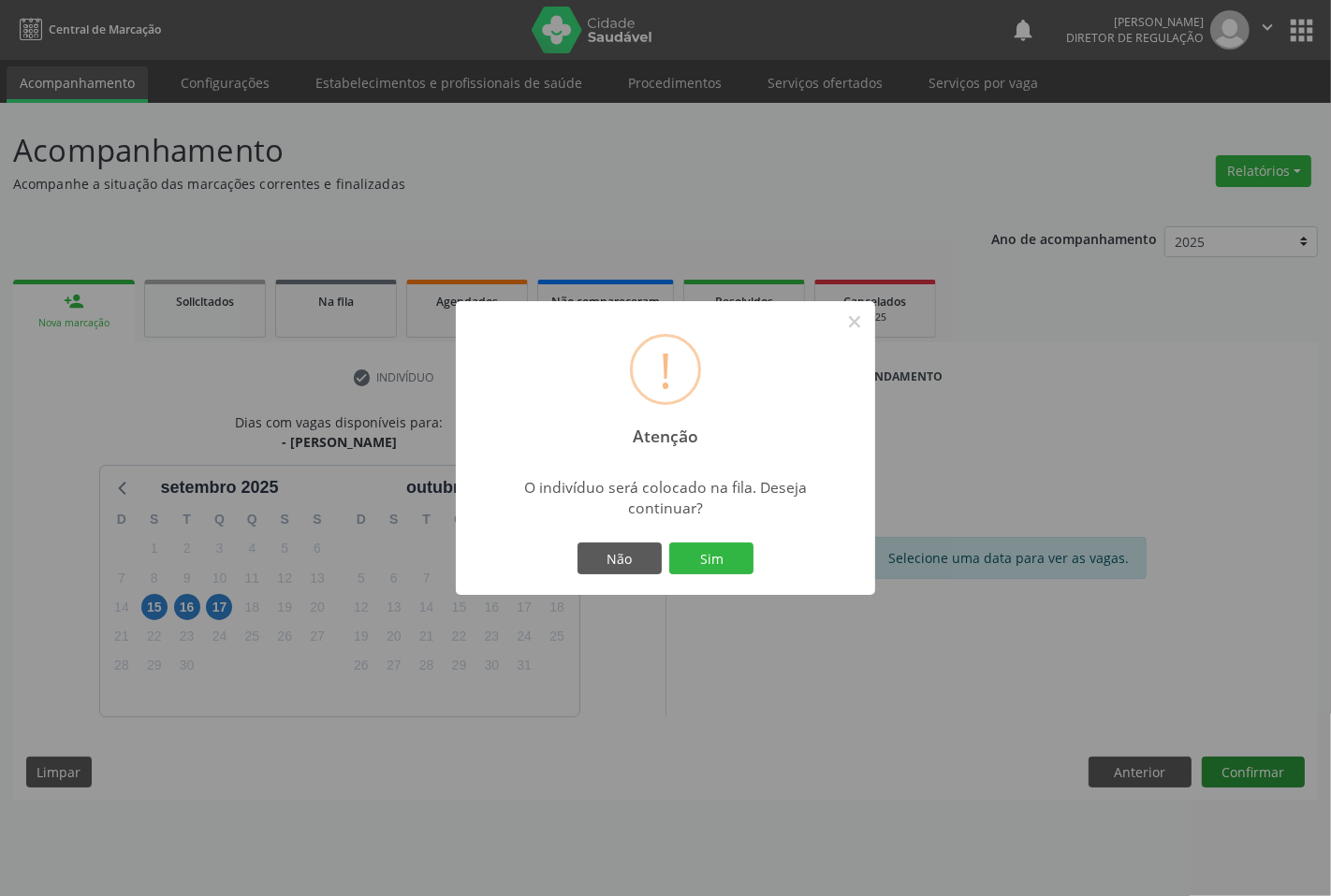
click at [669, 543] on button "Sim" at bounding box center [711, 559] width 84 height 32
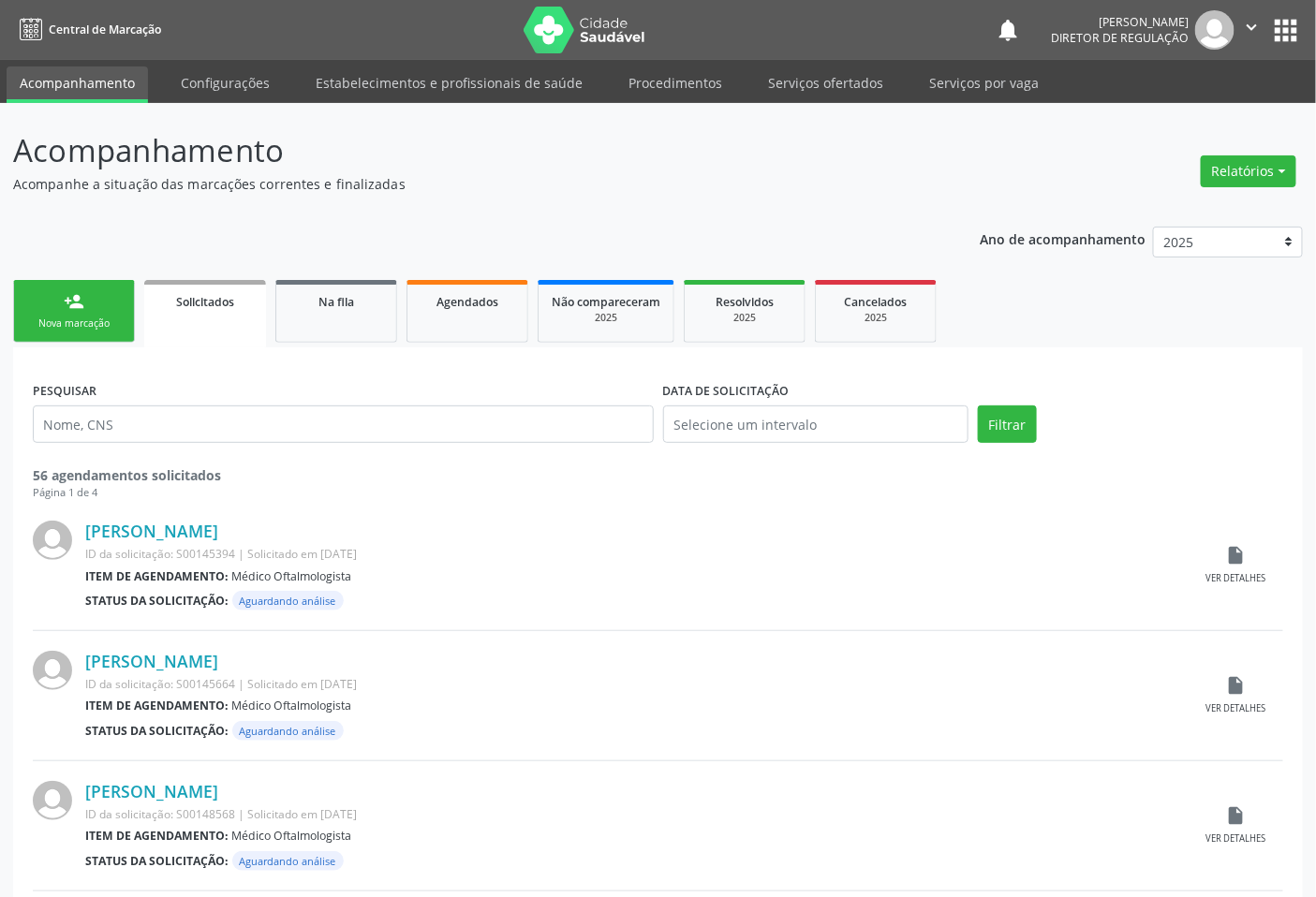
click at [58, 302] on link "person_add Nova marcação" at bounding box center [74, 311] width 122 height 62
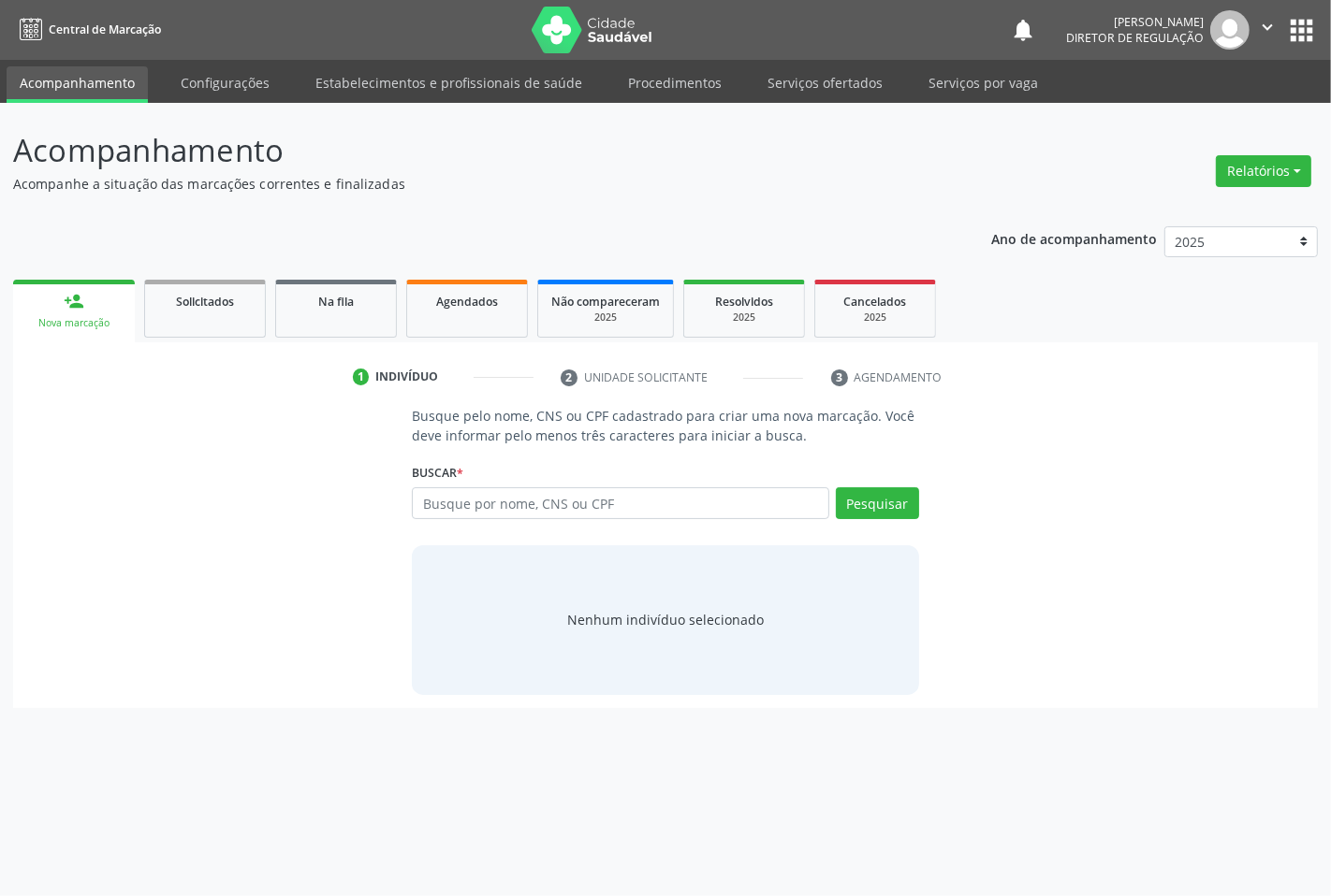
click at [443, 525] on div "Busque por nome, CNS ou CPF Nenhum resultado encontrado para: " " Digite nome, …" at bounding box center [666, 510] width 507 height 45
click at [466, 504] on input "text" at bounding box center [620, 504] width 417 height 32
type input "702007376064584"
click at [867, 504] on button "Pesquisar" at bounding box center [877, 504] width 83 height 32
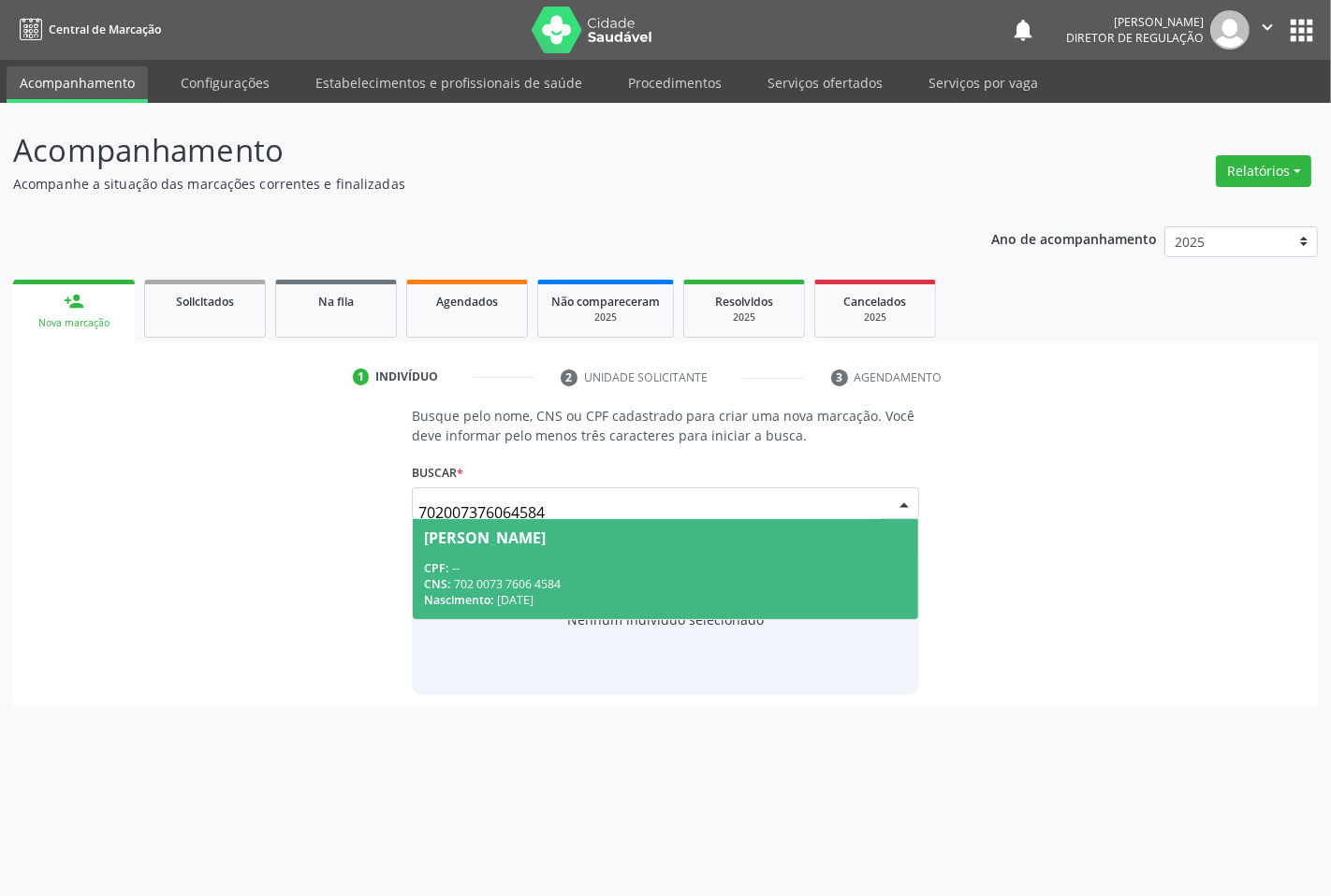
click at [586, 582] on div "CNS: 702 0073 7606 4584" at bounding box center [666, 584] width 482 height 16
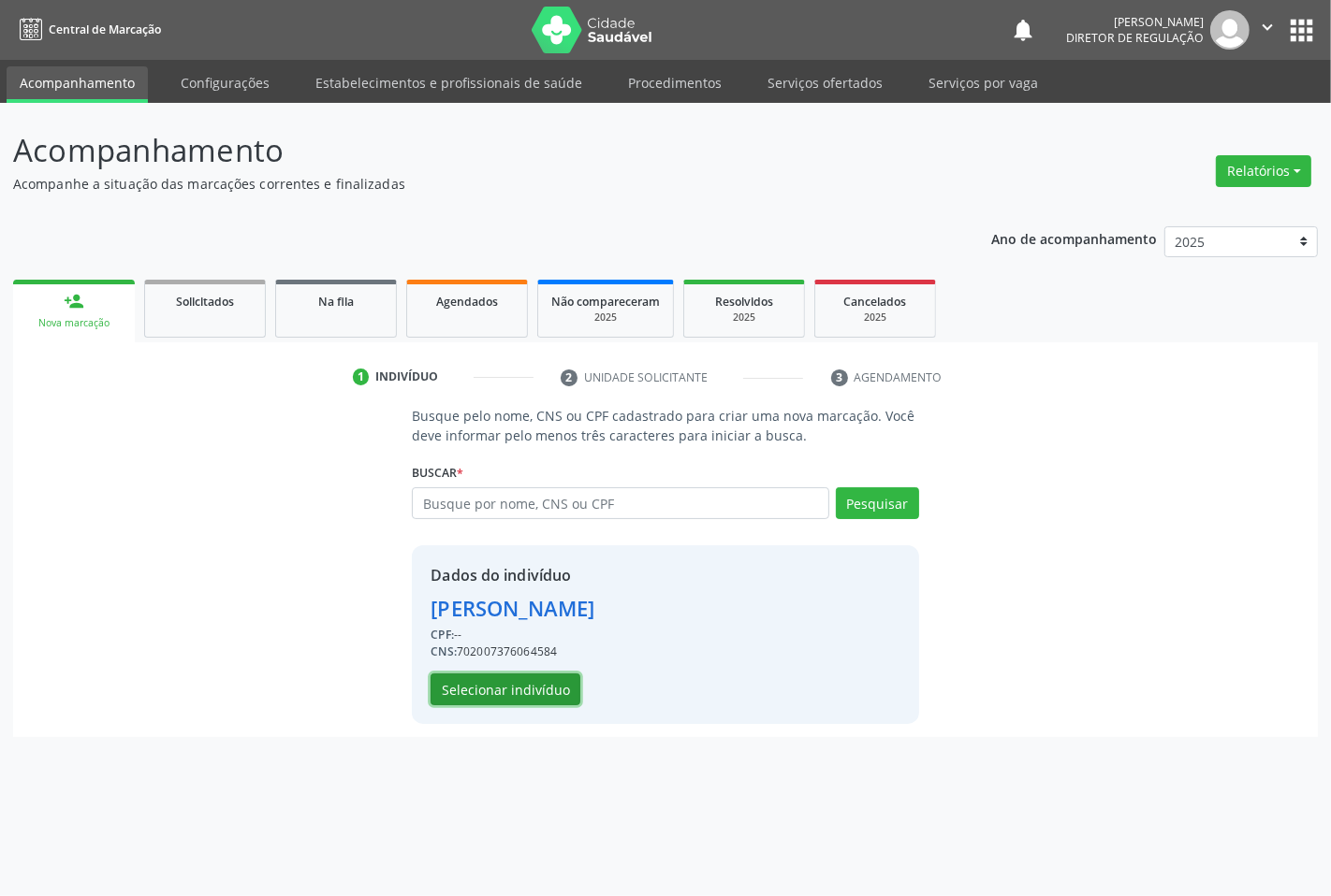
click at [519, 680] on button "Selecionar indivíduo" at bounding box center [505, 690] width 149 height 32
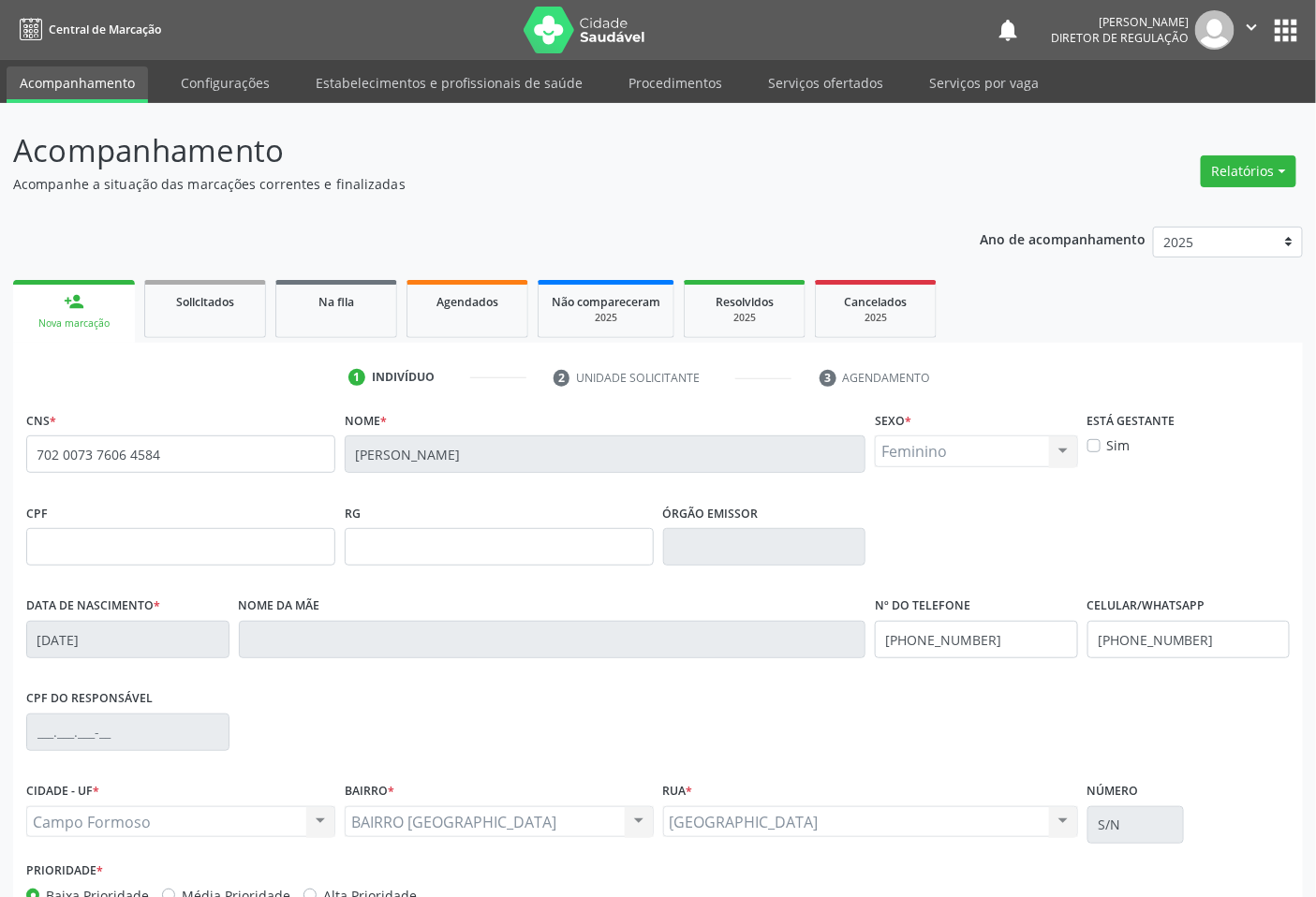
scroll to position [116, 0]
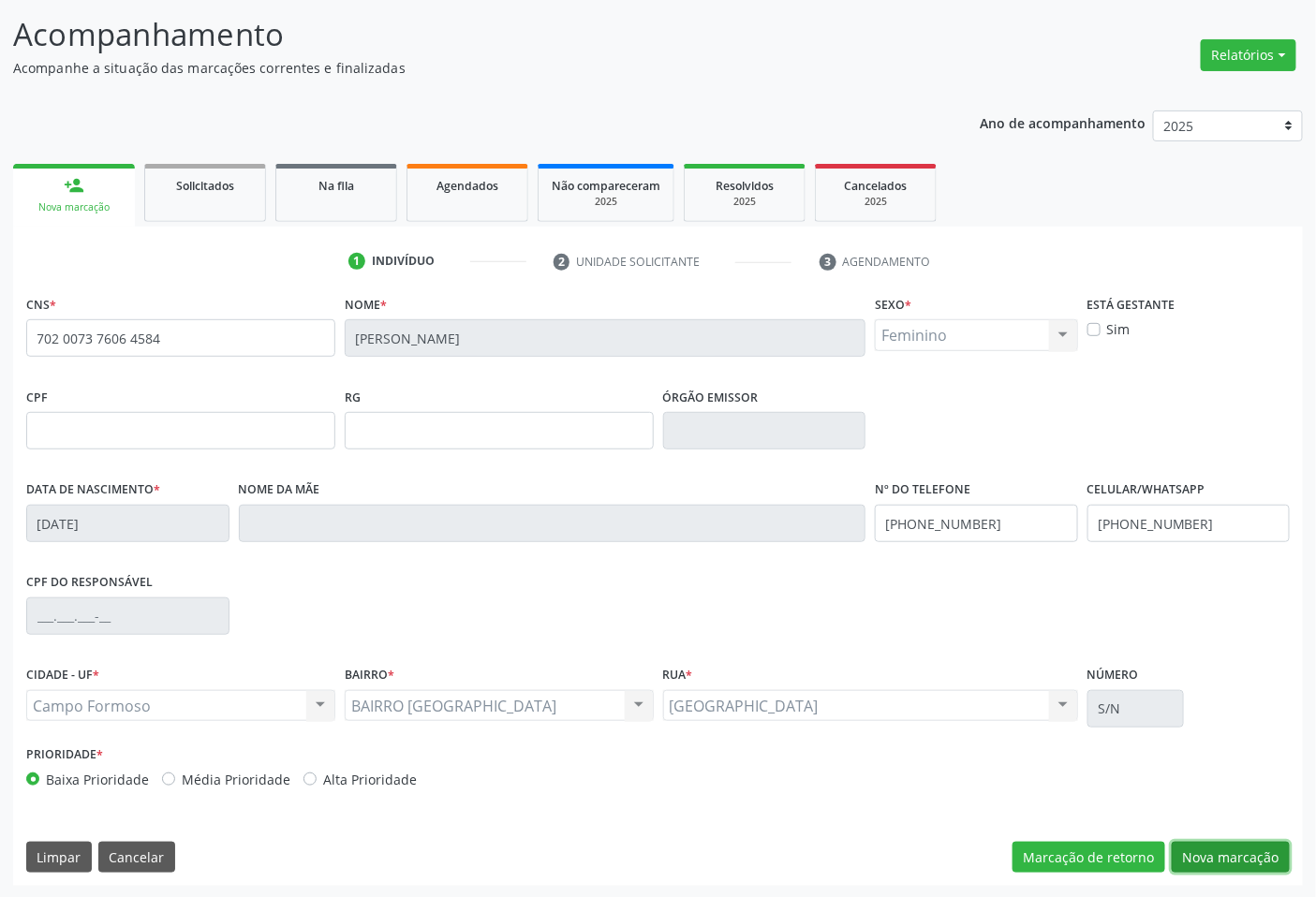
drag, startPoint x: 1193, startPoint y: 843, endPoint x: 1022, endPoint y: 650, distance: 257.9
click at [1193, 842] on button "Nova marcação" at bounding box center [1231, 858] width 118 height 32
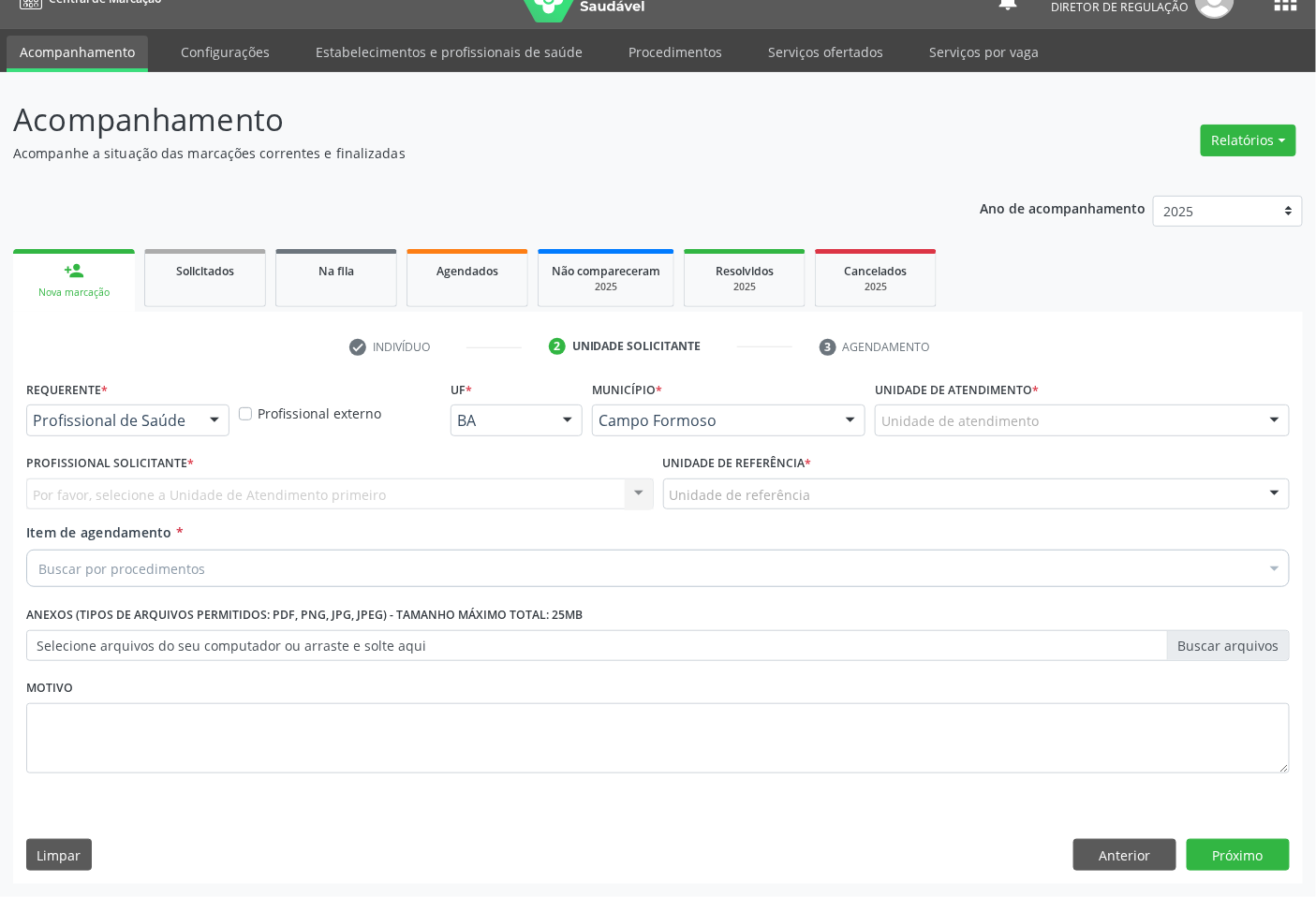
scroll to position [30, 0]
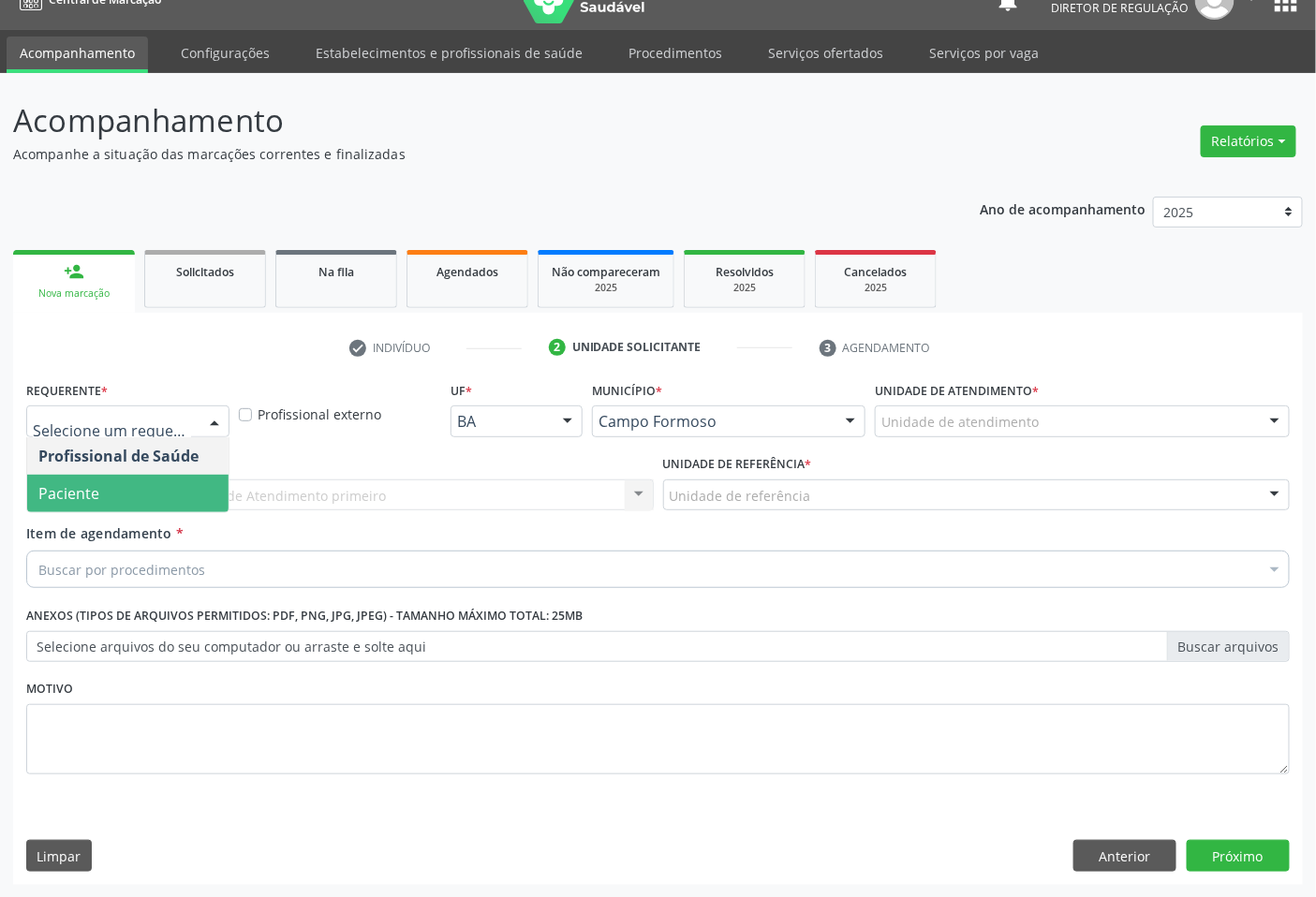
click at [173, 501] on span "Paciente" at bounding box center [128, 494] width 202 height 38
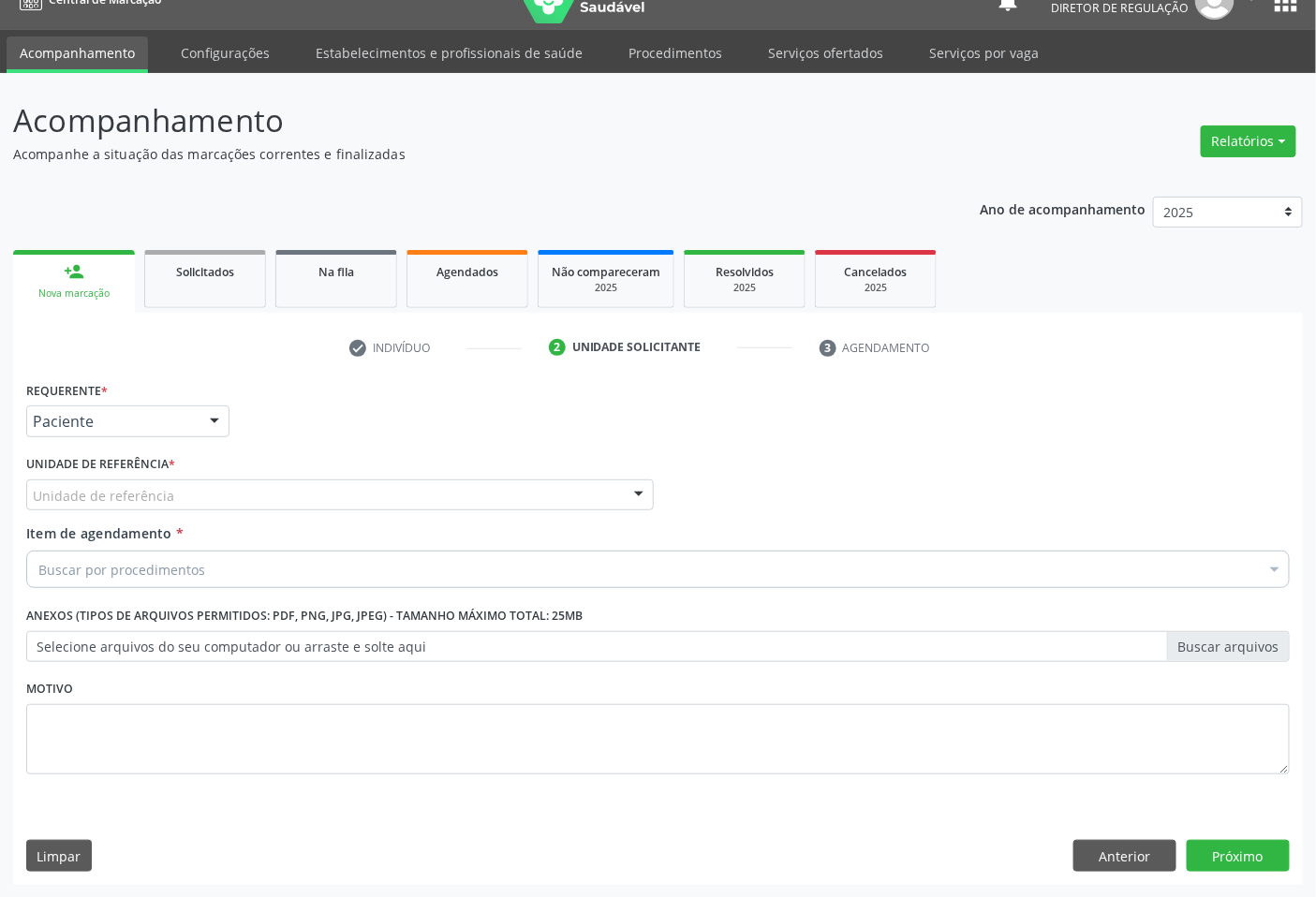
click at [320, 493] on div "Unidade de referência" at bounding box center [340, 496] width 627 height 32
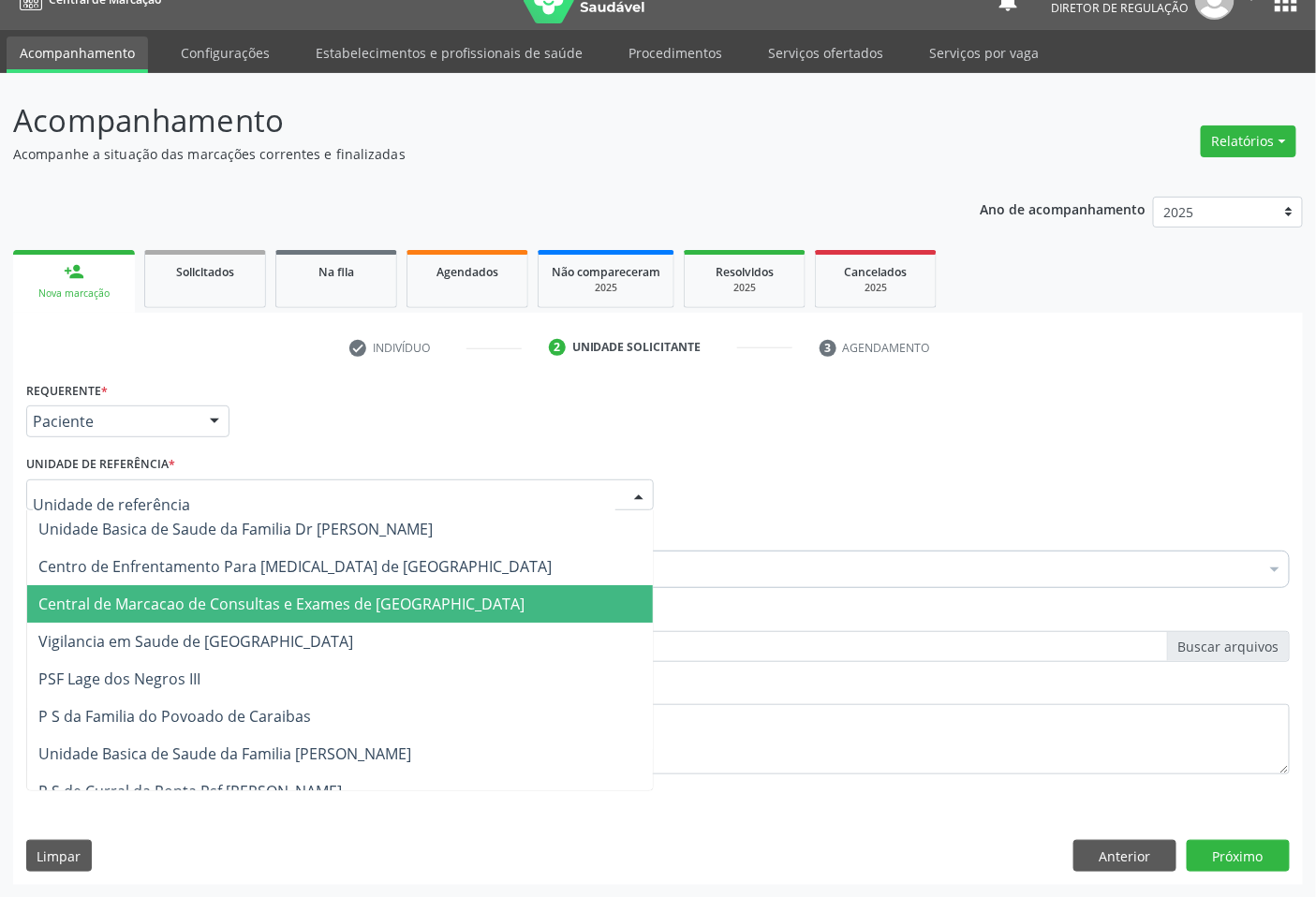
click at [335, 597] on span "Central de Marcacao de Consultas e Exames de [GEOGRAPHIC_DATA]" at bounding box center [282, 605] width 486 height 21
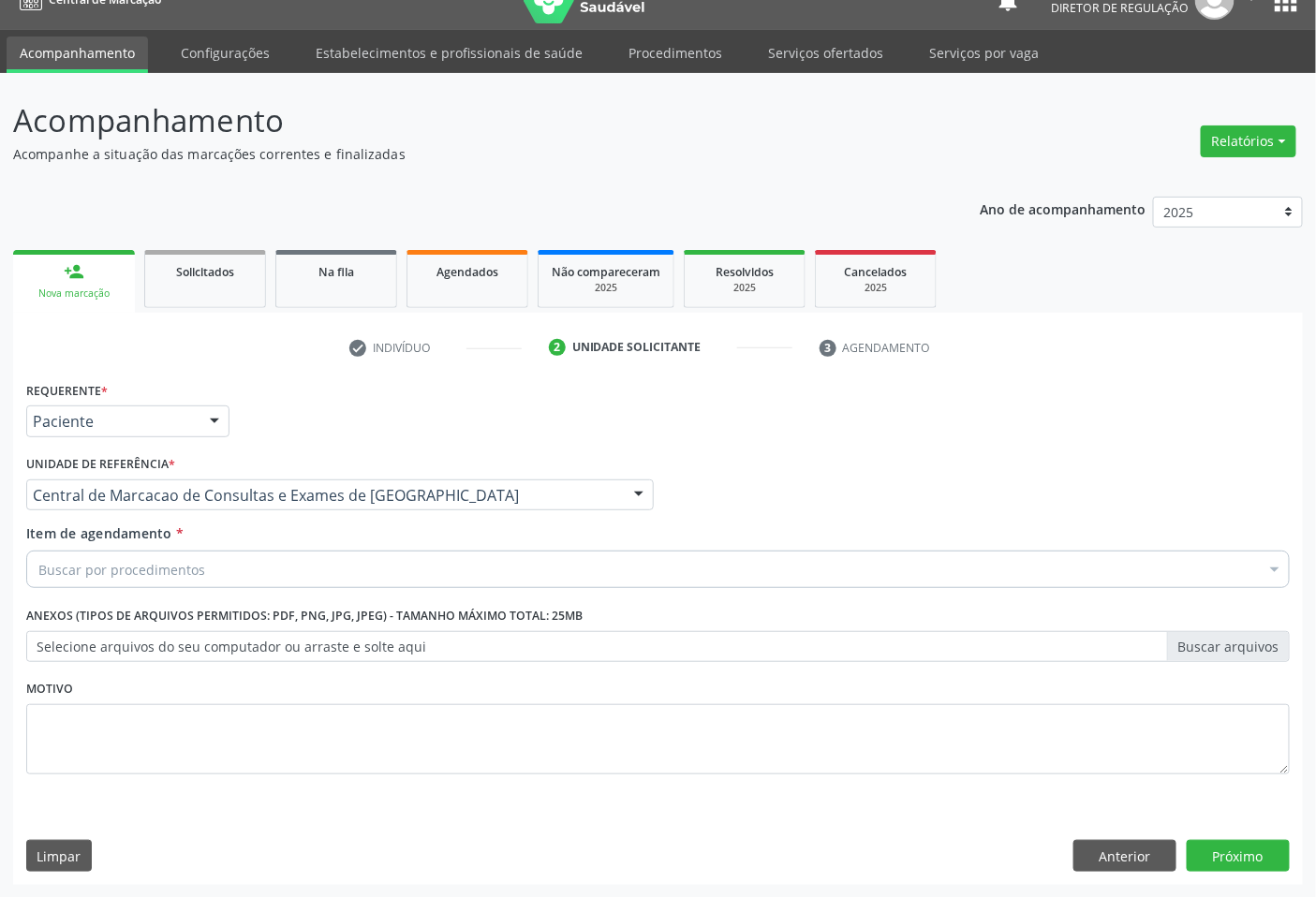
click at [389, 563] on div "Buscar por procedimentos" at bounding box center [658, 570] width 1264 height 38
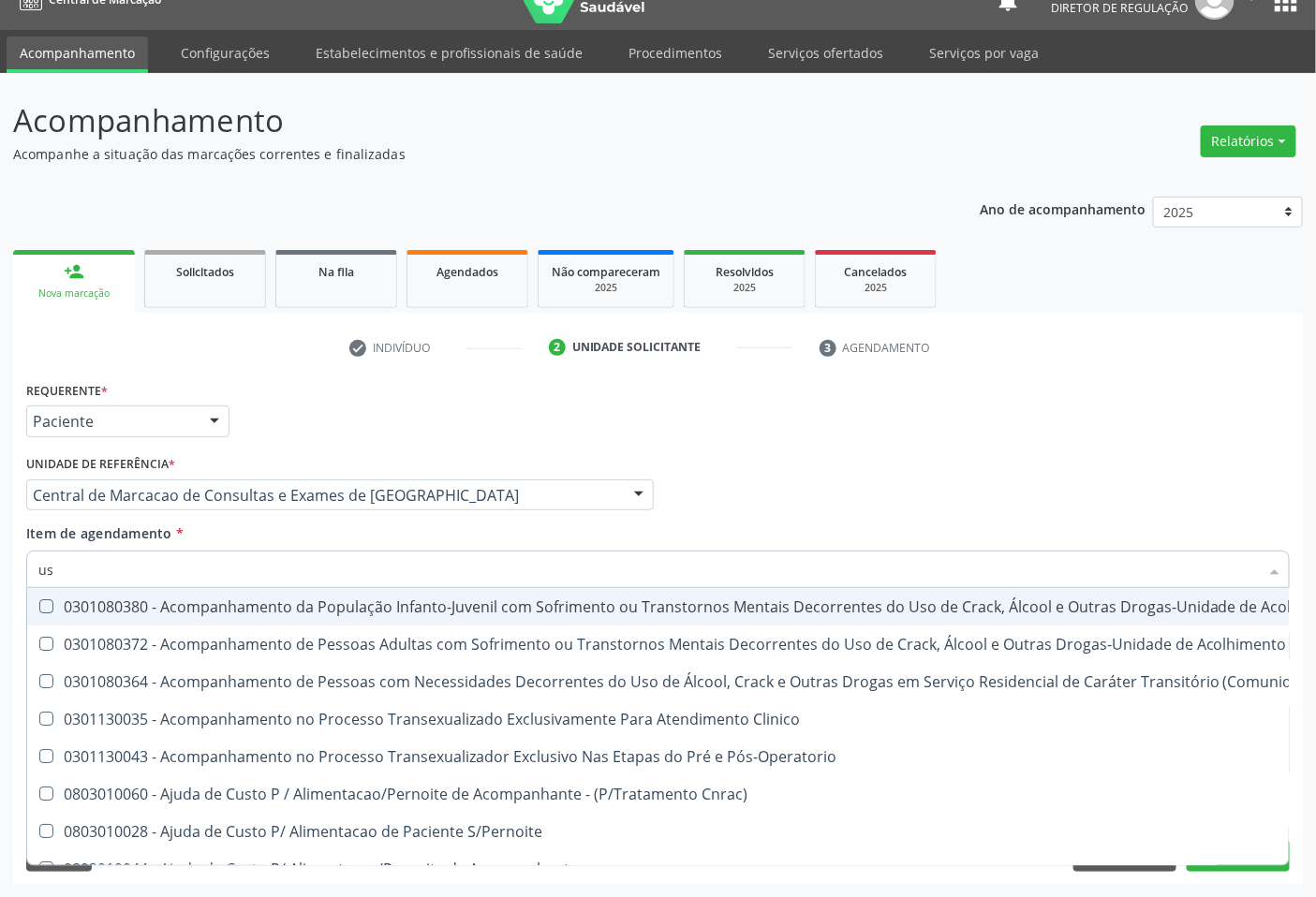
type input "usg"
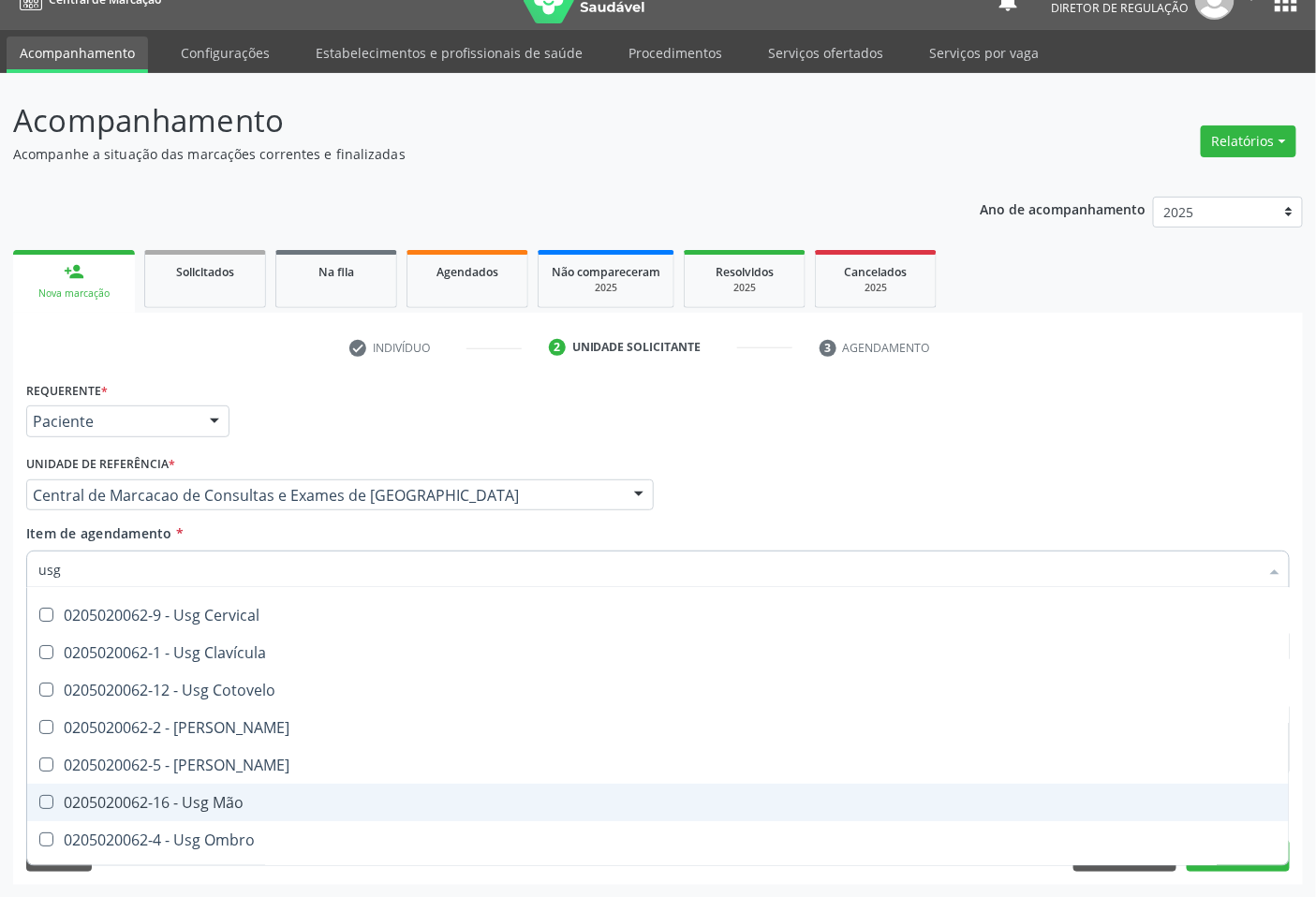
scroll to position [208, 0]
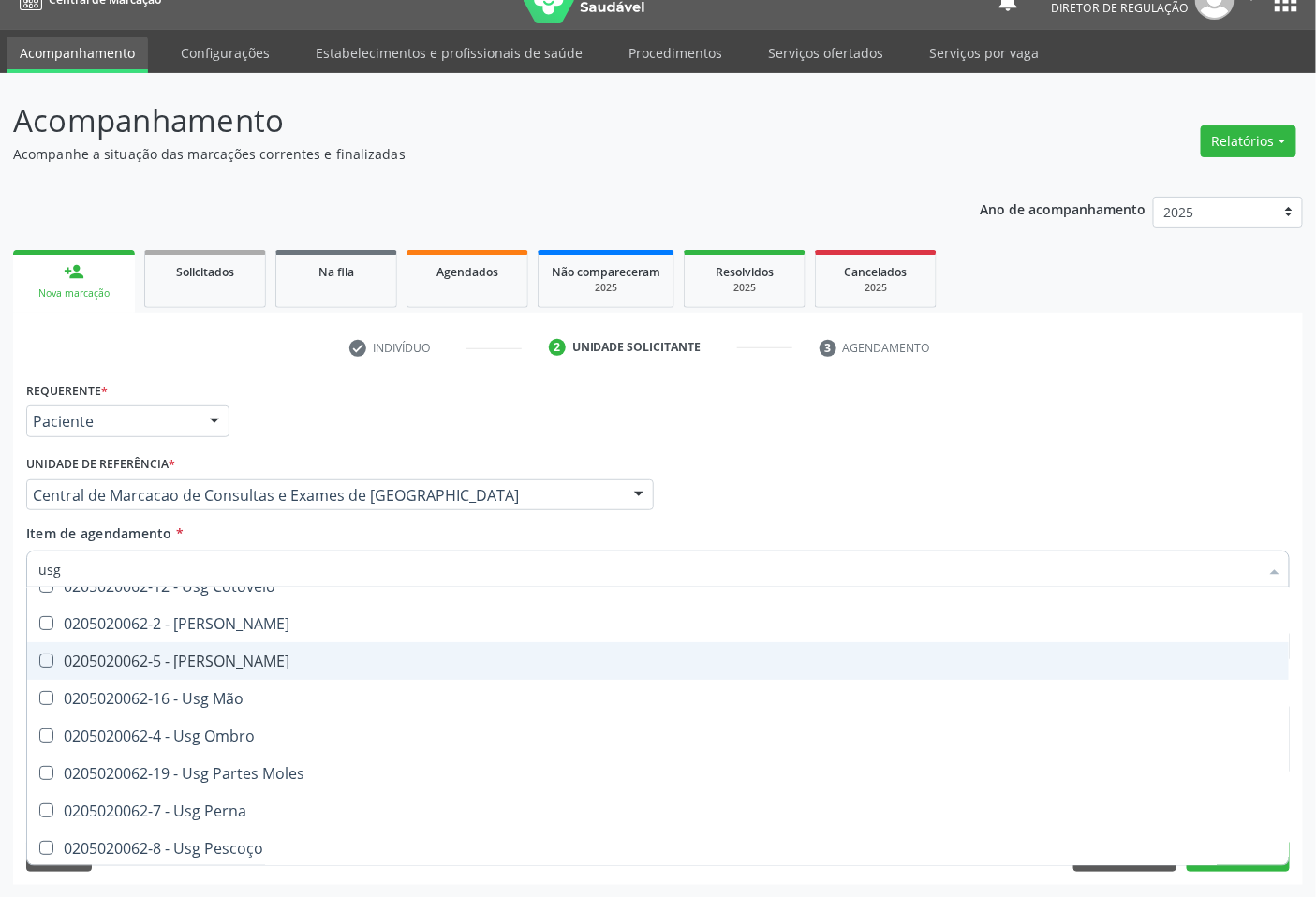
click at [298, 669] on span "0205020062-5 - [PERSON_NAME]" at bounding box center [658, 661] width 1262 height 38
checkbox Joelho "true"
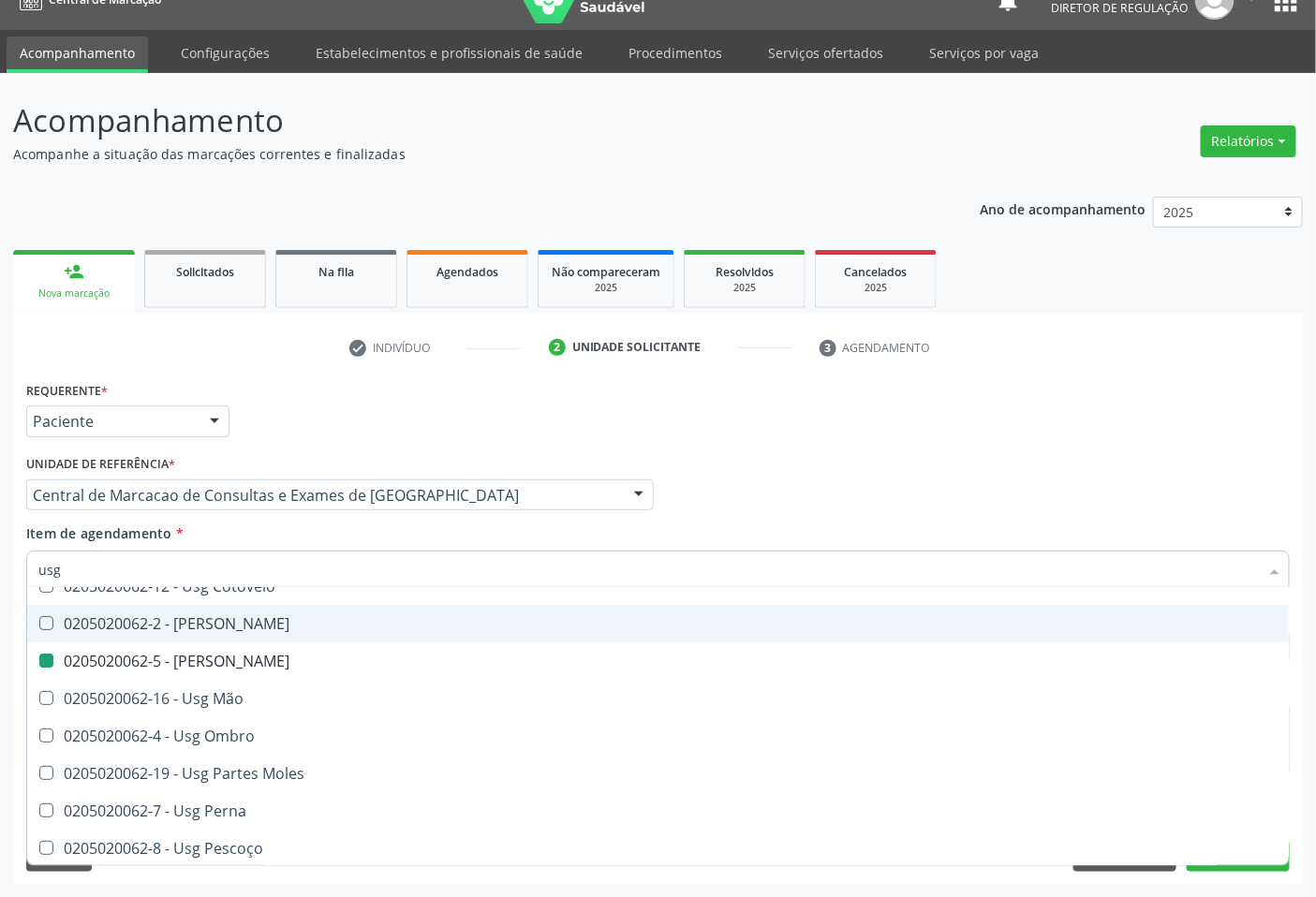
click at [853, 460] on div "Profissional Solicitante Por favor, selecione a Unidade de Atendimento primeiro…" at bounding box center [658, 486] width 1273 height 73
checkbox Braço "true"
checkbox Joelho "false"
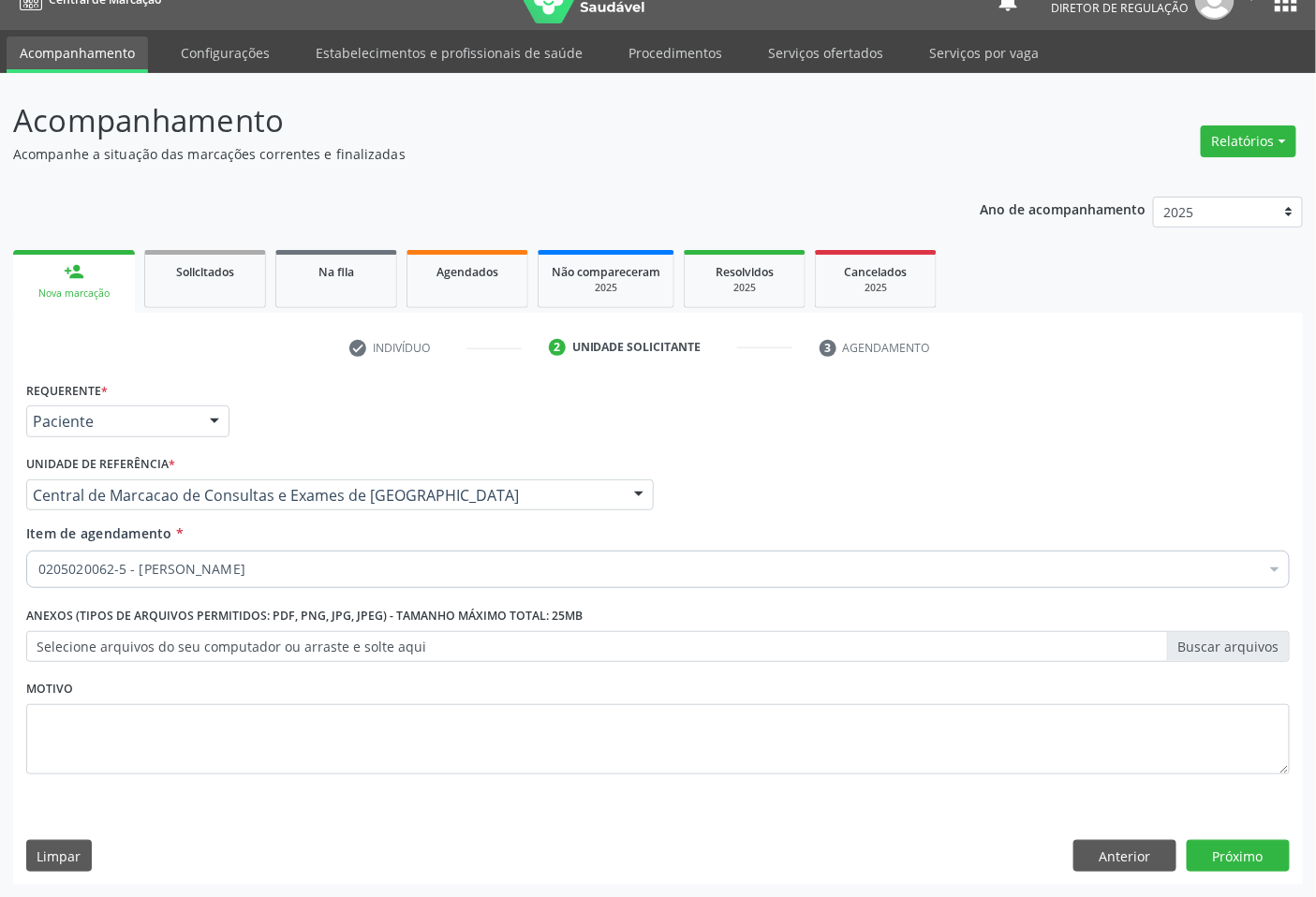
scroll to position [0, 0]
click at [1259, 853] on button "Próximo" at bounding box center [1237, 856] width 103 height 32
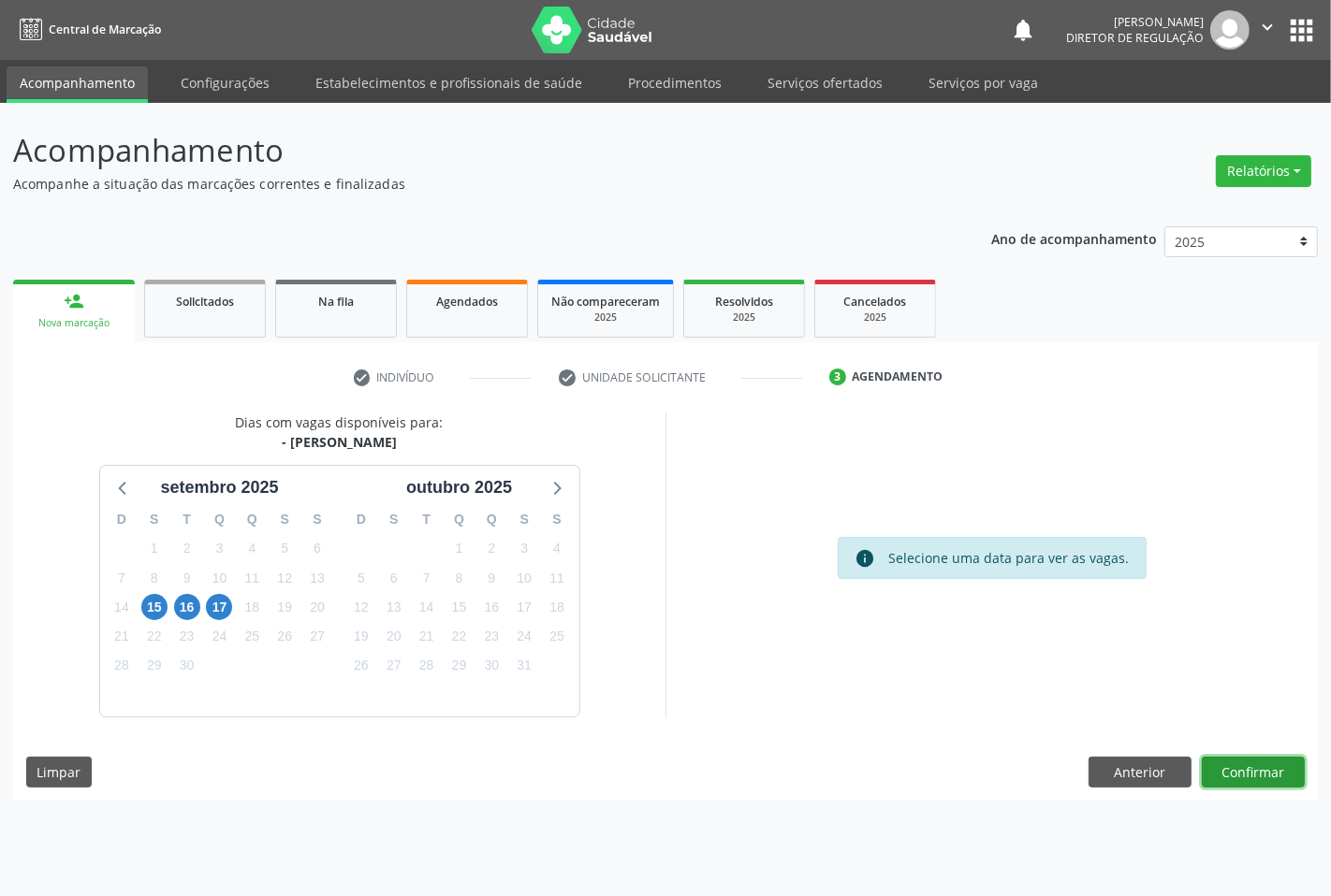
click at [1218, 778] on button "Confirmar" at bounding box center [1253, 773] width 103 height 32
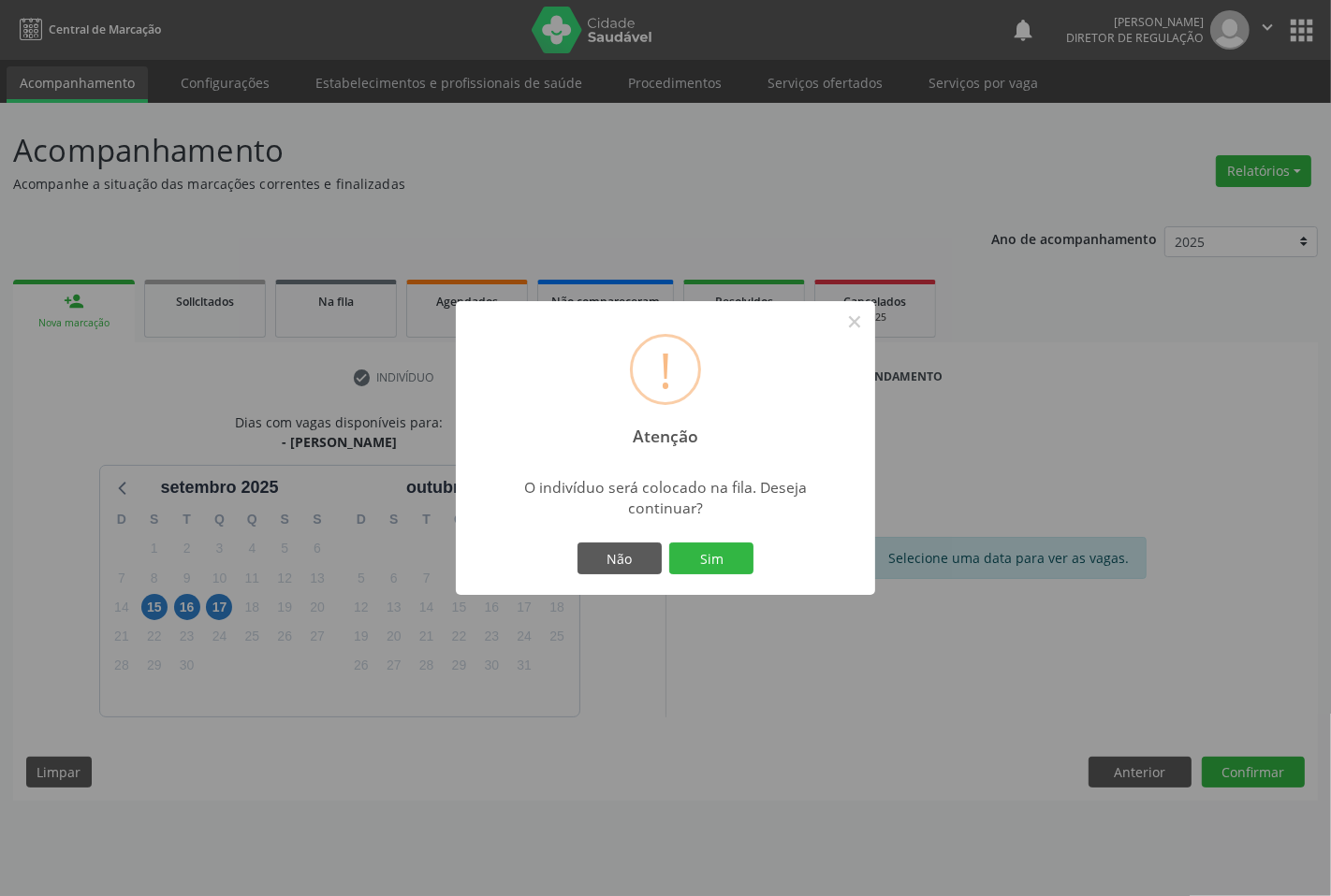
click at [669, 543] on button "Sim" at bounding box center [711, 559] width 84 height 32
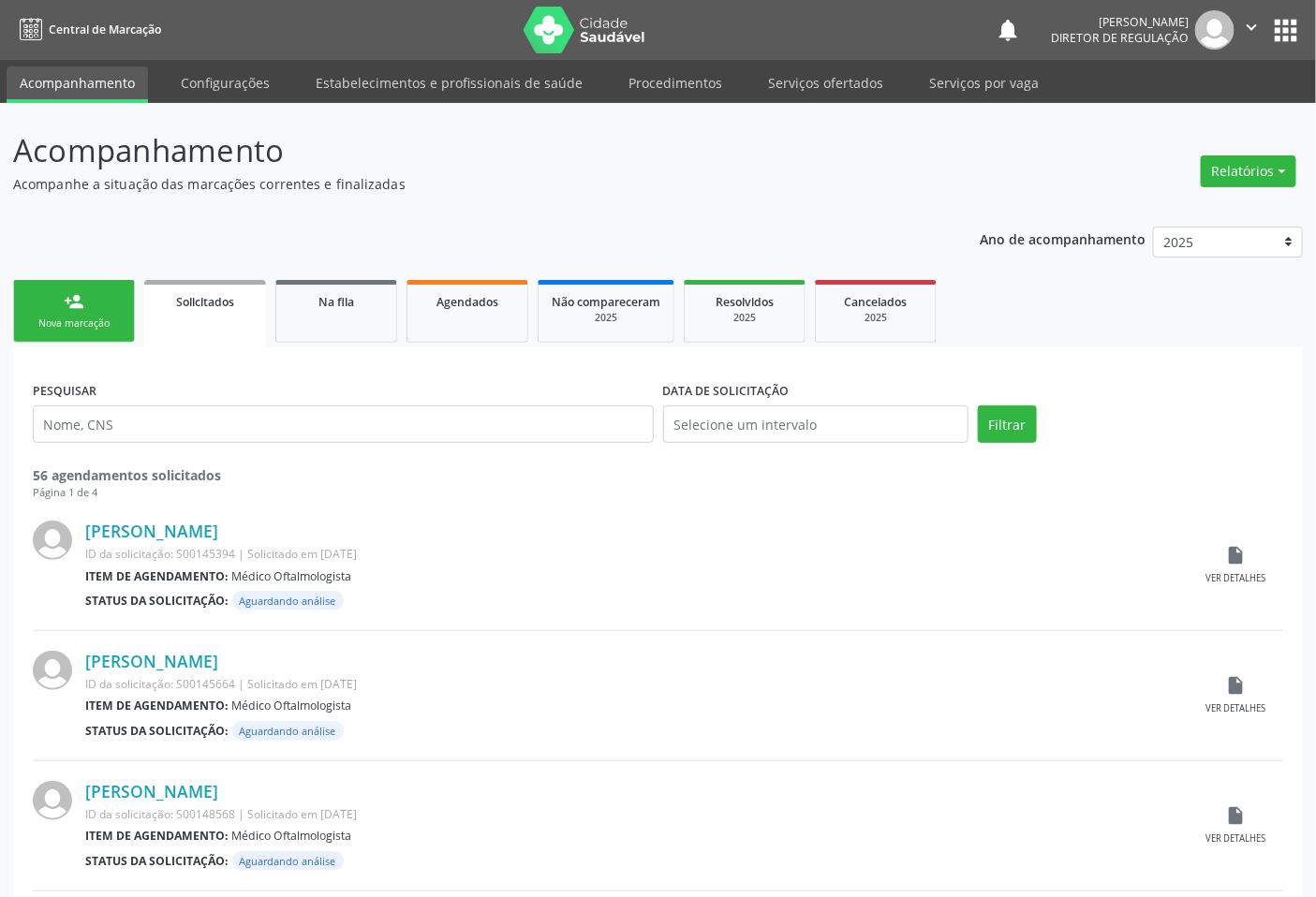
drag, startPoint x: 1268, startPoint y: 1, endPoint x: 1237, endPoint y: 65, distance: 71.1
click at [1267, 14] on nav "Central de Marcação notifications [PERSON_NAME] Diretor de regulação  Configur…" at bounding box center [658, 29] width 1316 height 60
click at [1249, 29] on icon "" at bounding box center [1253, 27] width 21 height 21
click at [1203, 120] on link "Sair" at bounding box center [1204, 114] width 130 height 26
